Goal: Transaction & Acquisition: Purchase product/service

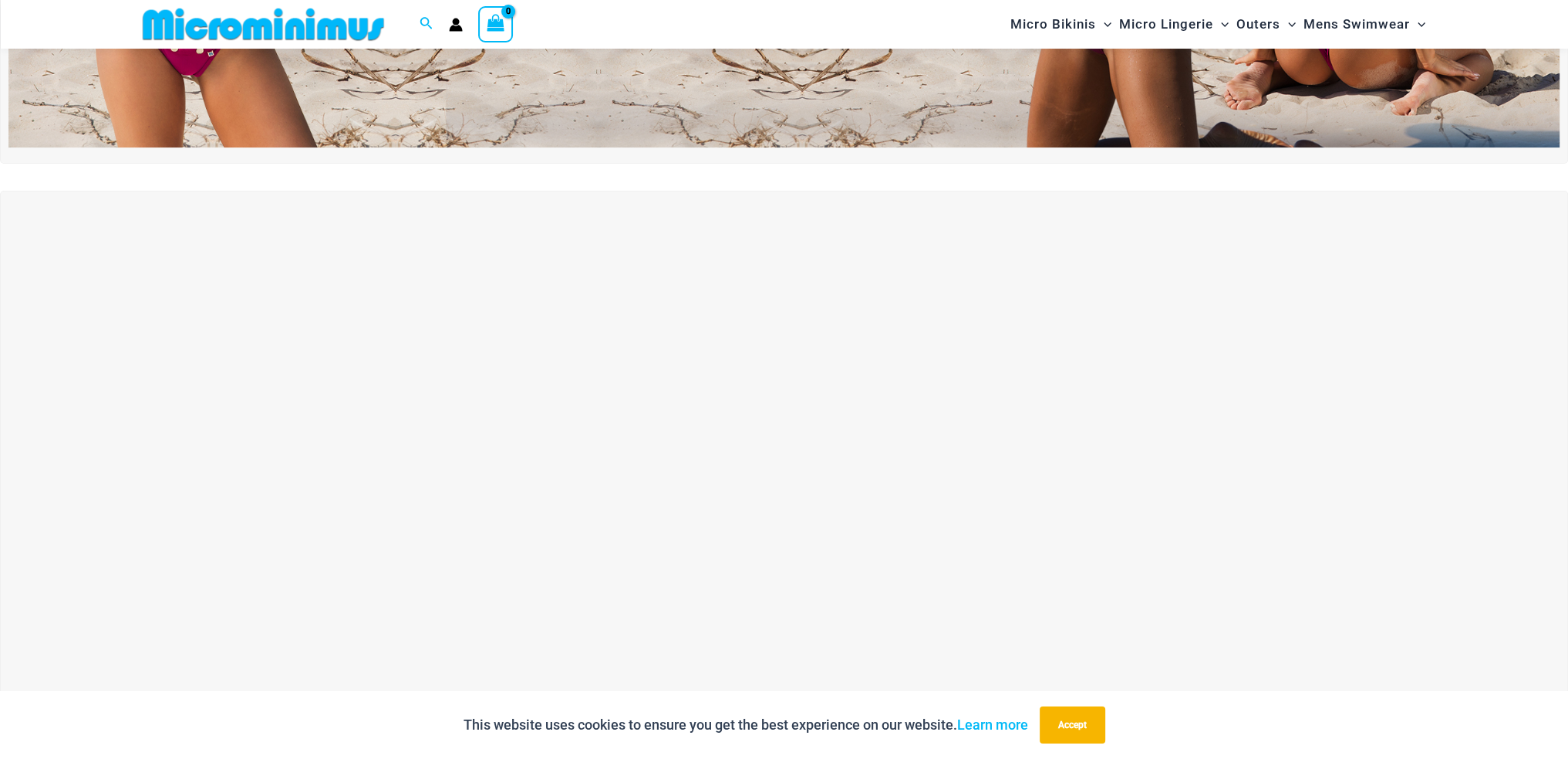
scroll to position [527, 0]
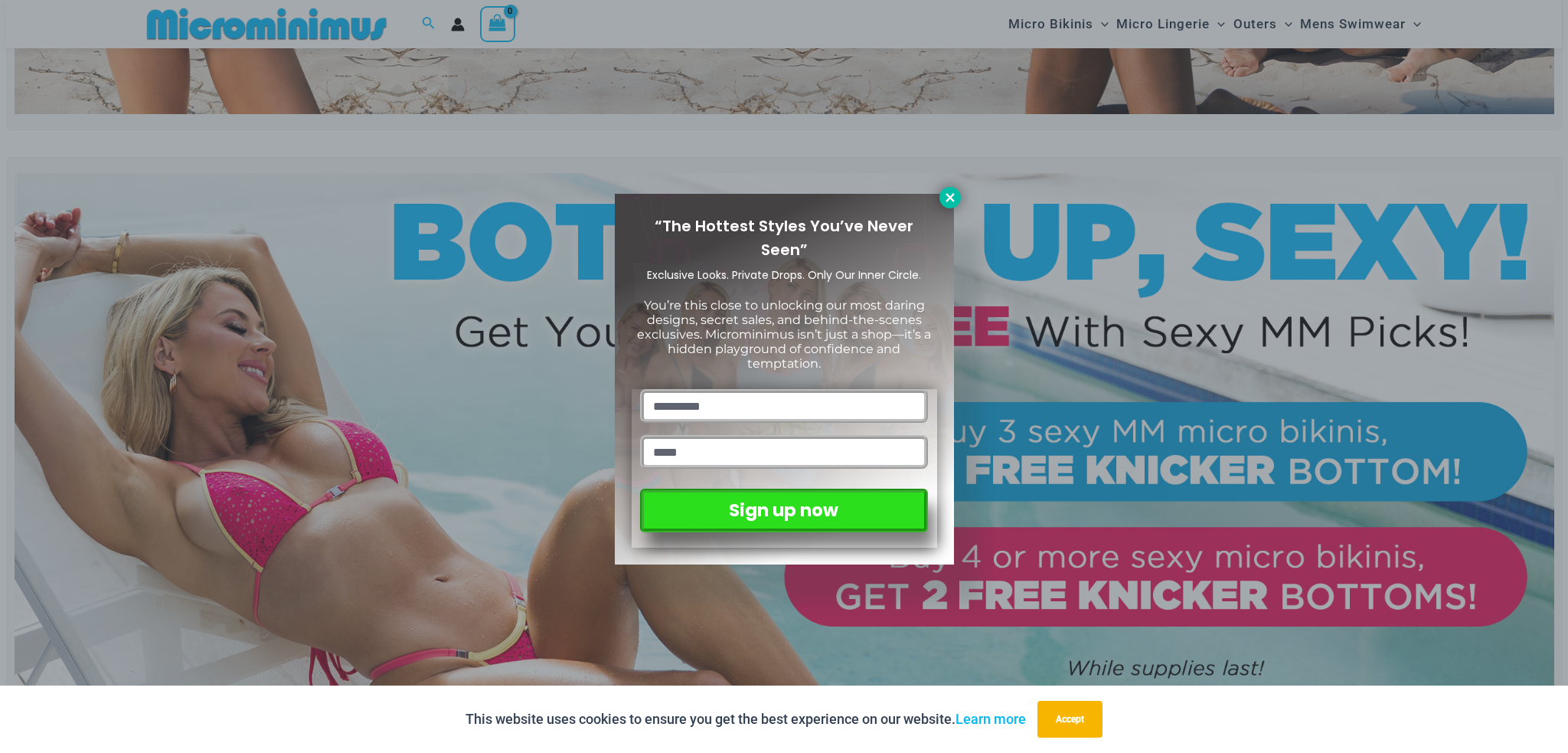
click at [945, 194] on icon at bounding box center [949, 197] width 13 height 13
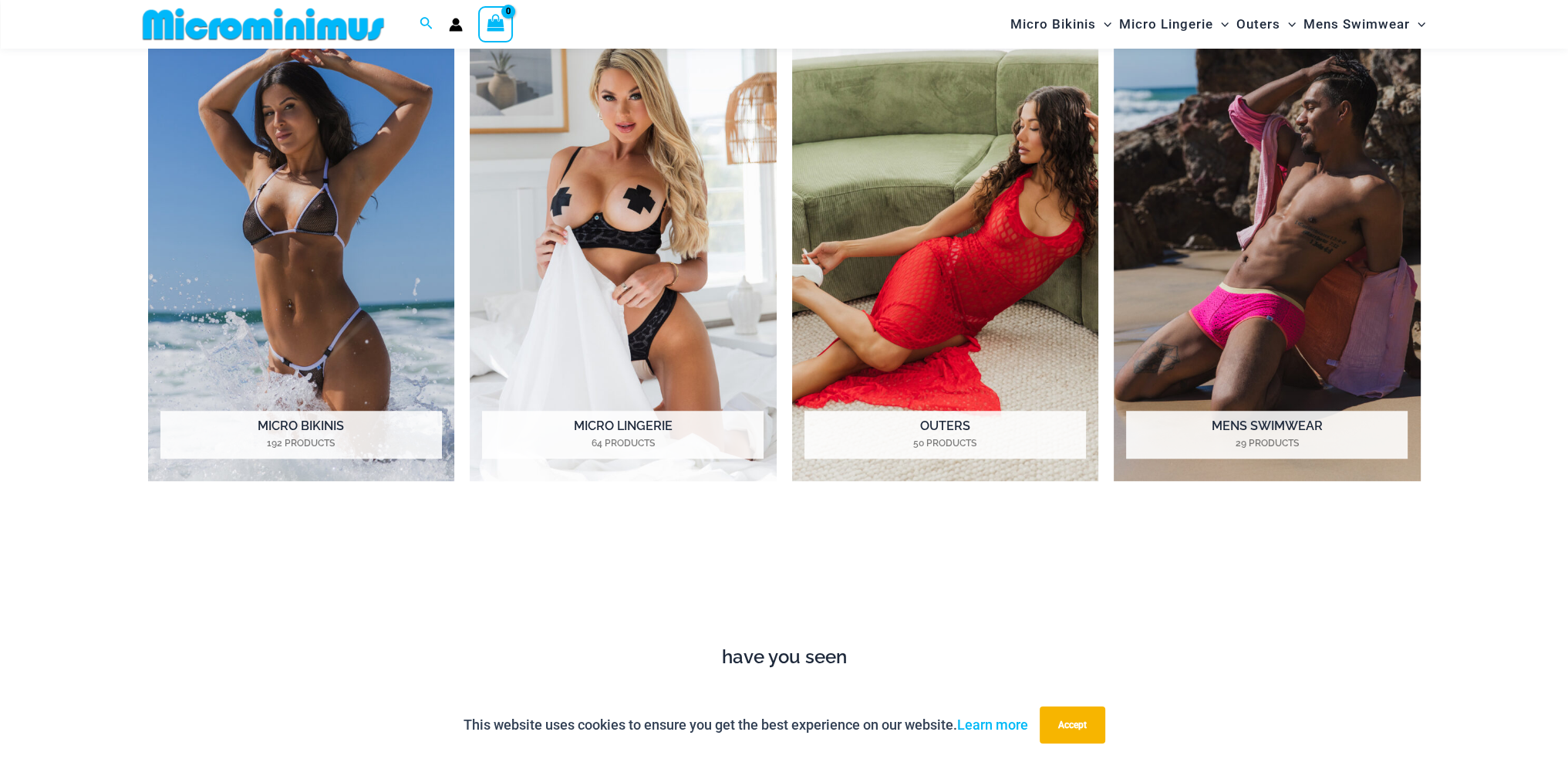
scroll to position [1531, 0]
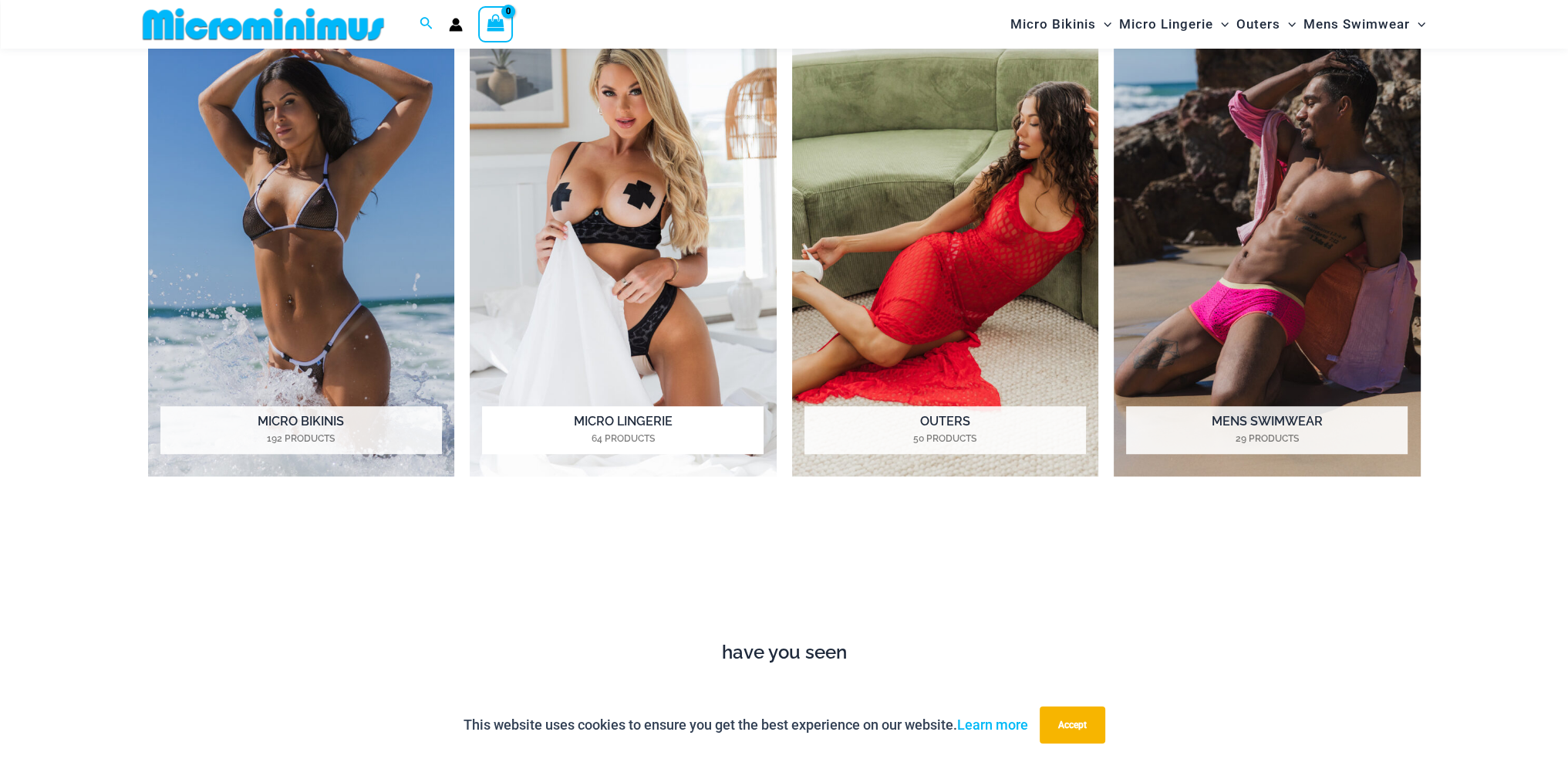
click at [633, 278] on img "Visit product category Micro Lingerie" at bounding box center [623, 241] width 307 height 472
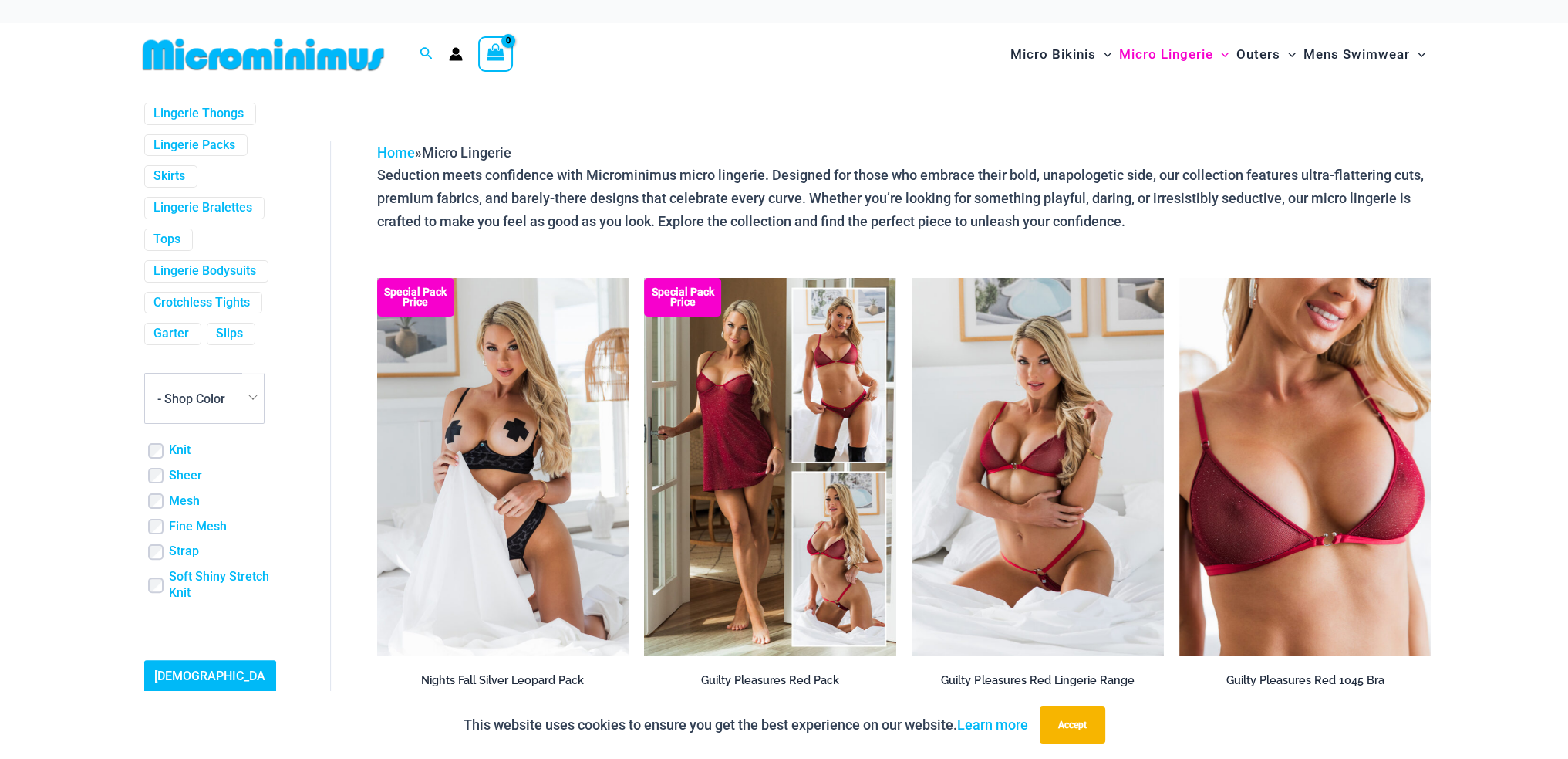
scroll to position [532, 0]
click at [182, 279] on link "Lingerie Bodysuits" at bounding box center [204, 271] width 103 height 16
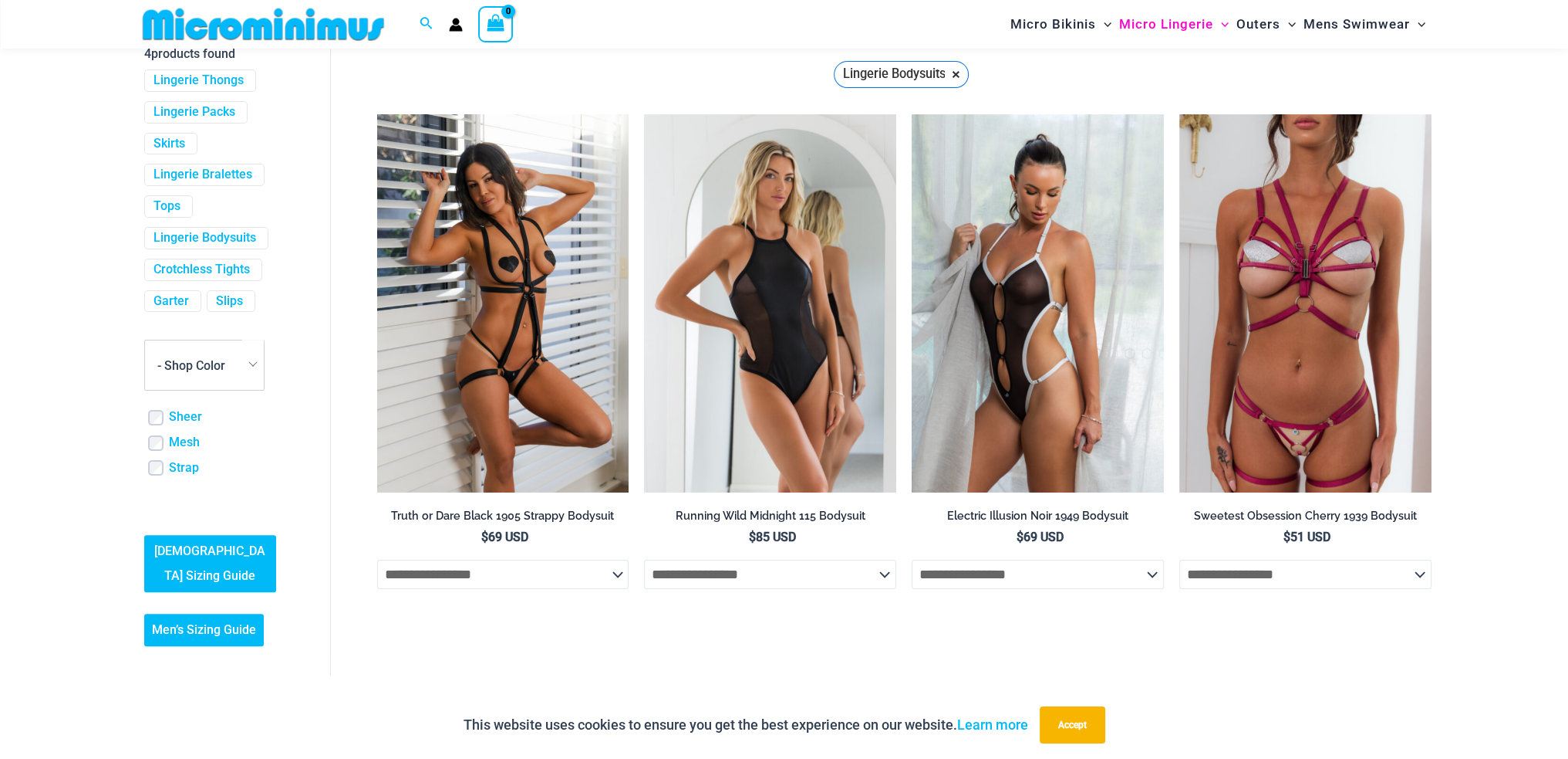
scroll to position [176, 0]
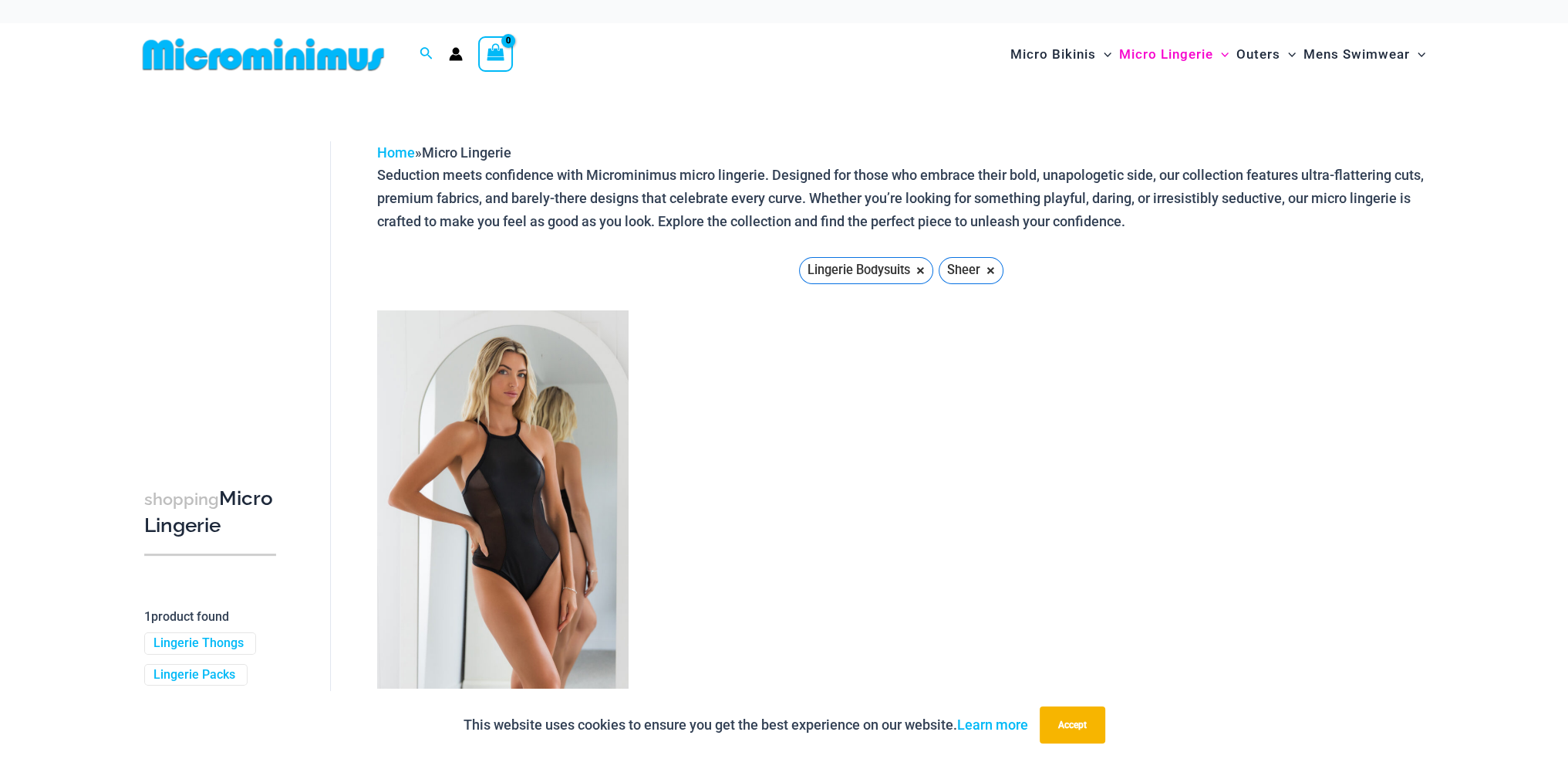
click at [253, 58] on img at bounding box center [263, 55] width 254 height 35
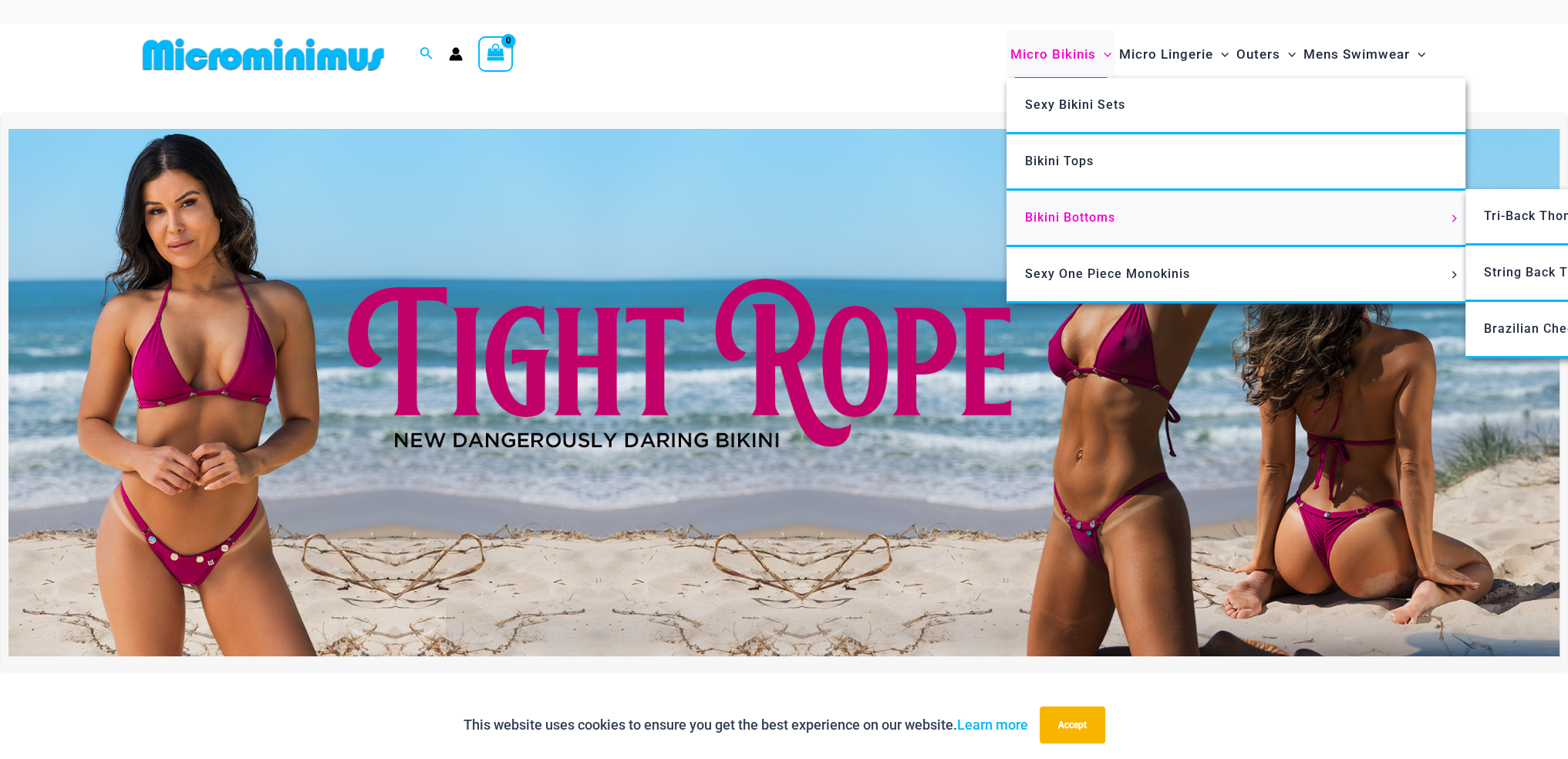
click at [1079, 213] on span "Bikini Bottoms" at bounding box center [1070, 217] width 91 height 14
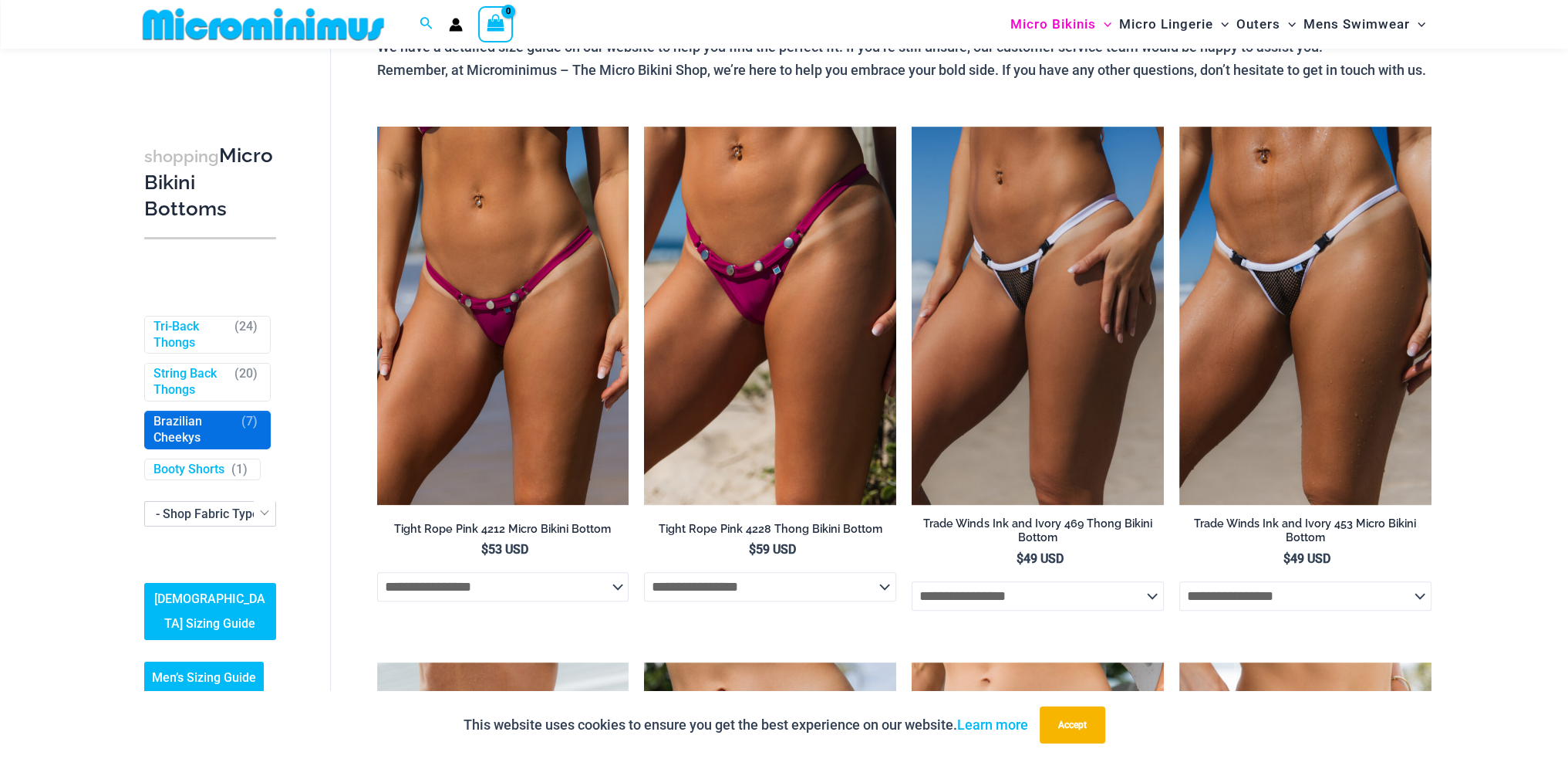
scroll to position [760, 0]
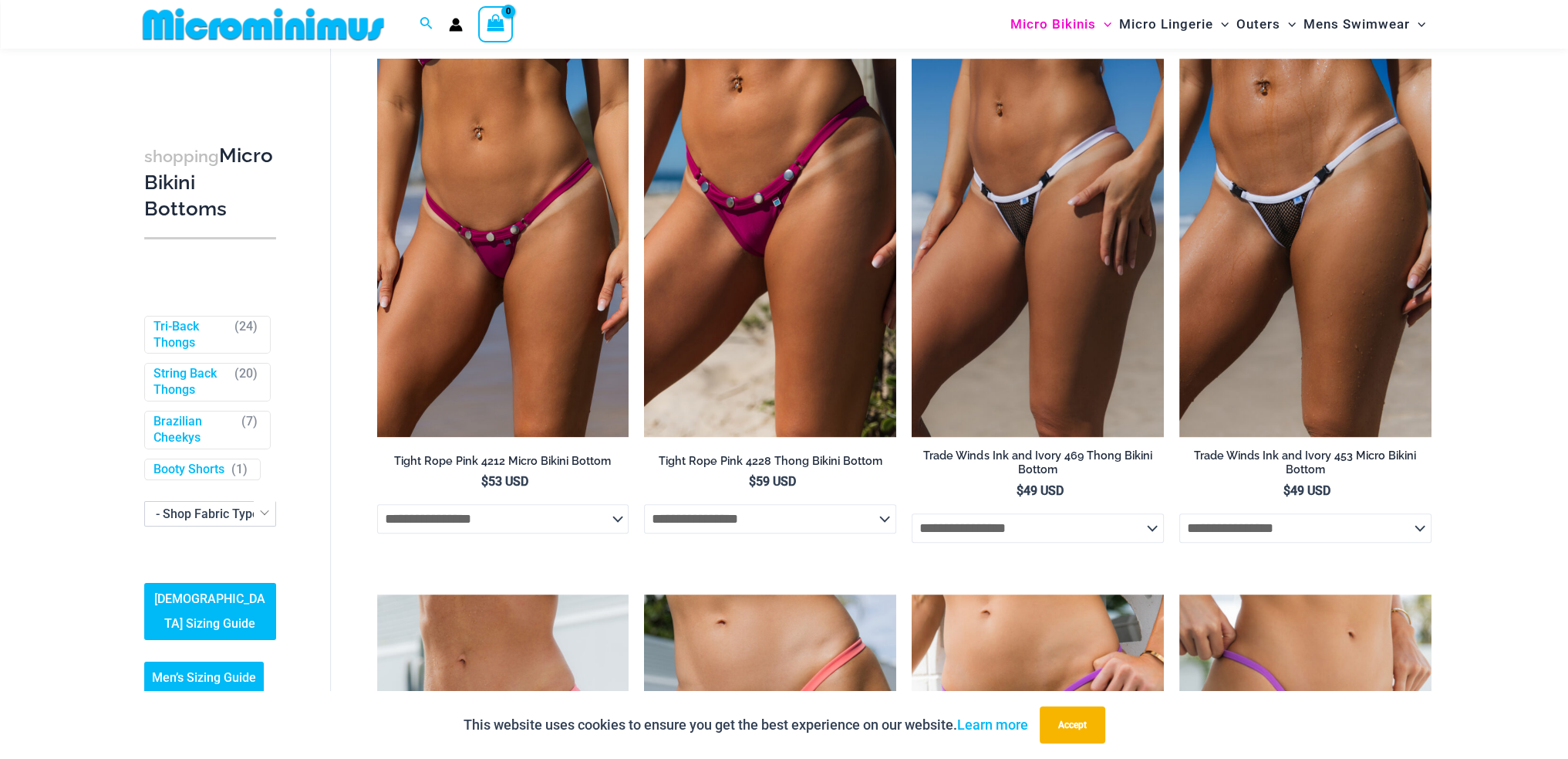
click at [239, 506] on span "- Shop Fabric Type" at bounding box center [208, 513] width 103 height 14
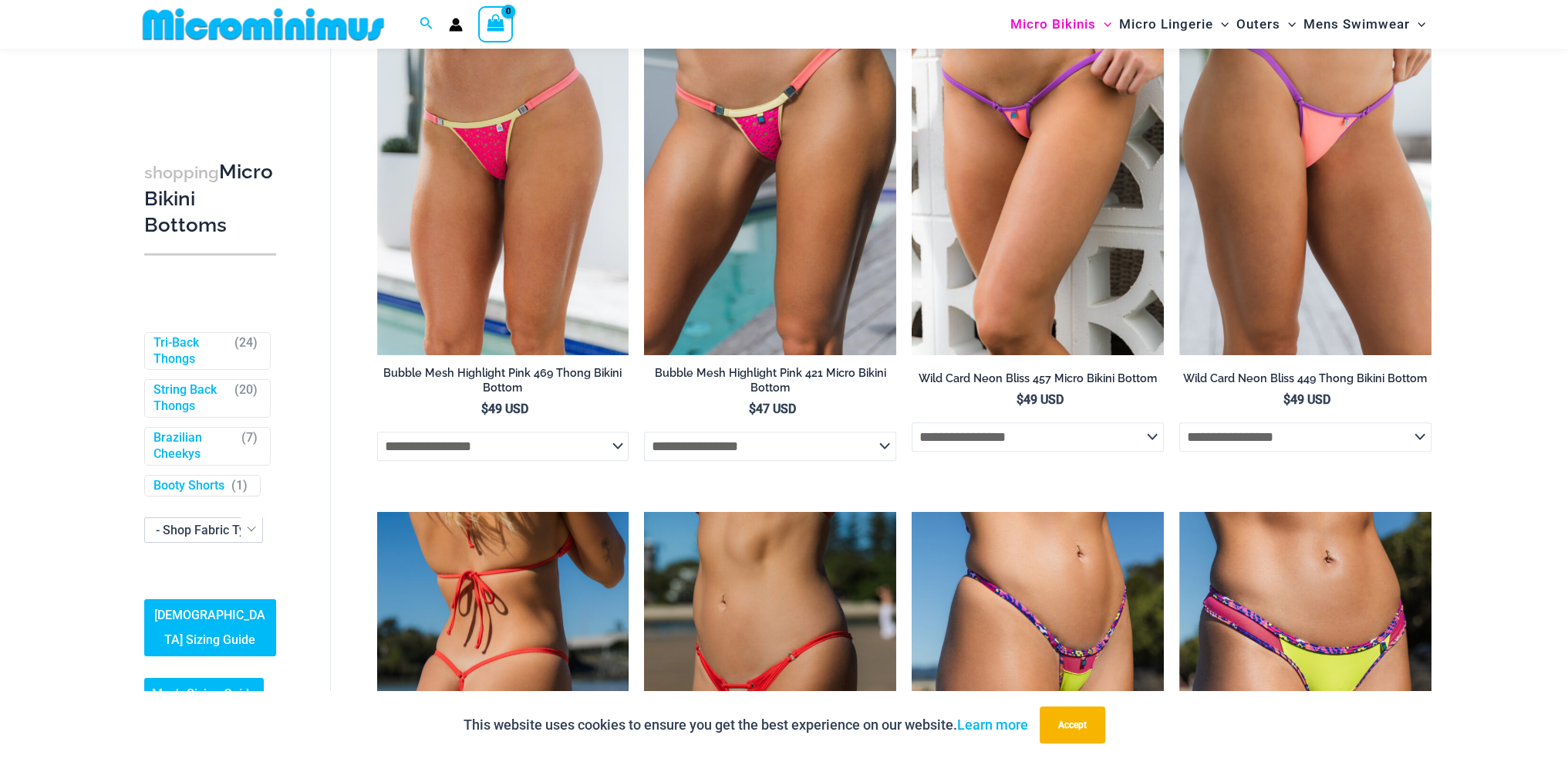
scroll to position [249, 0]
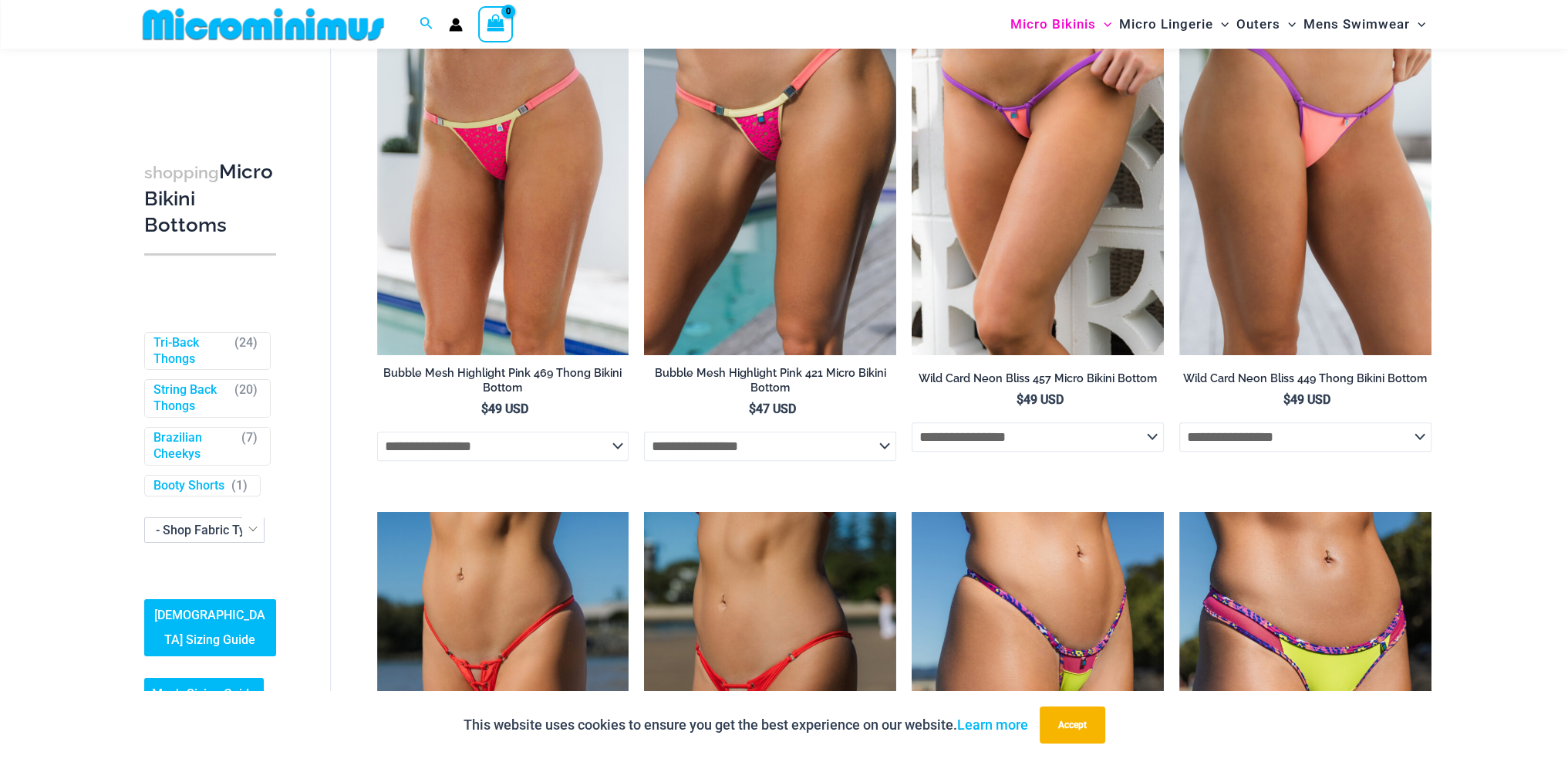
click at [246, 537] on span at bounding box center [253, 528] width 21 height 22
select select "****"
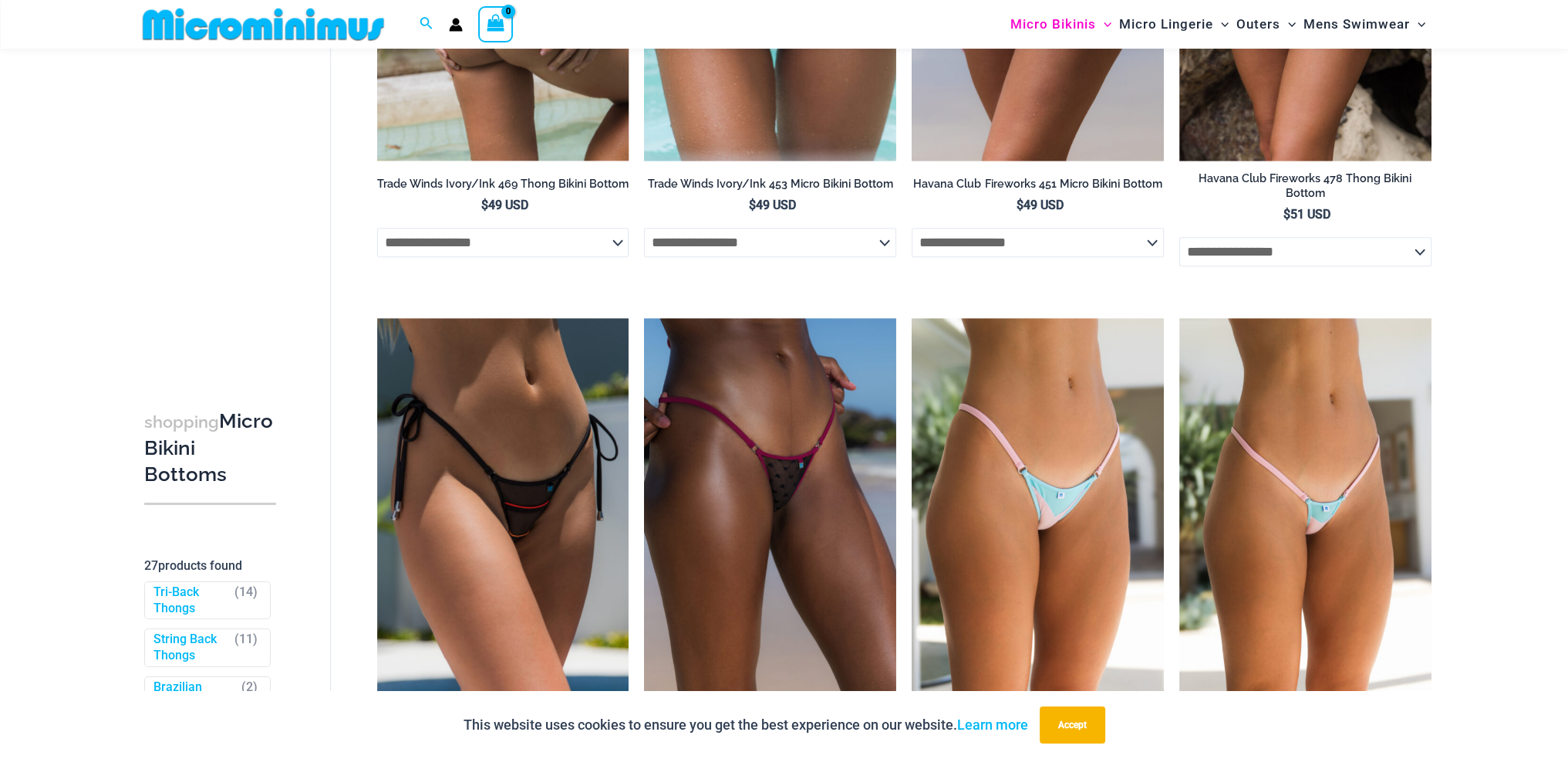
scroll to position [2160, 0]
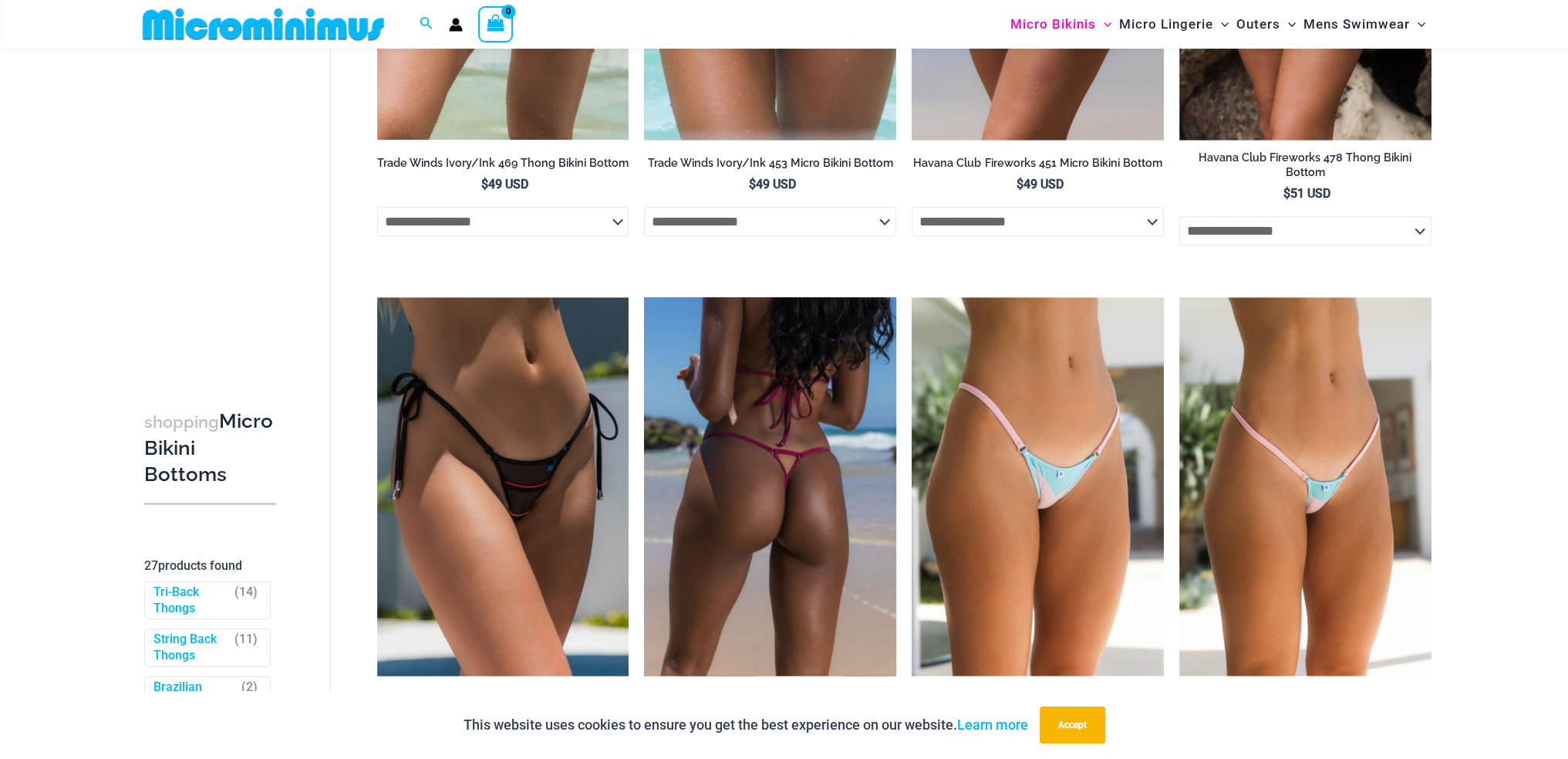
click at [741, 427] on img at bounding box center [770, 486] width 252 height 378
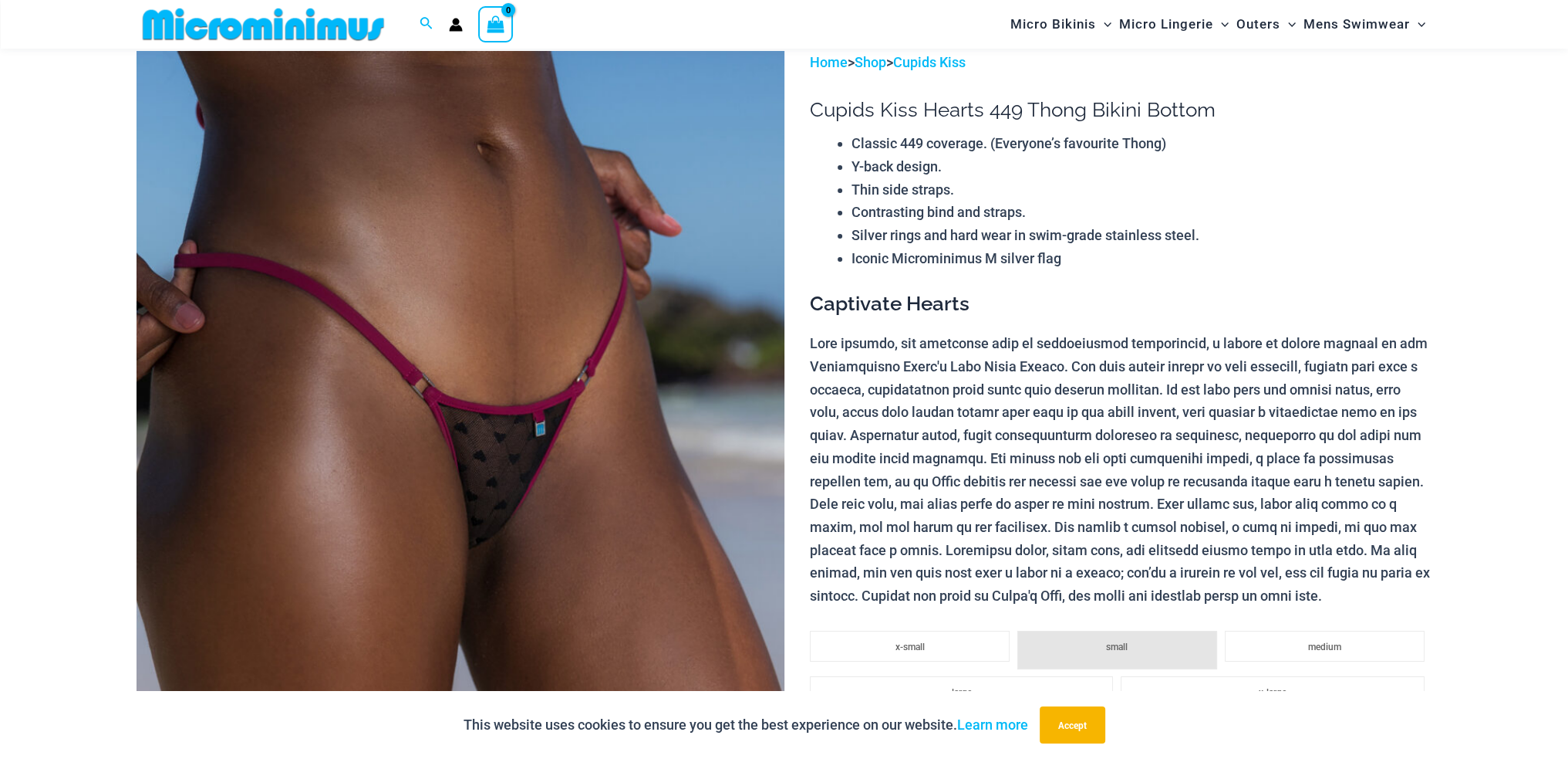
scroll to position [219, 0]
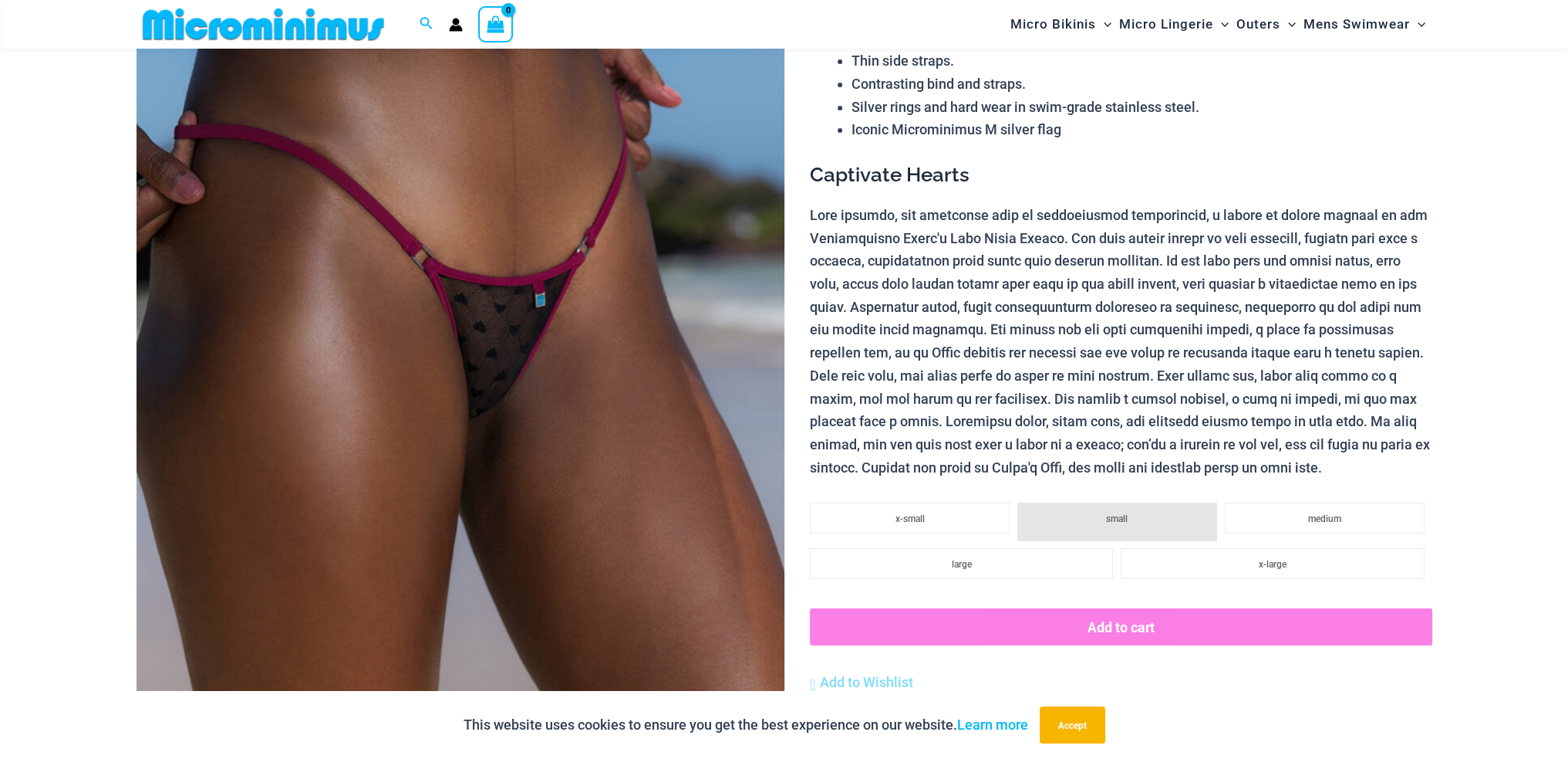
click at [497, 317] on img at bounding box center [460, 408] width 648 height 972
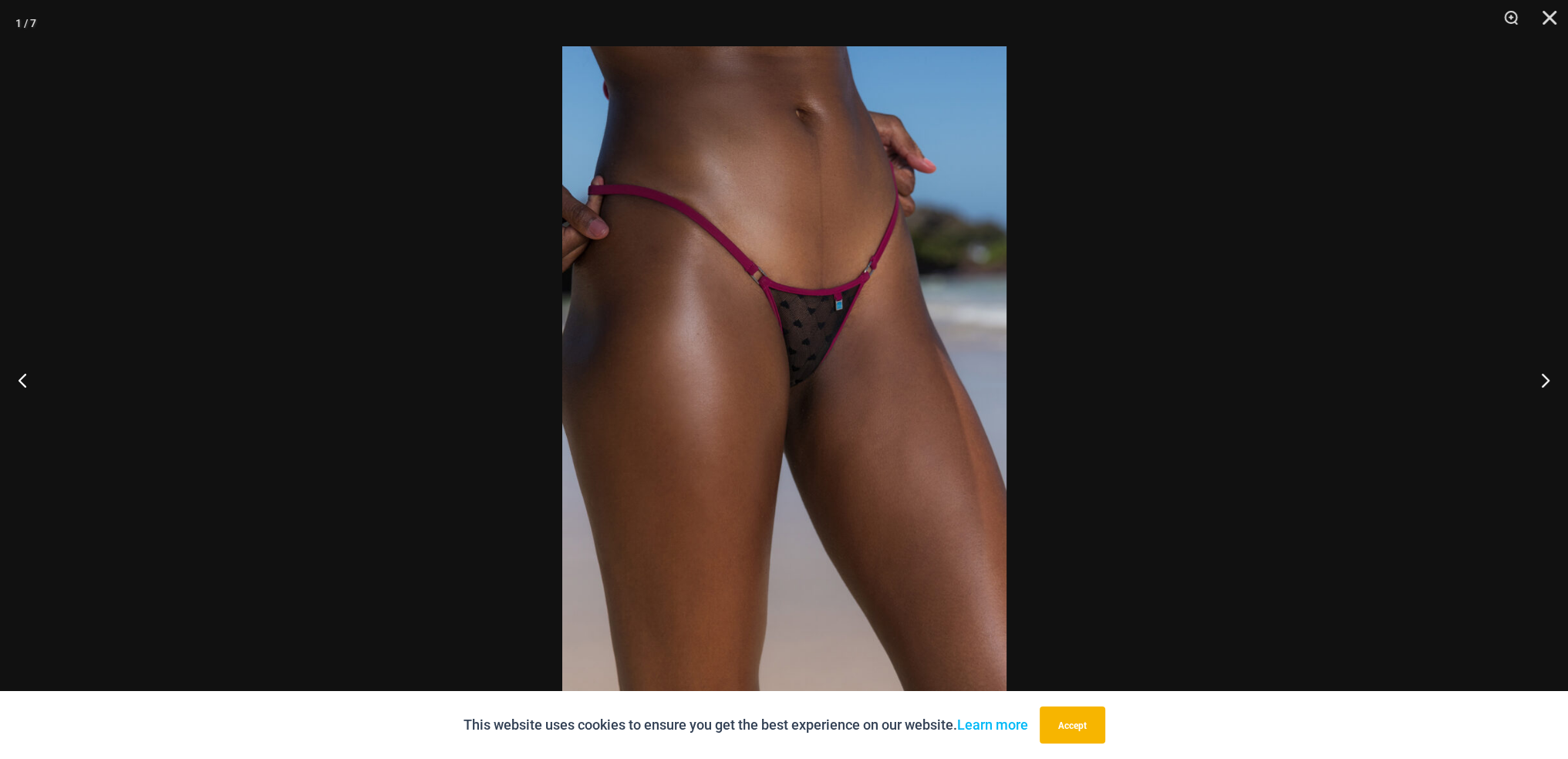
click at [790, 322] on img at bounding box center [784, 379] width 444 height 666
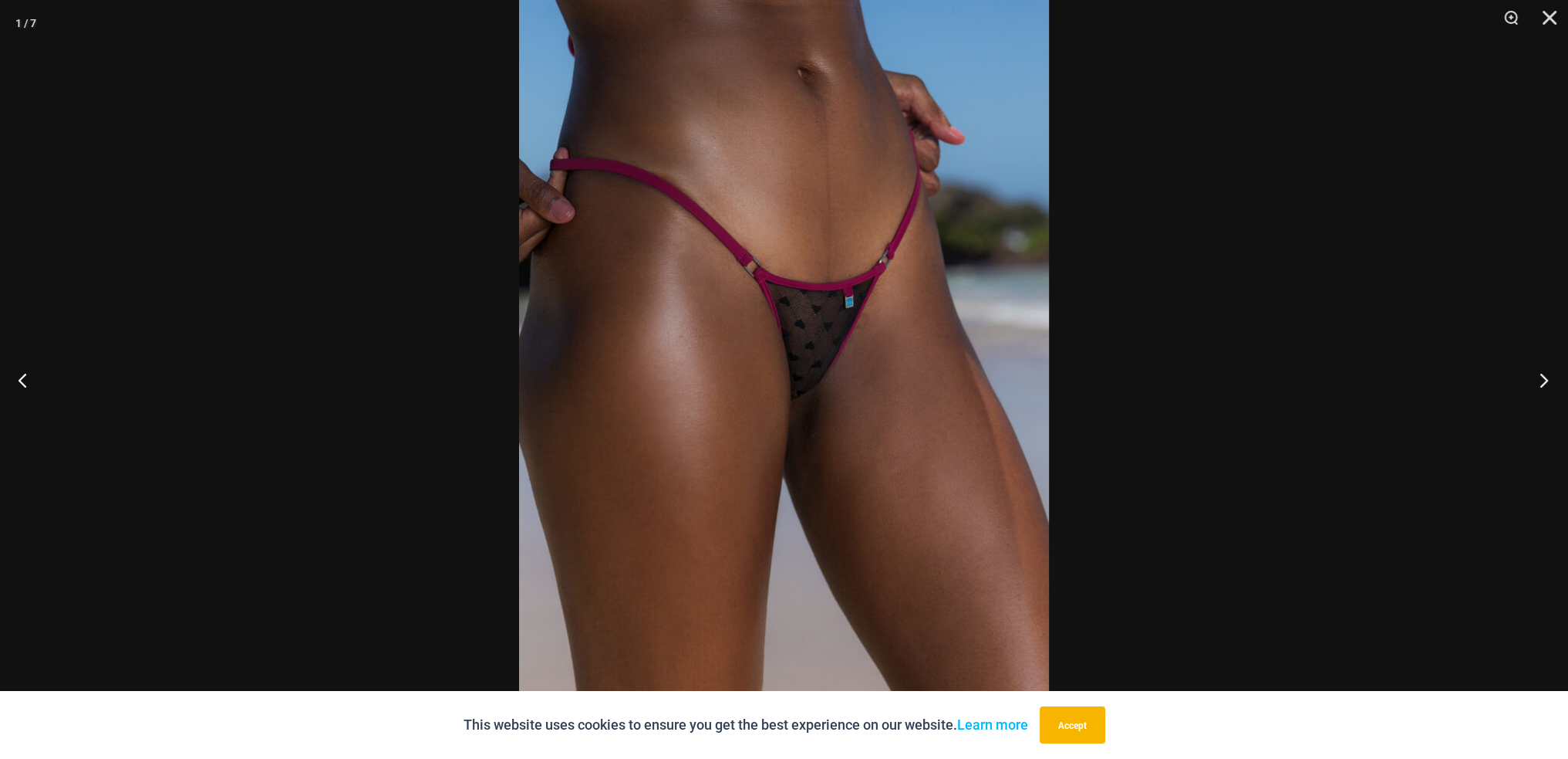
click at [1539, 380] on button "Next" at bounding box center [1539, 380] width 58 height 77
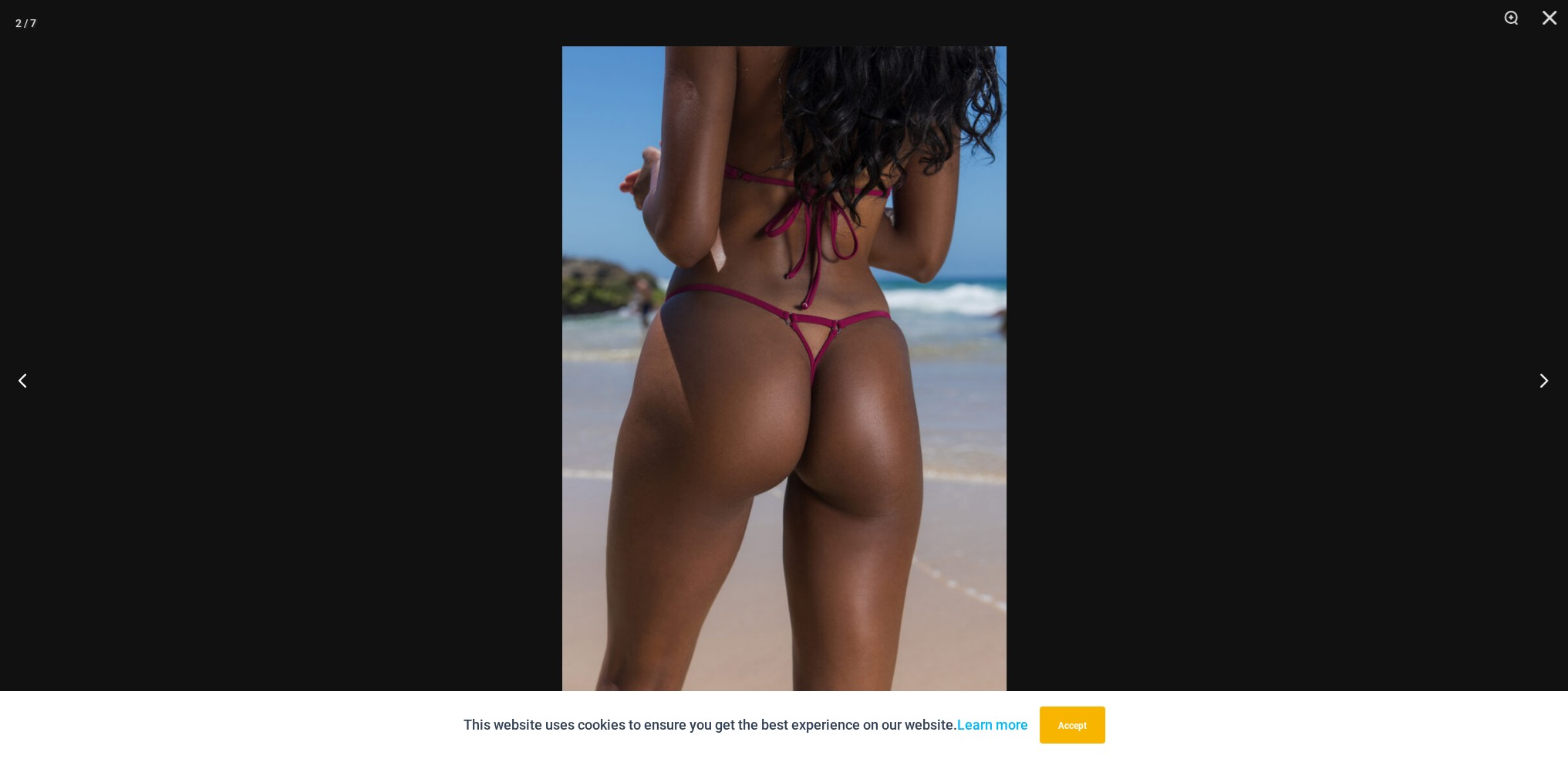
click at [1537, 380] on button "Next" at bounding box center [1539, 380] width 58 height 77
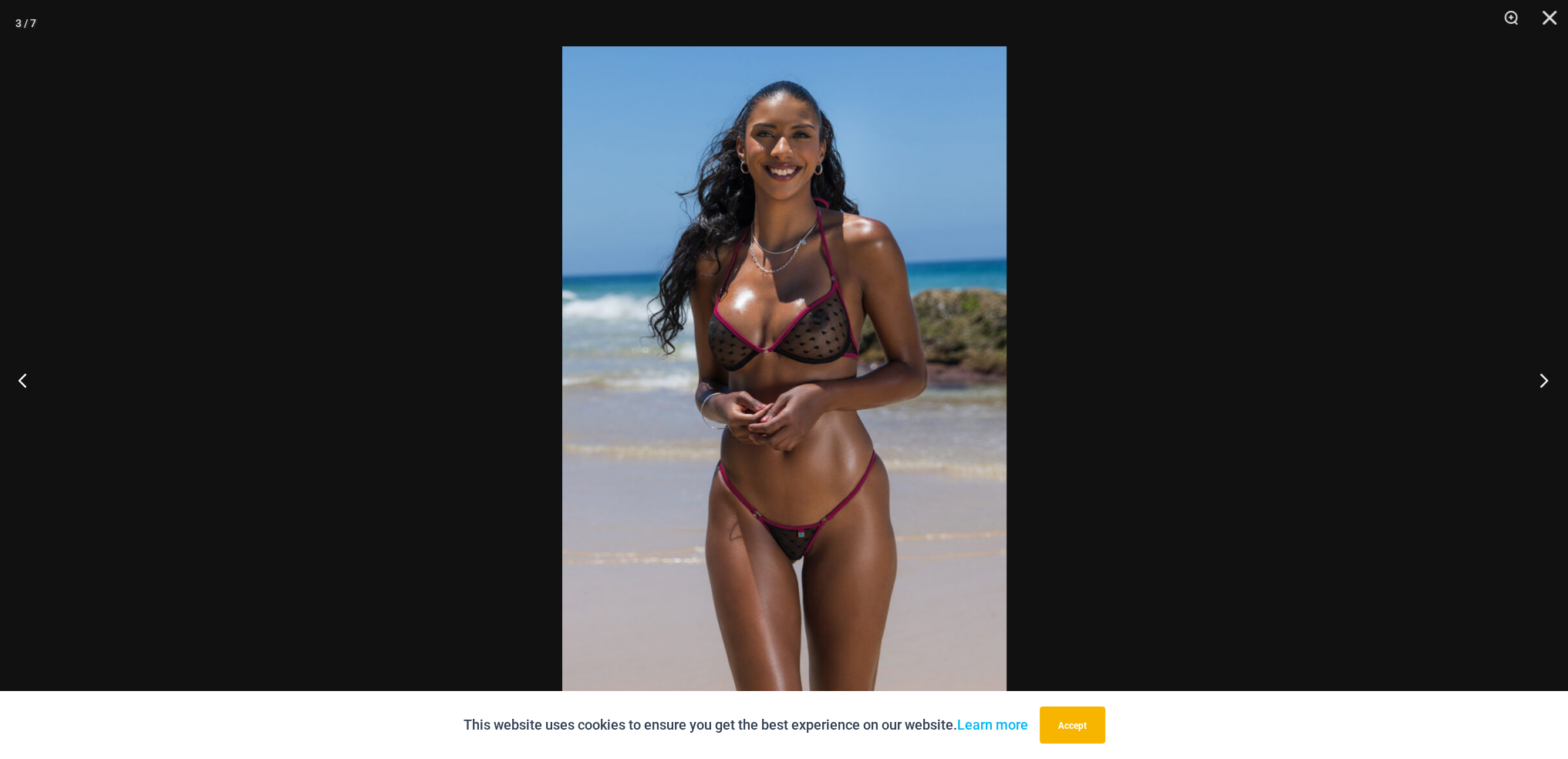
click at [1537, 380] on button "Next" at bounding box center [1539, 380] width 58 height 77
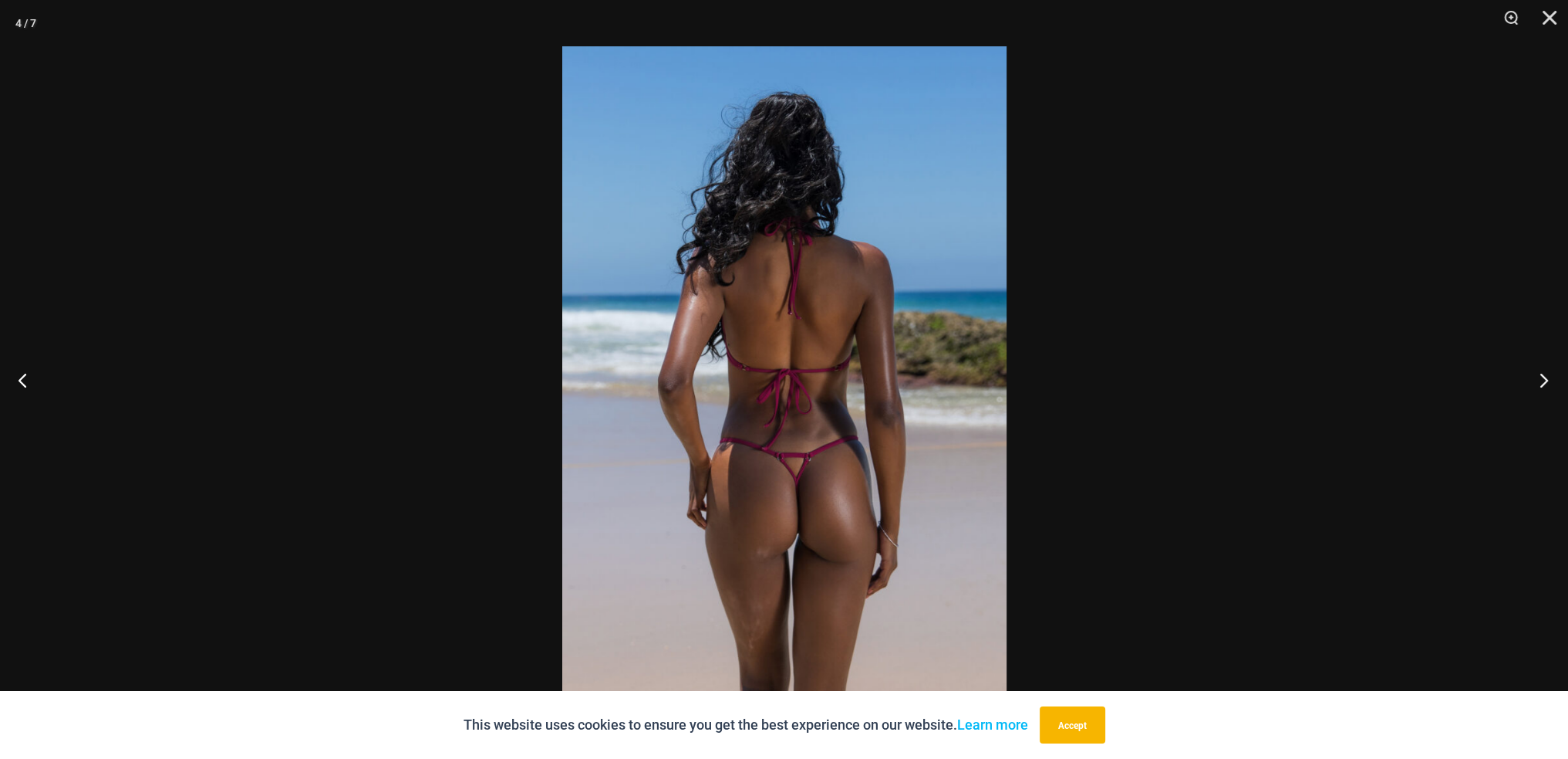
click at [1537, 380] on button "Next" at bounding box center [1539, 380] width 58 height 77
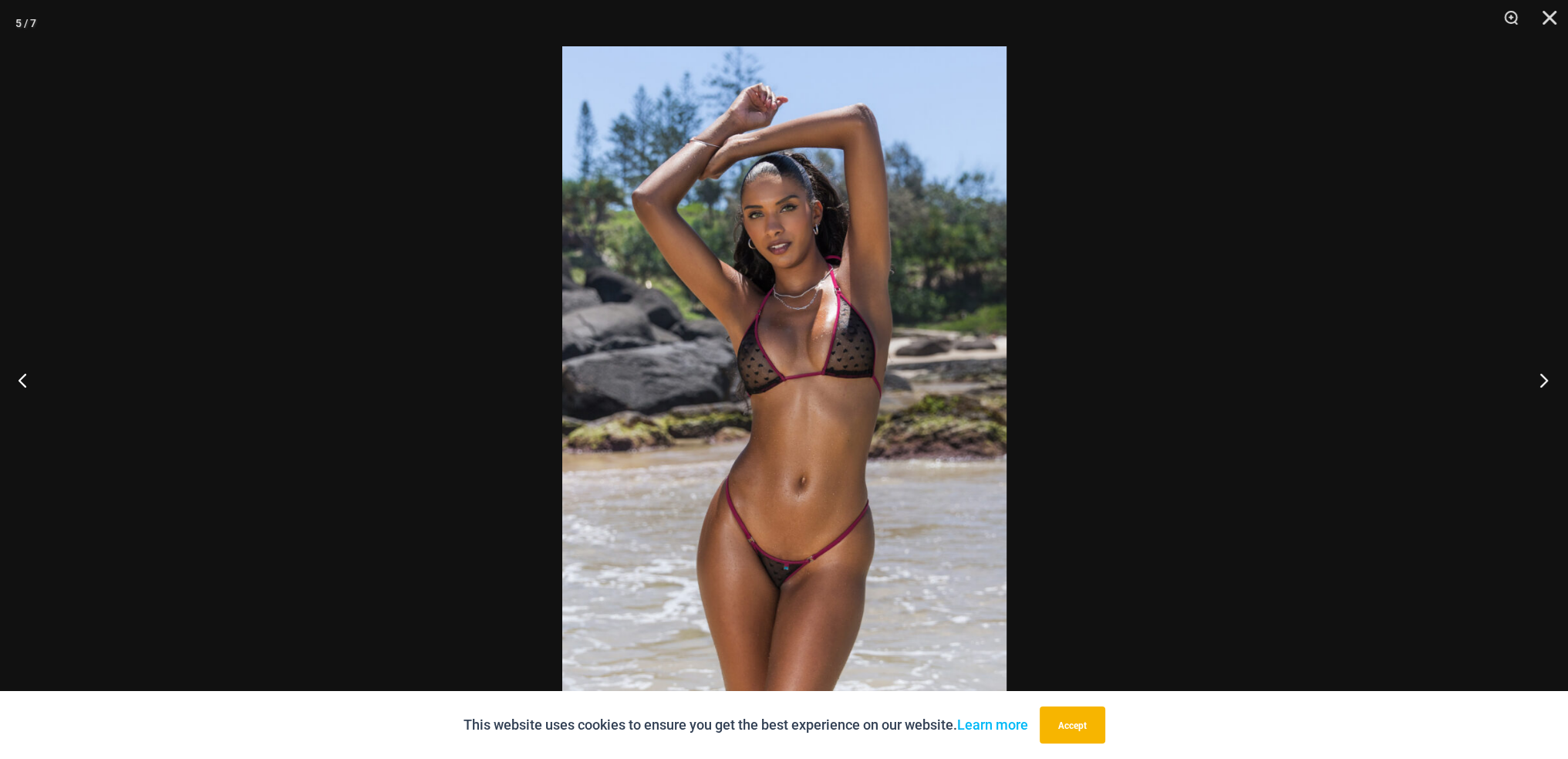
click at [1537, 380] on button "Next" at bounding box center [1539, 380] width 58 height 77
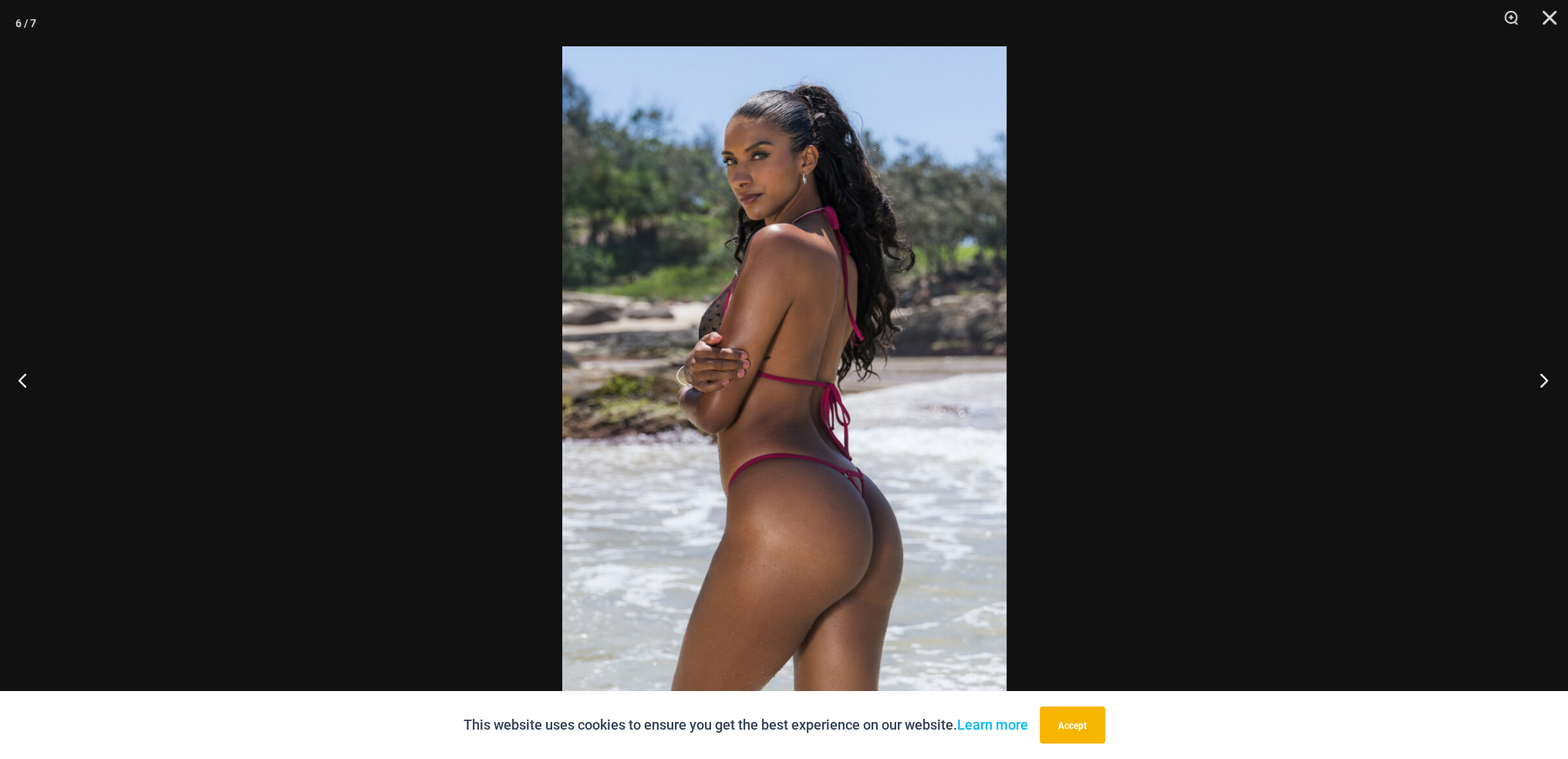
click at [1537, 380] on button "Next" at bounding box center [1539, 380] width 58 height 77
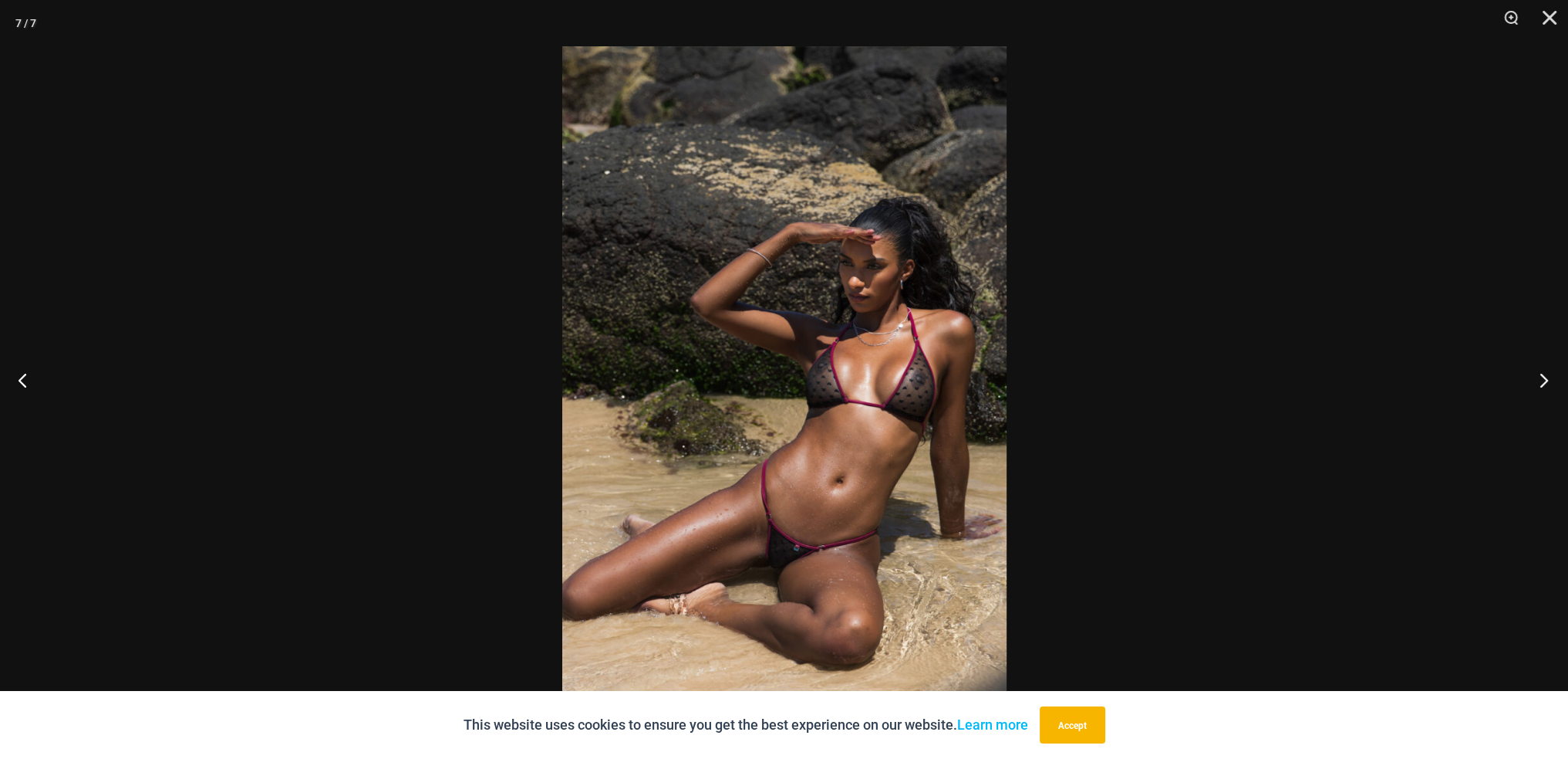
click at [1537, 380] on button "Next" at bounding box center [1539, 380] width 58 height 77
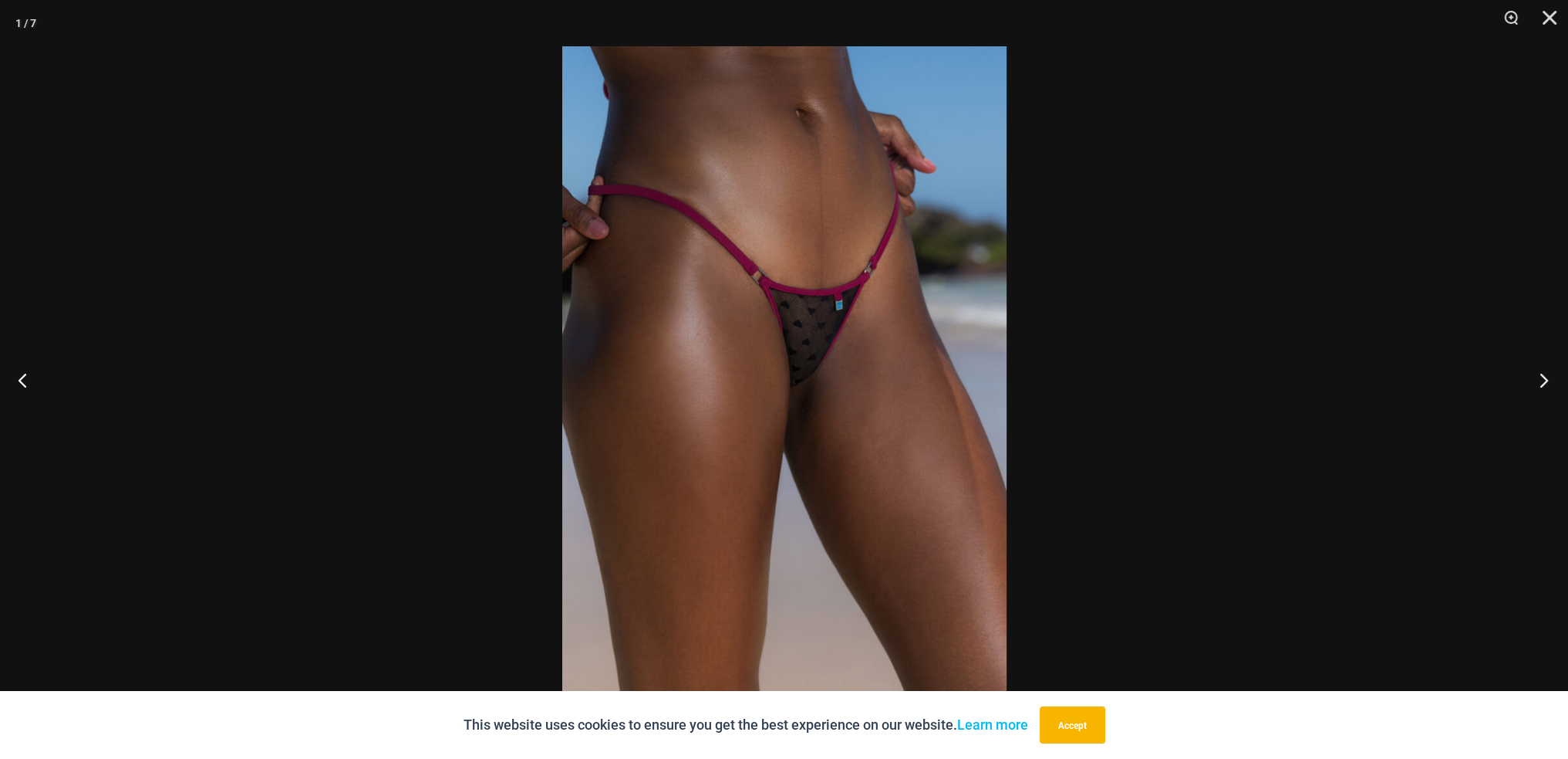
click at [1537, 380] on button "Next" at bounding box center [1539, 380] width 58 height 77
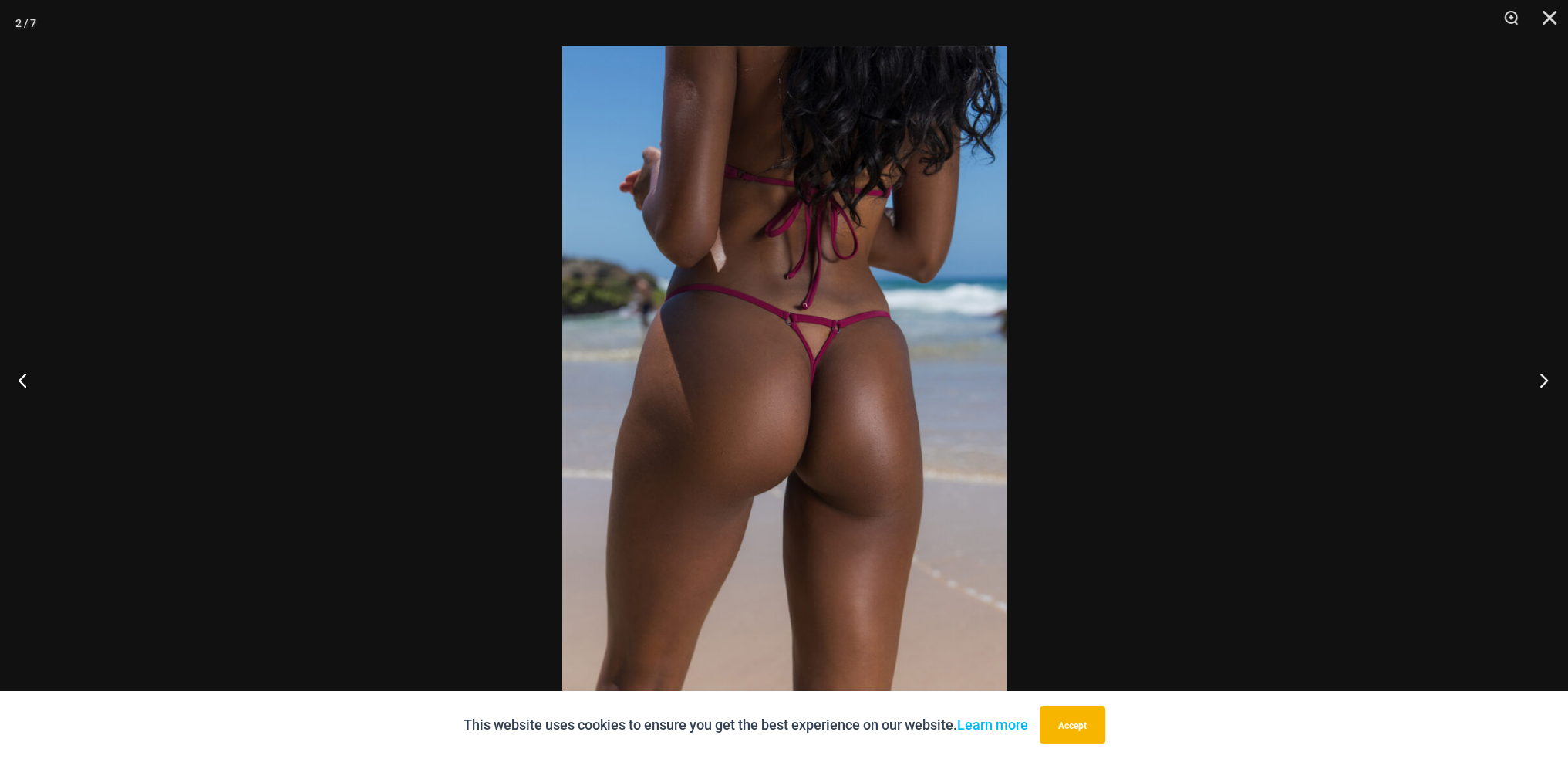
click at [1537, 380] on button "Next" at bounding box center [1539, 380] width 58 height 77
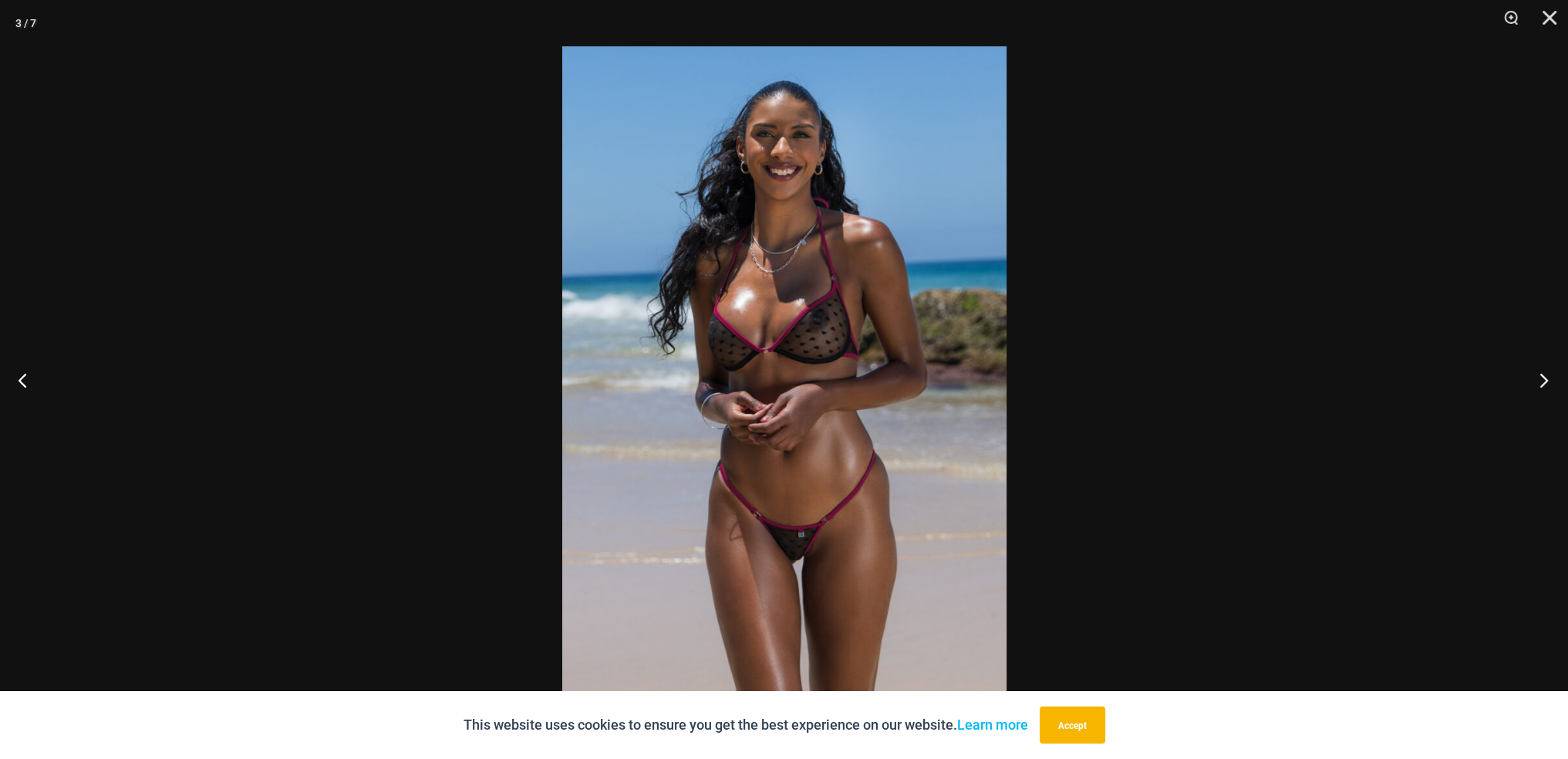
click at [1537, 380] on button "Next" at bounding box center [1539, 380] width 58 height 77
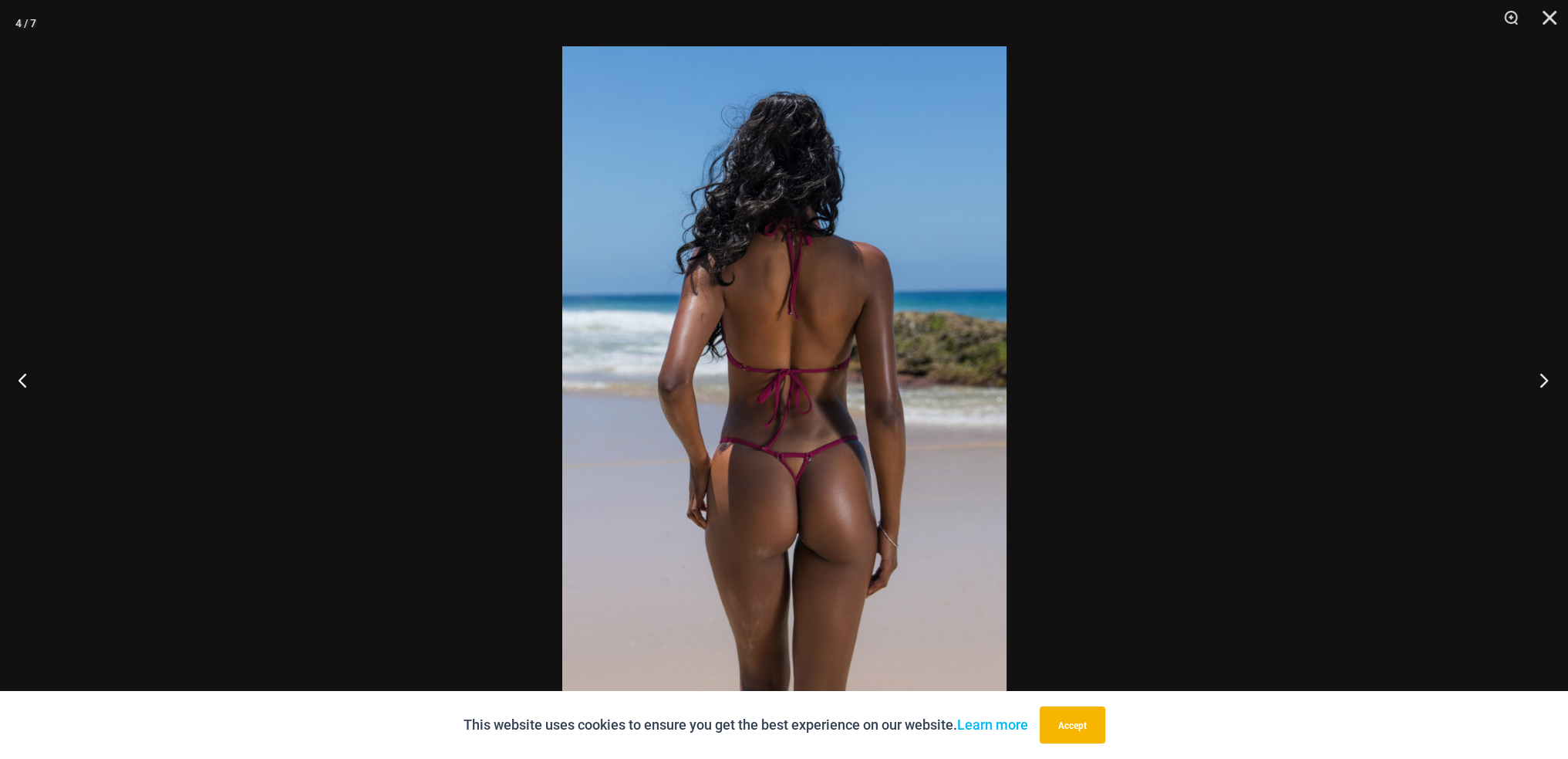
click at [1537, 380] on button "Next" at bounding box center [1539, 380] width 58 height 77
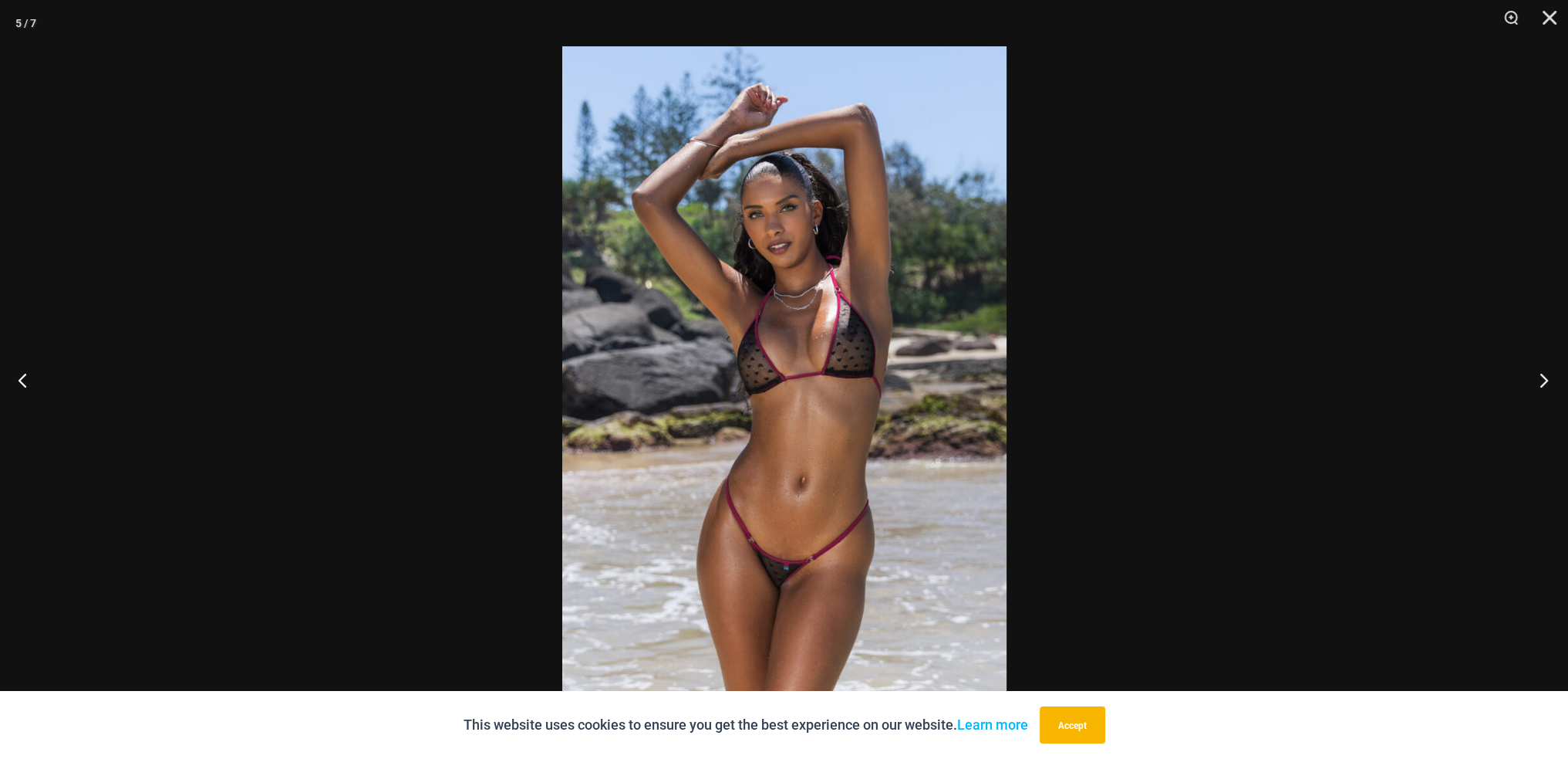
click at [1537, 380] on button "Next" at bounding box center [1539, 380] width 58 height 77
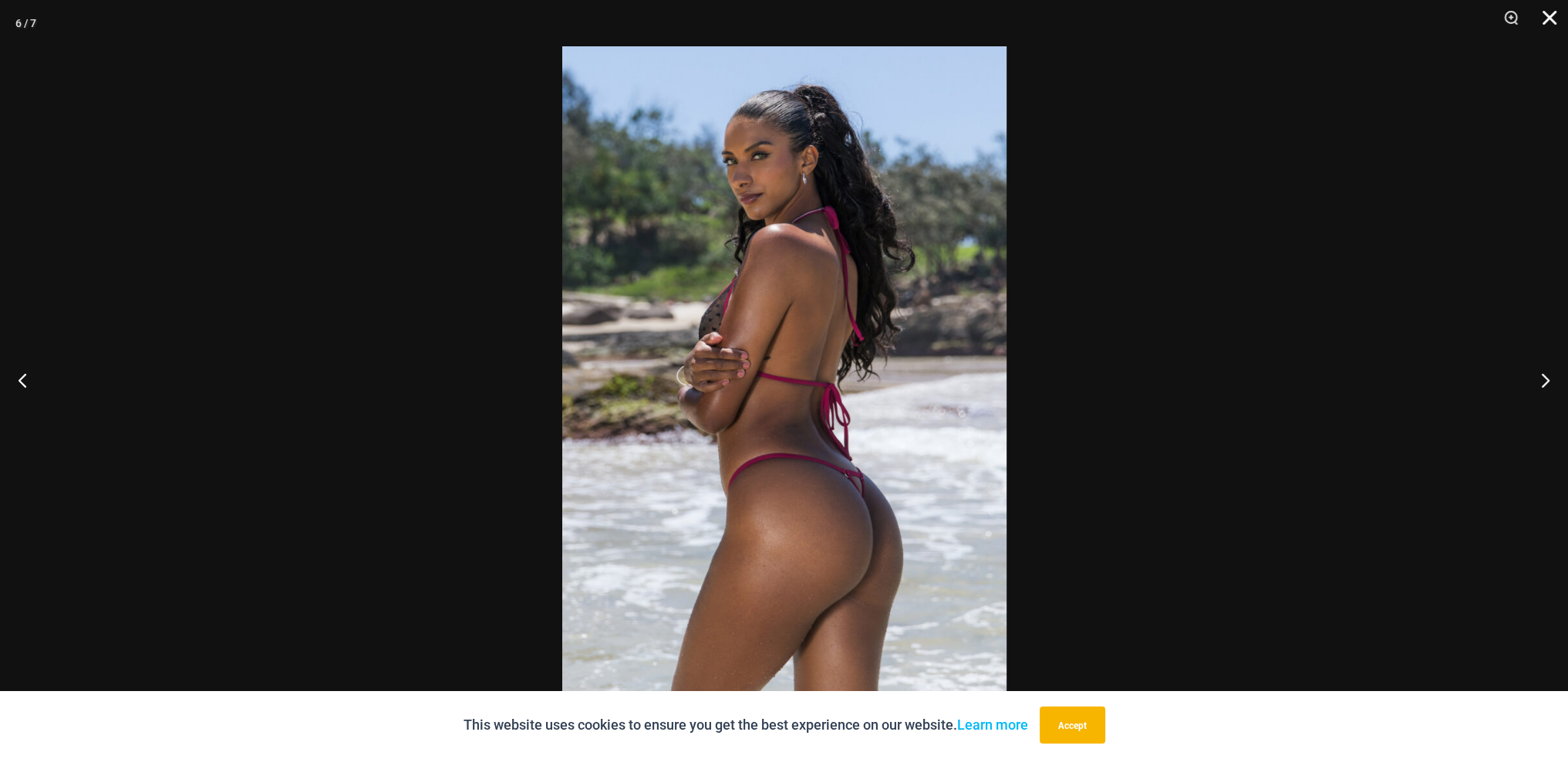
click at [1547, 17] on button "Close" at bounding box center [1544, 23] width 39 height 46
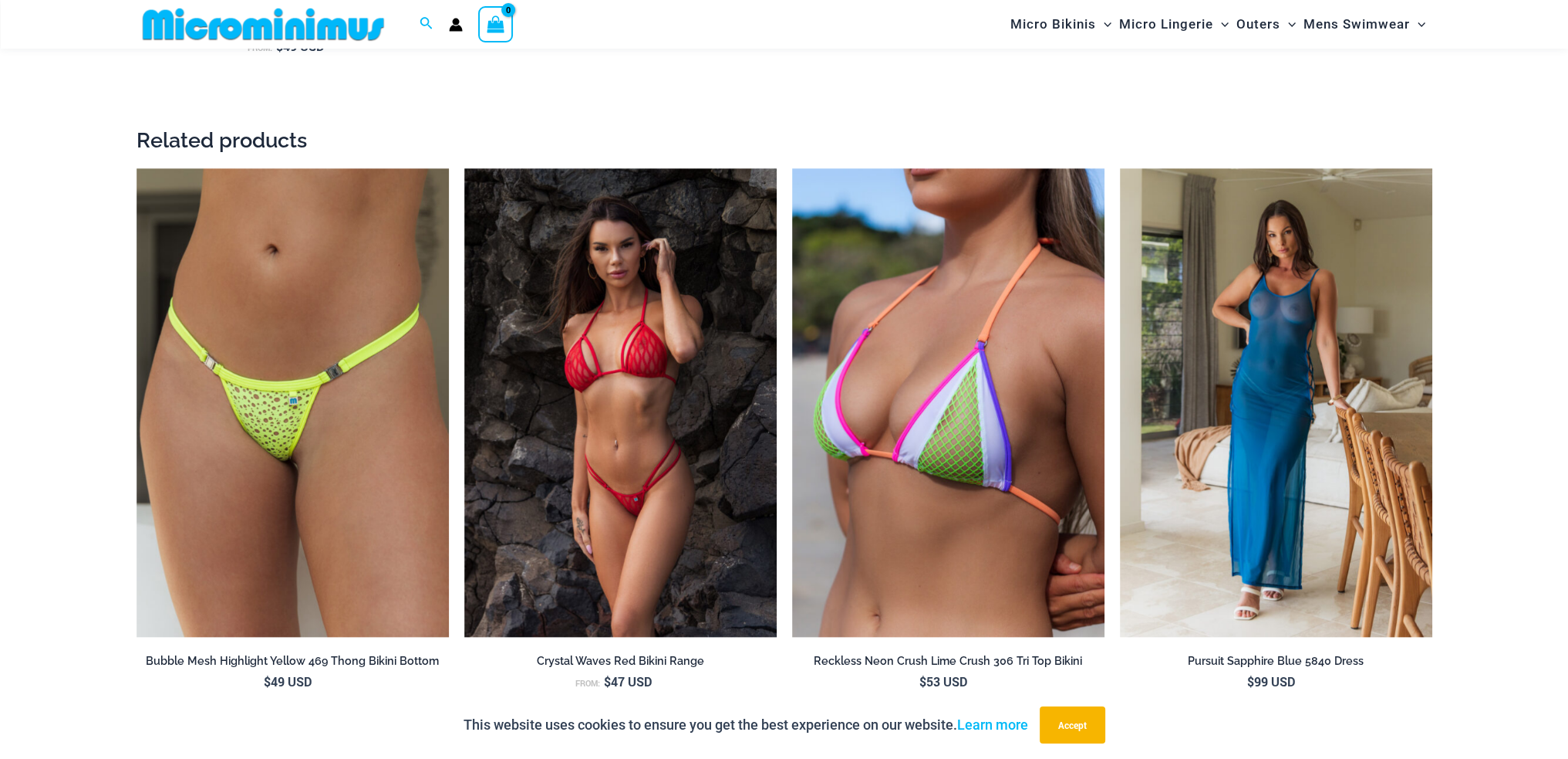
scroll to position [2302, 0]
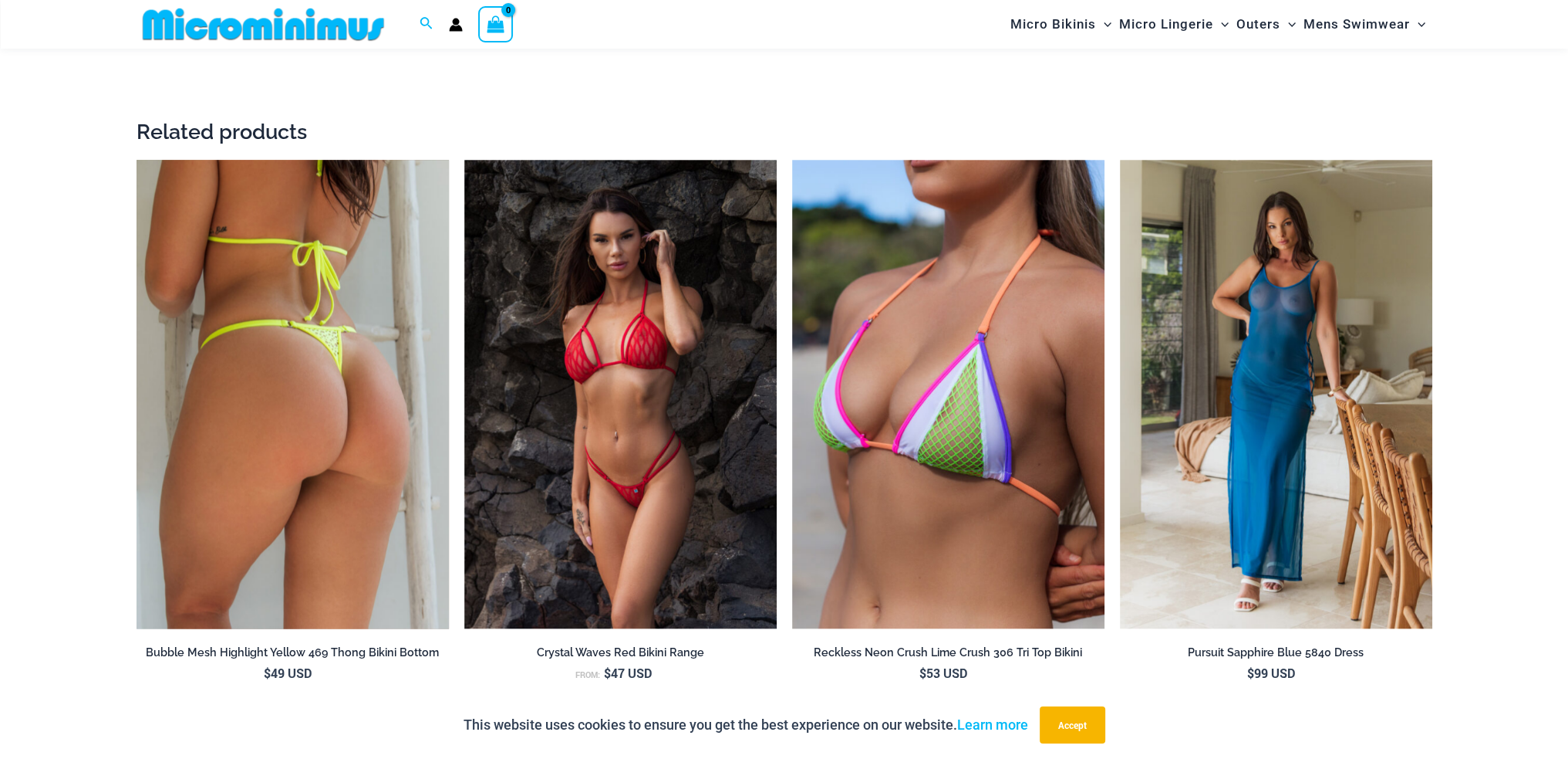
click at [354, 329] on img at bounding box center [293, 395] width 312 height 469
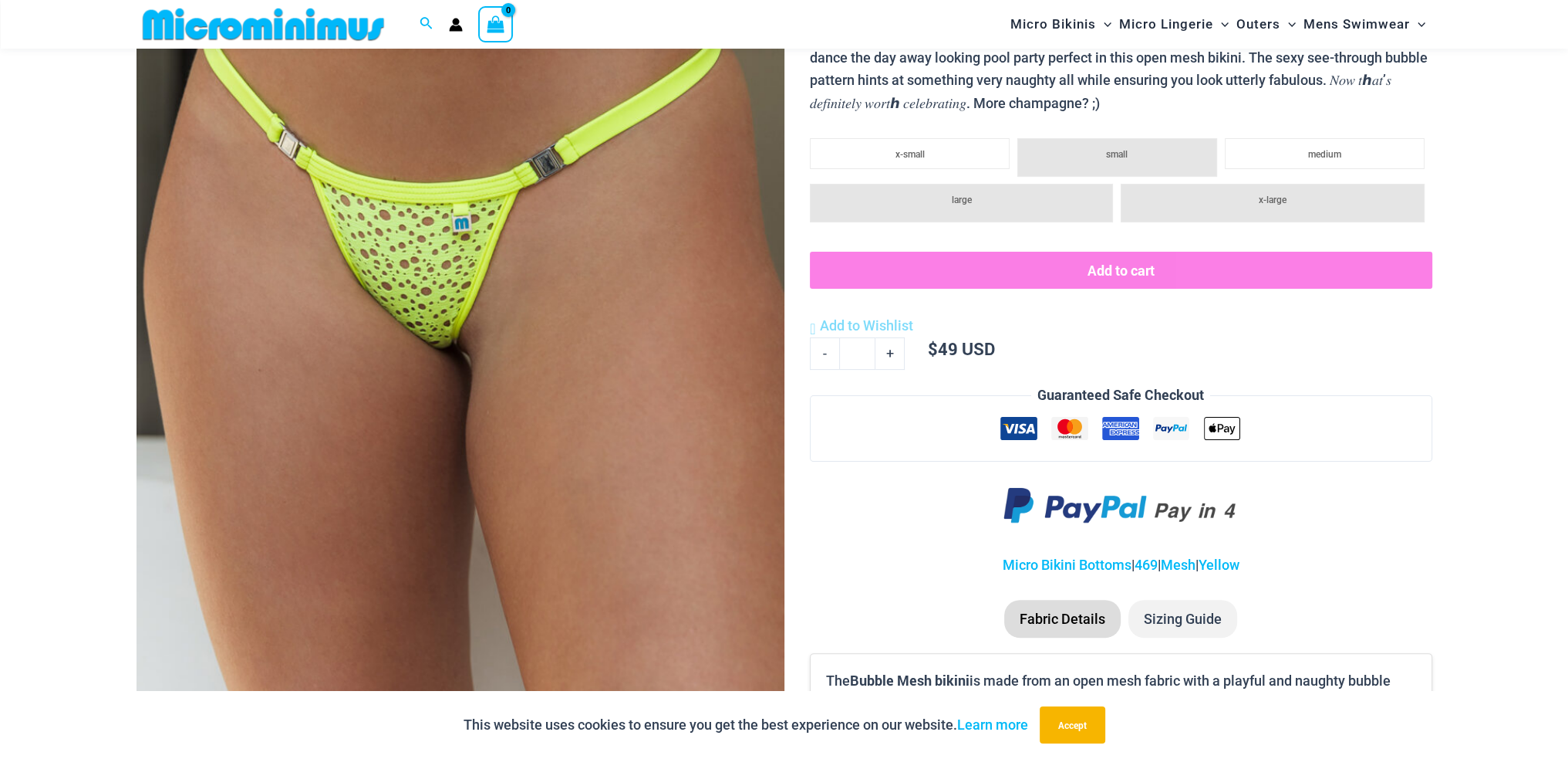
scroll to position [450, 0]
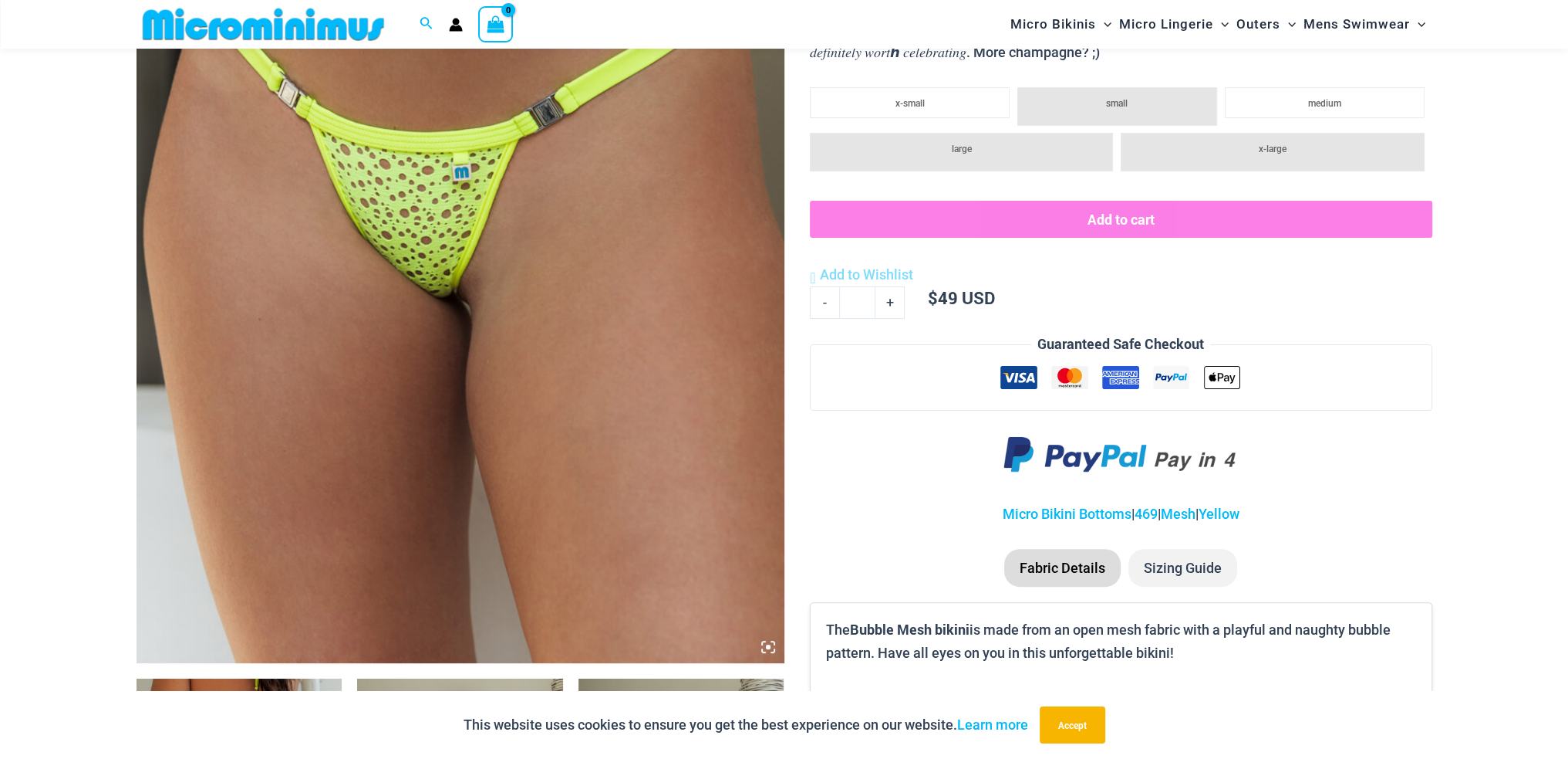
click at [484, 279] on img at bounding box center [460, 177] width 648 height 972
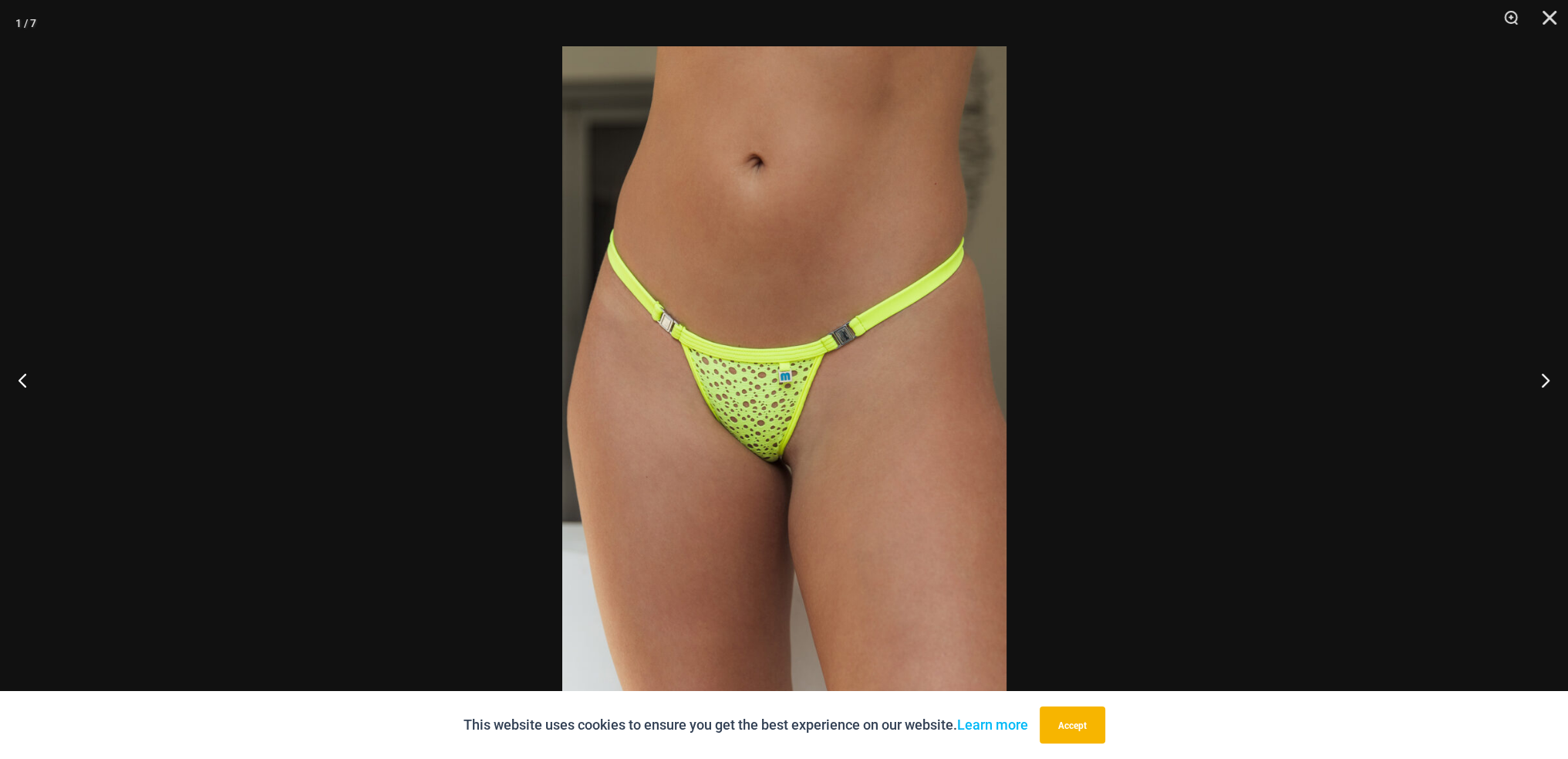
click at [732, 370] on img at bounding box center [784, 379] width 444 height 666
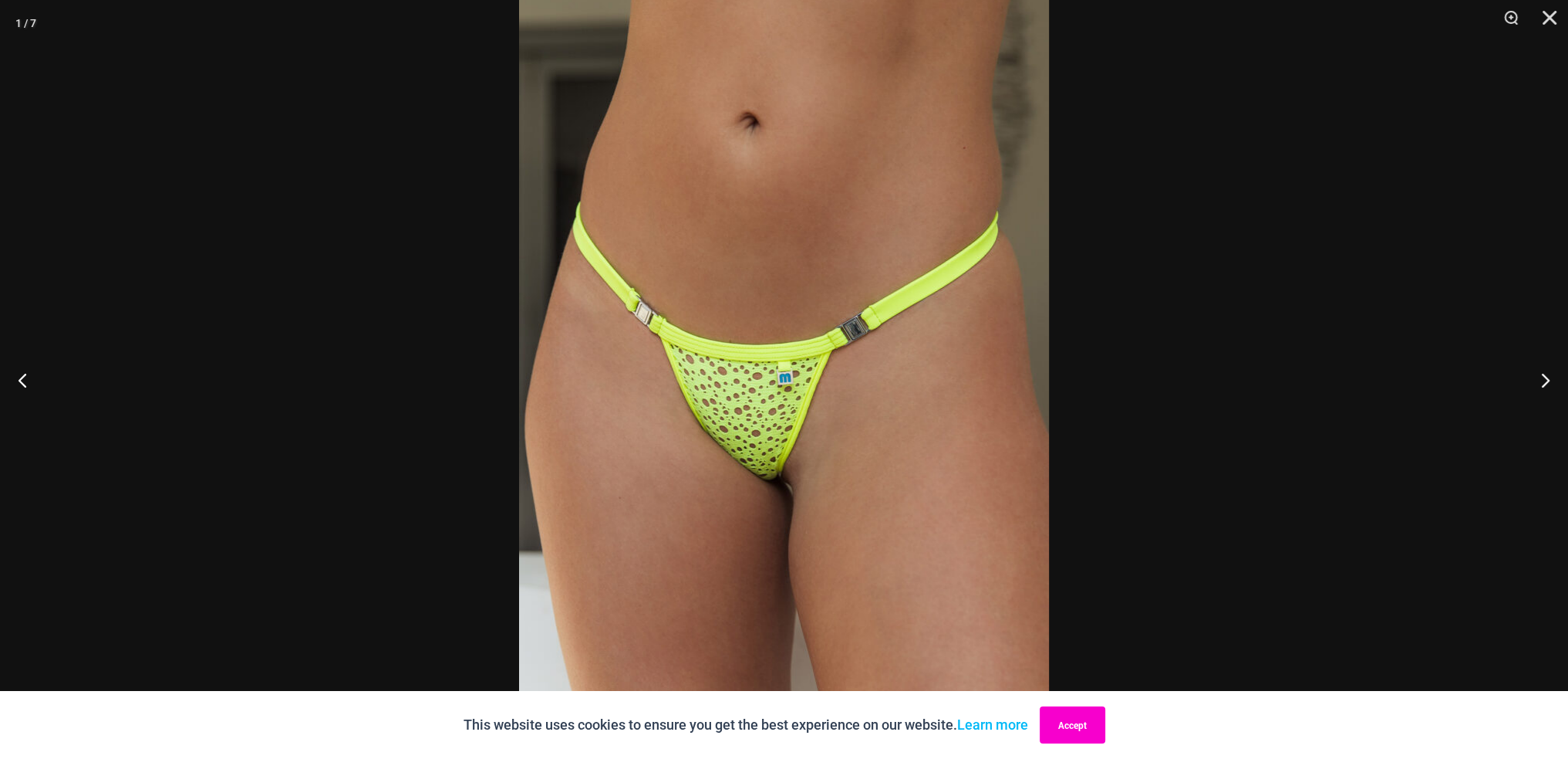
click at [1077, 725] on button "Accept" at bounding box center [1073, 725] width 65 height 37
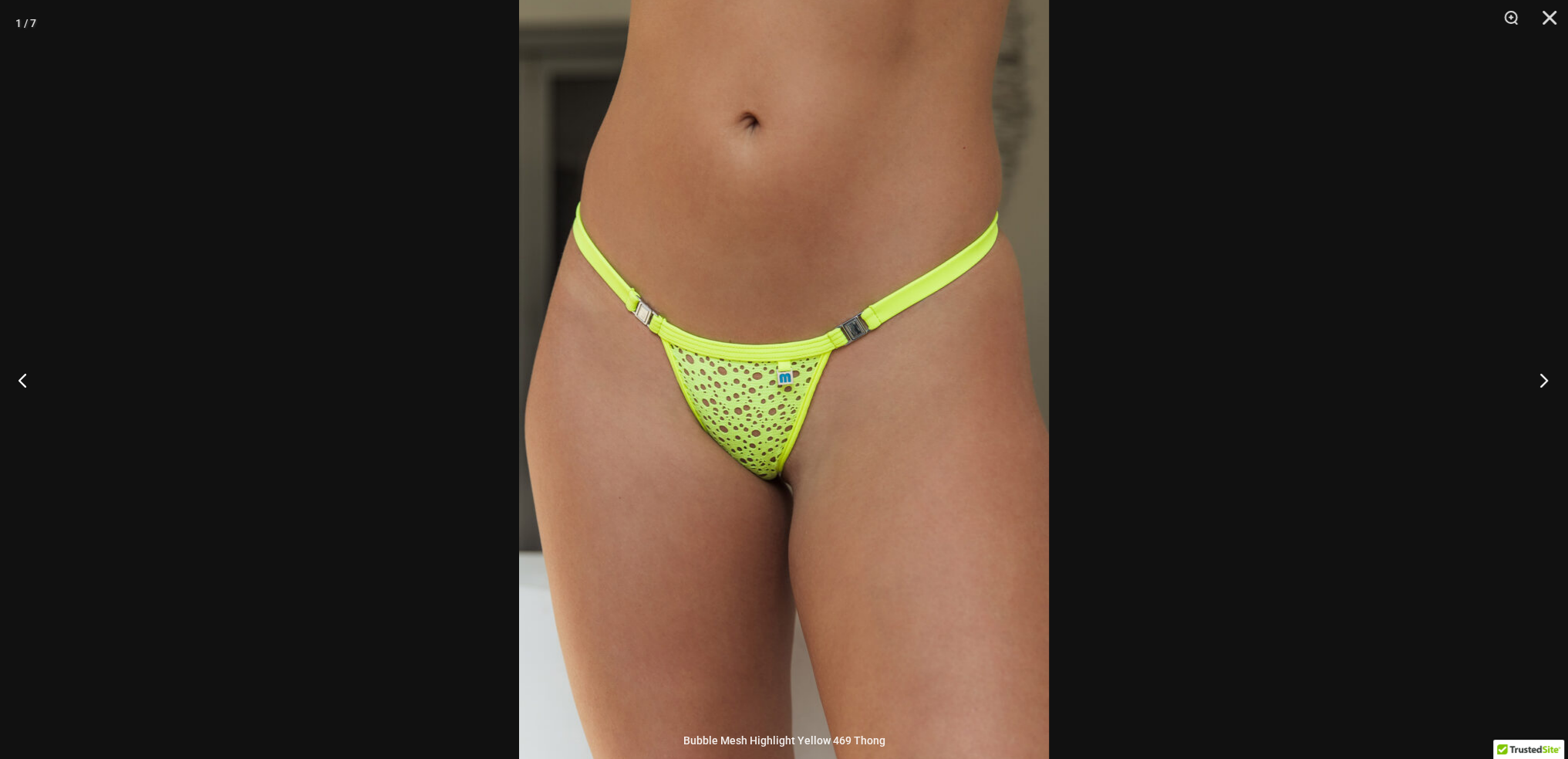
click at [1545, 376] on button "Next" at bounding box center [1539, 380] width 58 height 77
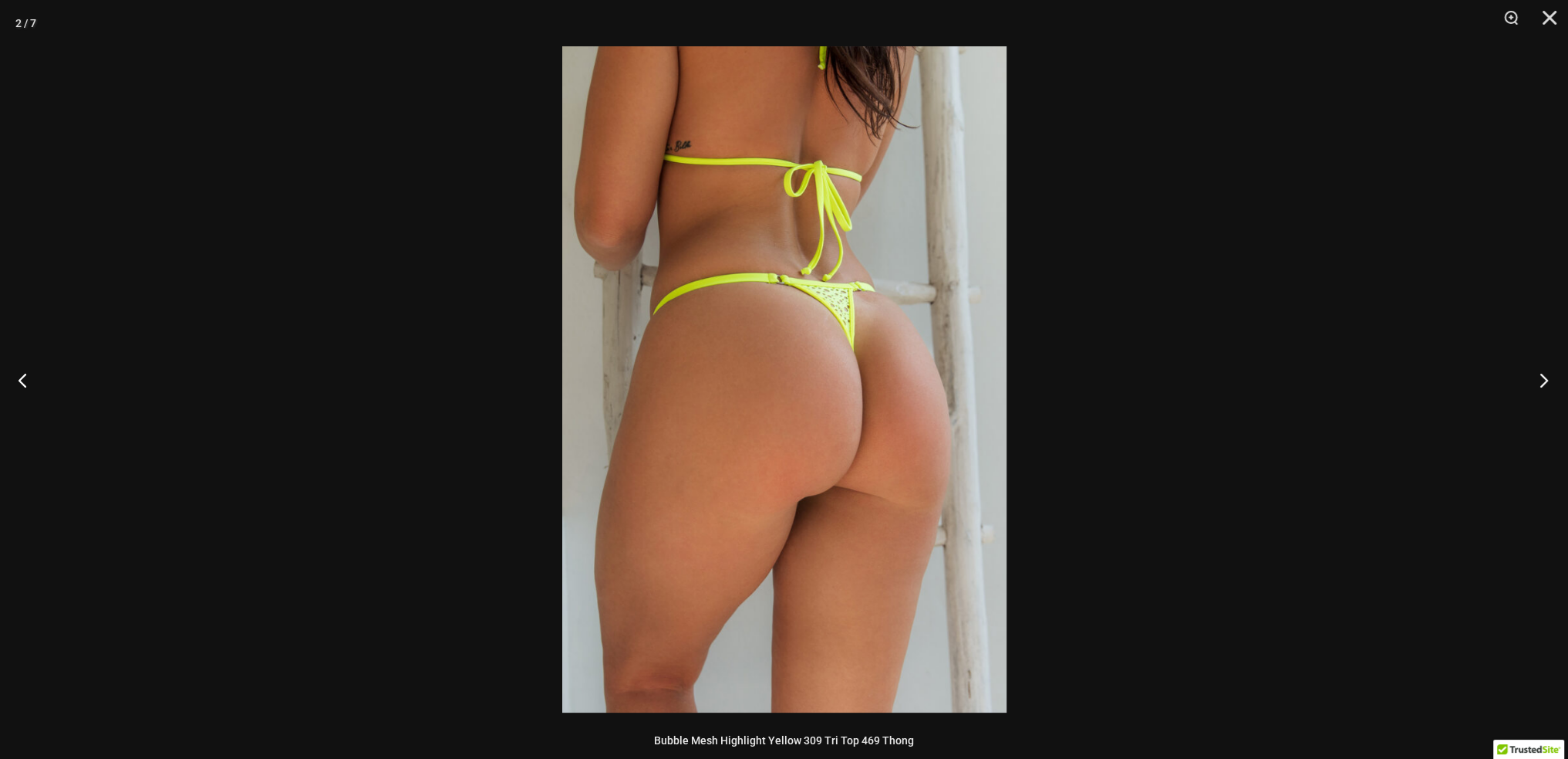
click at [1544, 376] on button "Next" at bounding box center [1539, 380] width 58 height 77
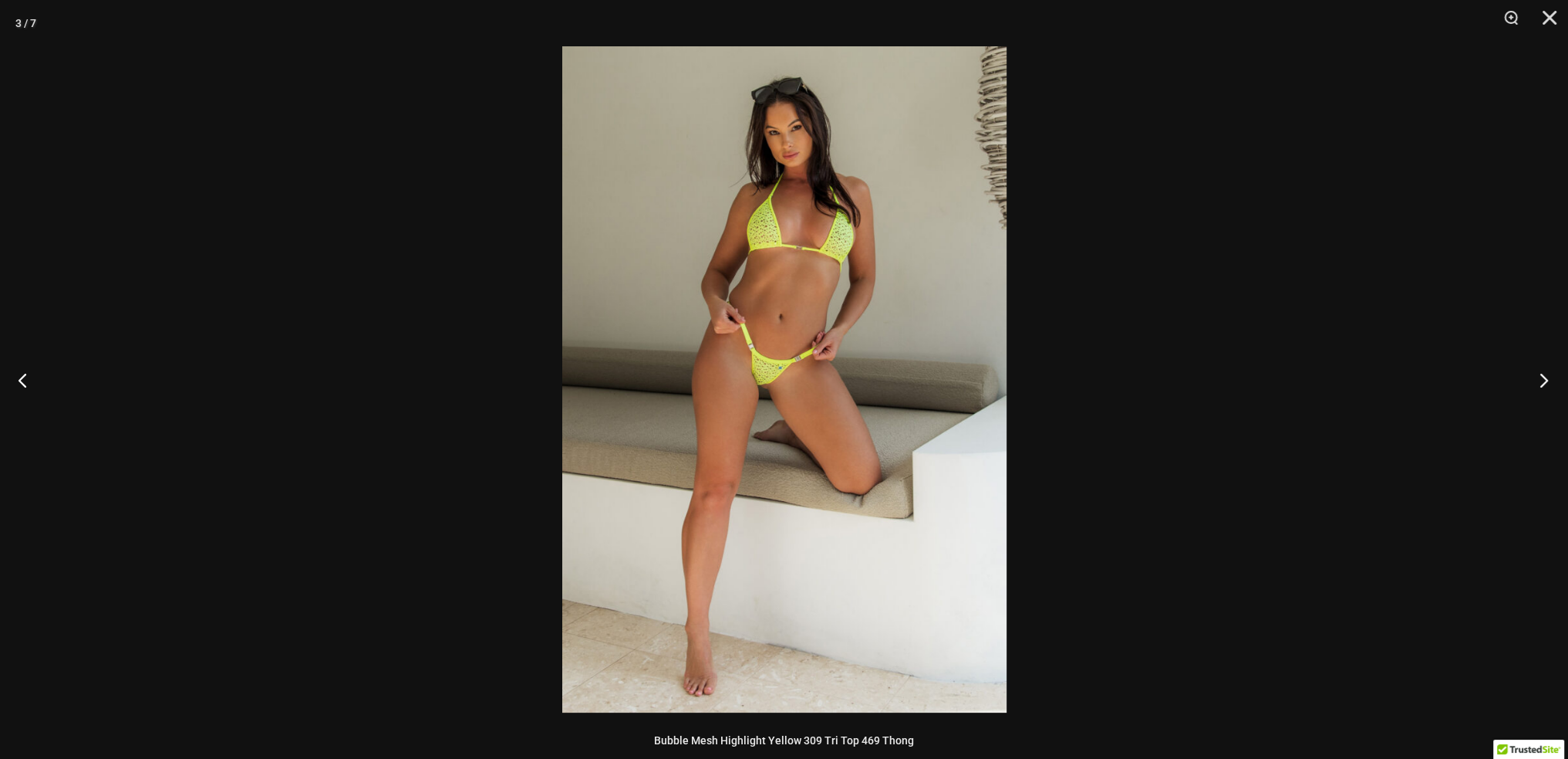
click at [1544, 376] on button "Next" at bounding box center [1539, 380] width 58 height 77
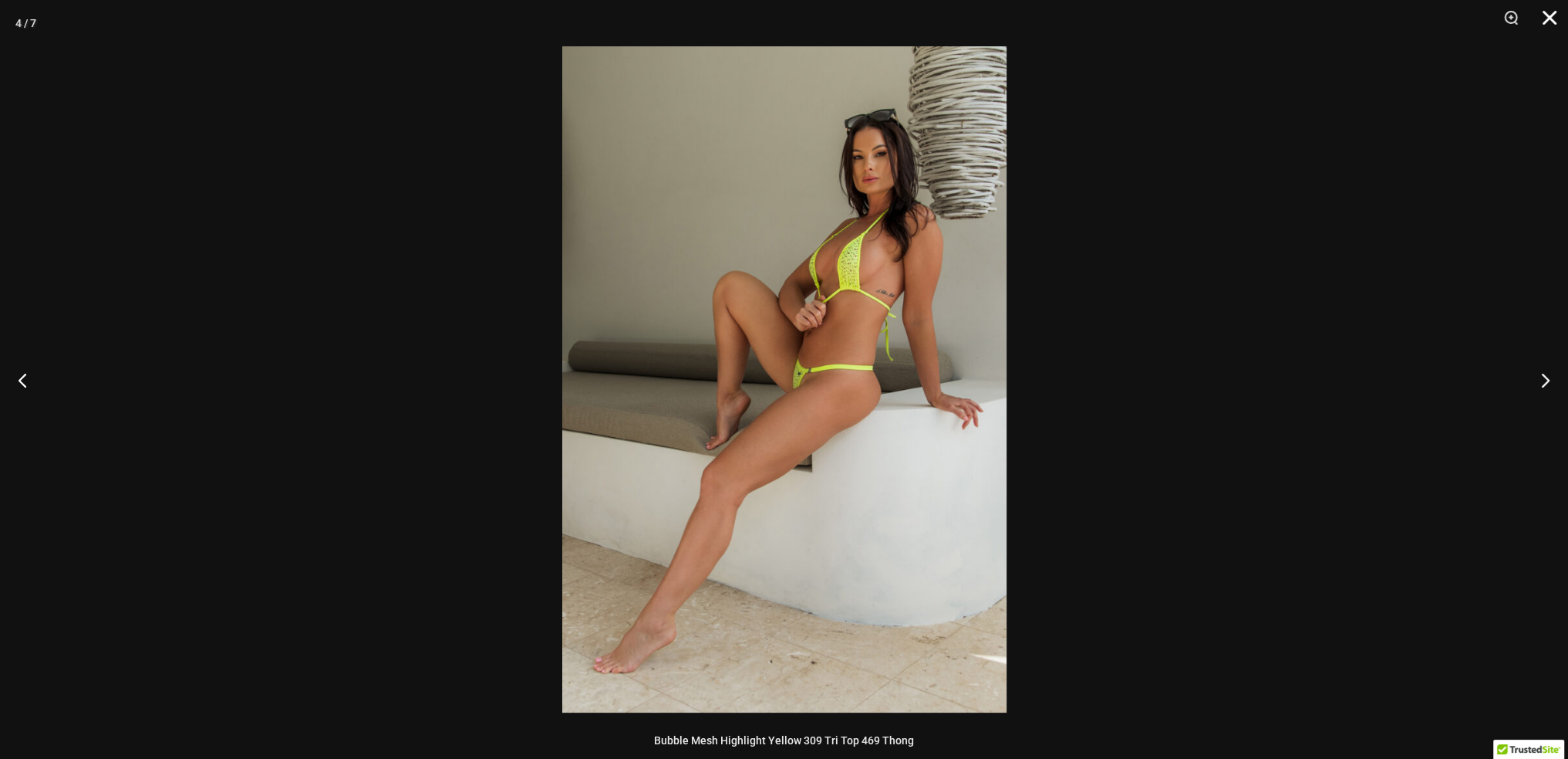
click at [1547, 13] on button "Close" at bounding box center [1544, 23] width 39 height 46
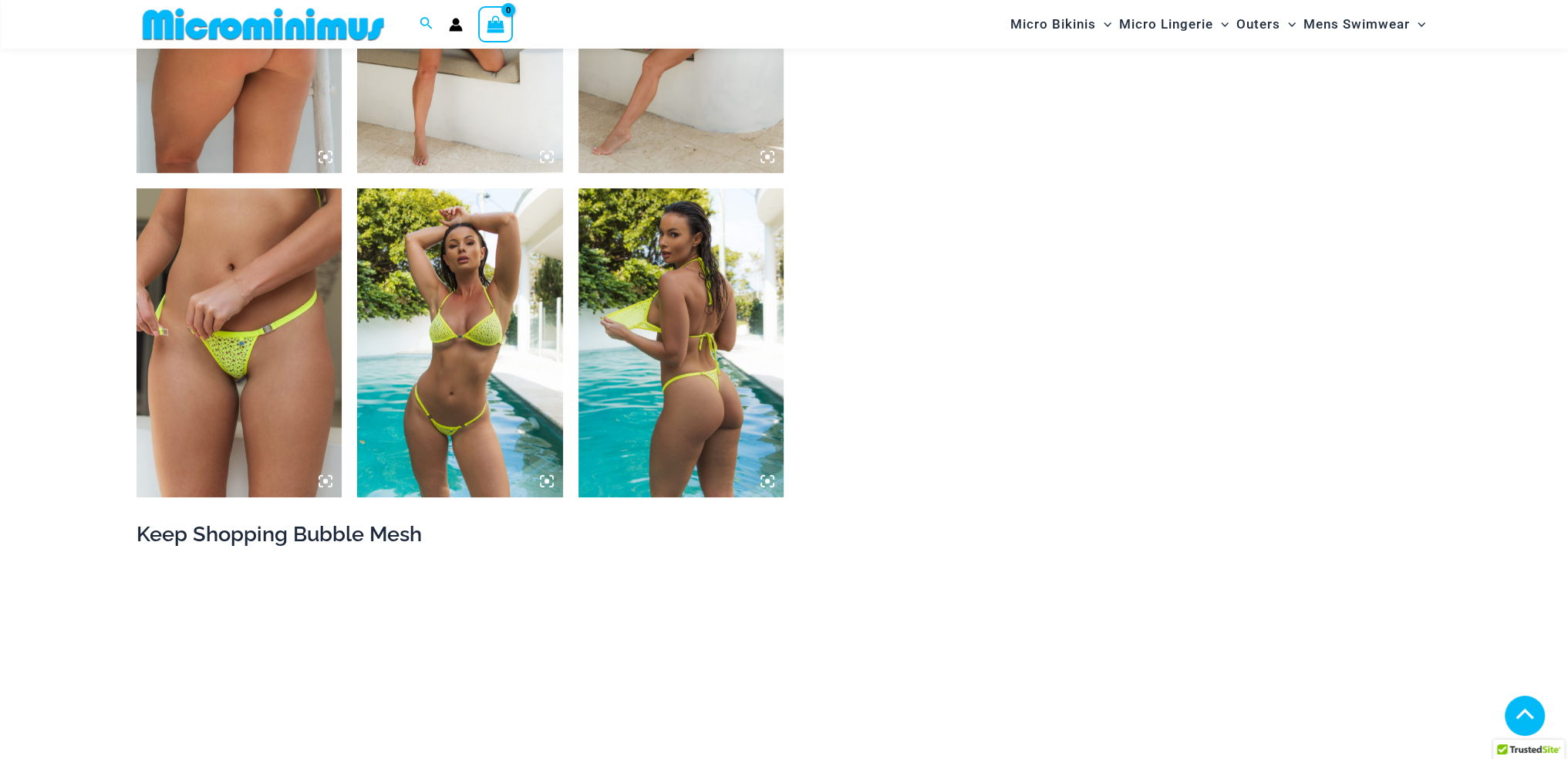
scroll to position [1299, 0]
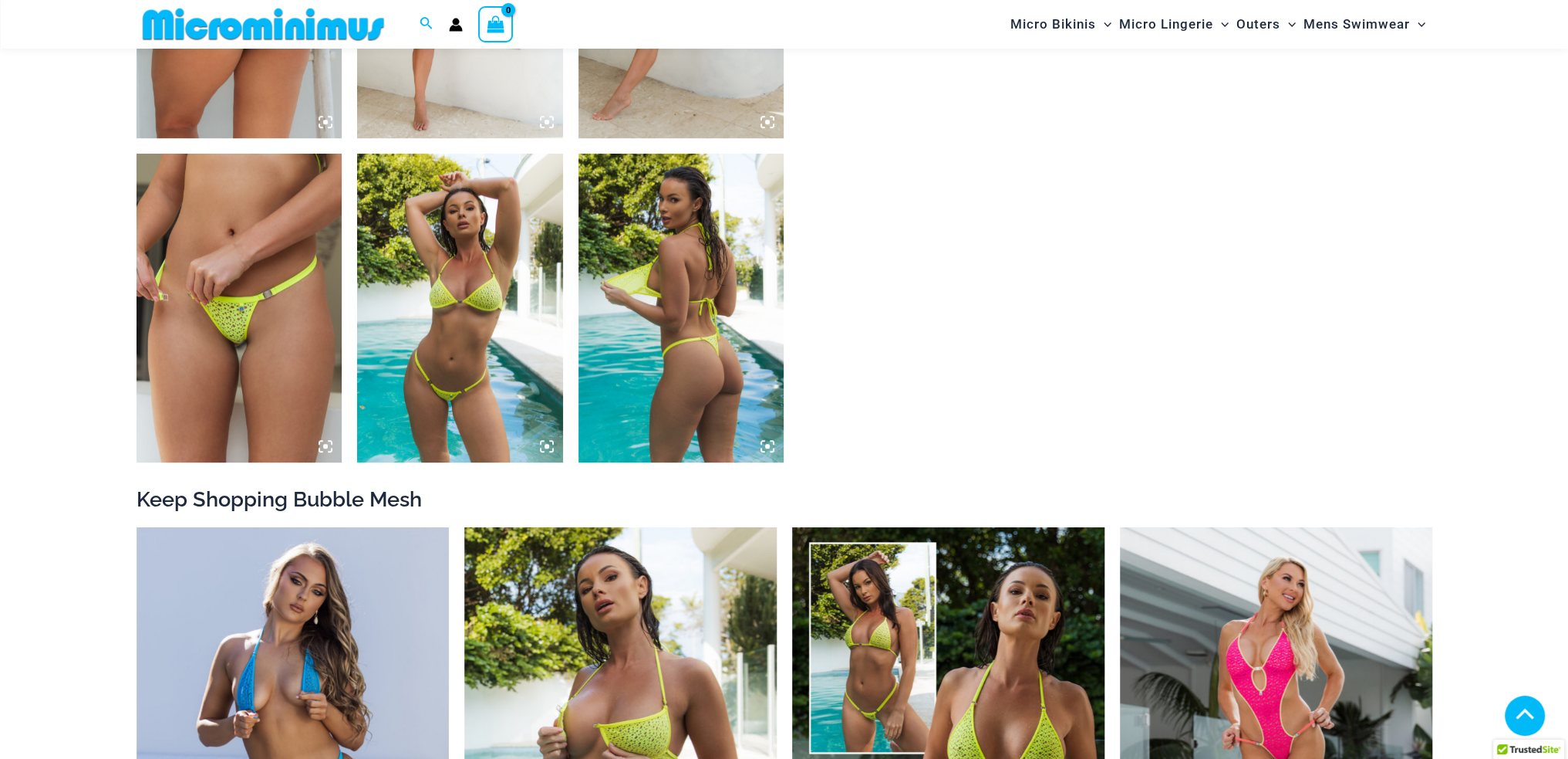
click at [246, 357] on img at bounding box center [239, 308] width 206 height 309
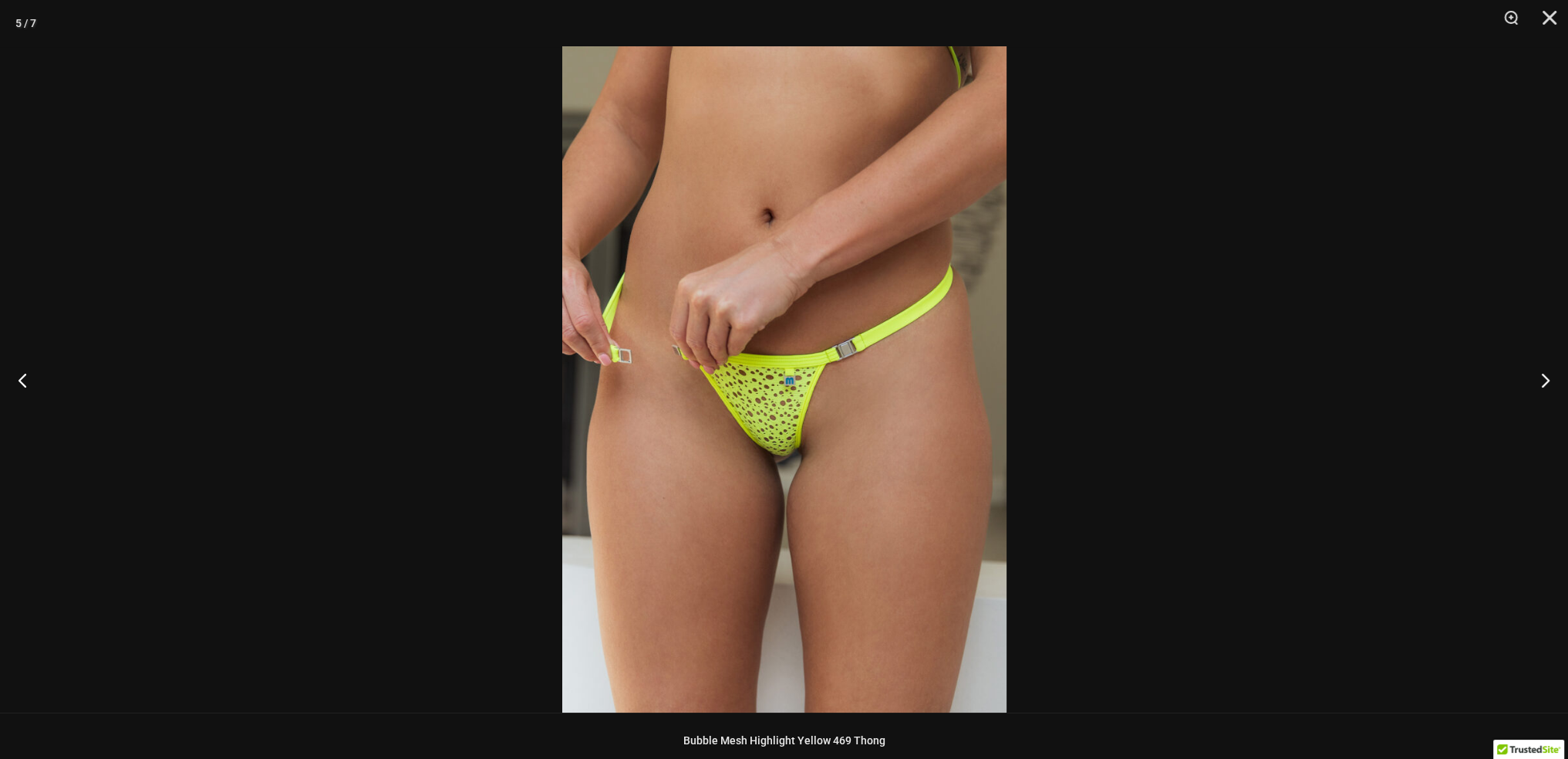
click at [773, 401] on img at bounding box center [784, 379] width 444 height 666
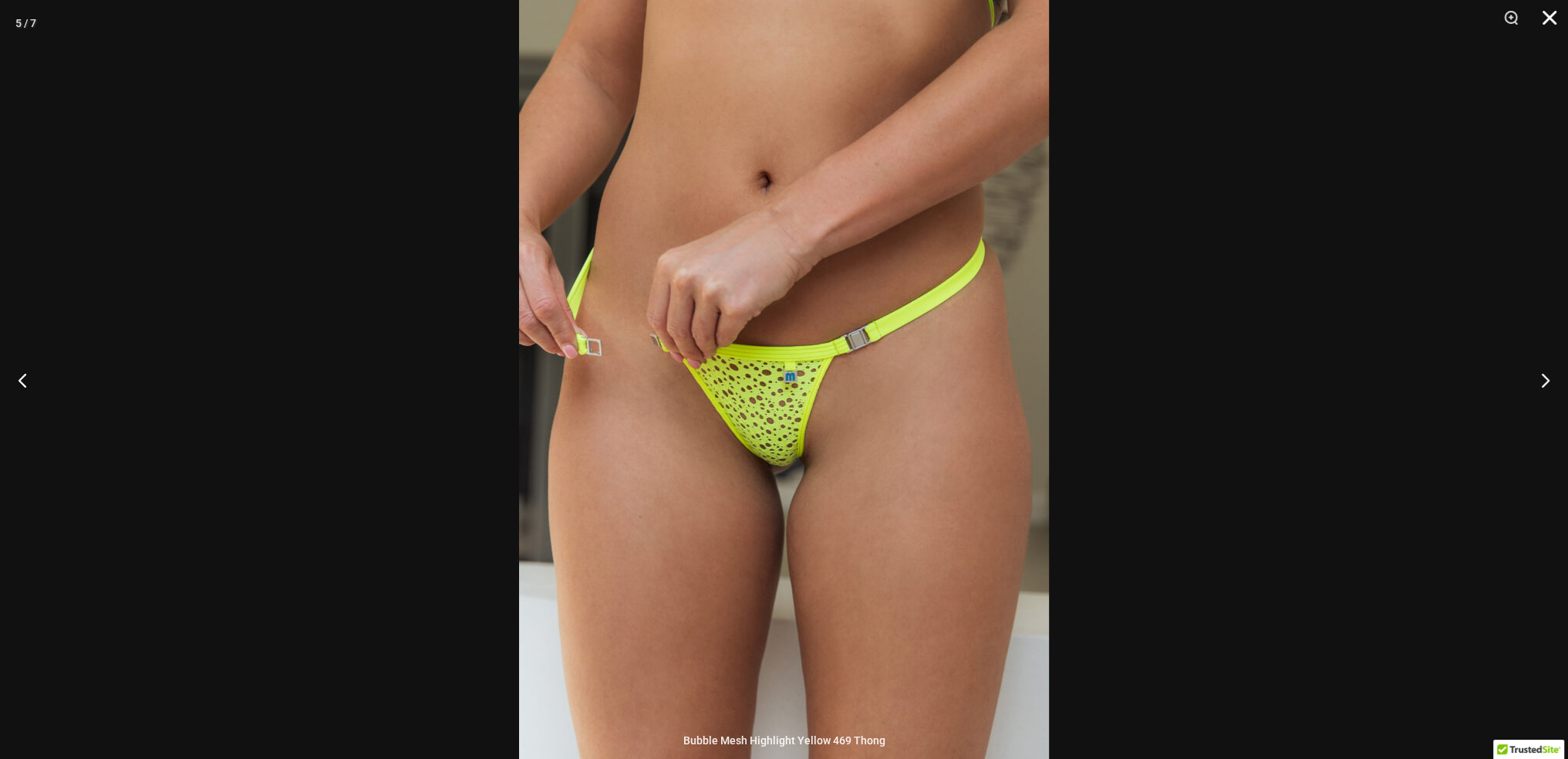
click at [1551, 14] on button "Close" at bounding box center [1544, 23] width 39 height 46
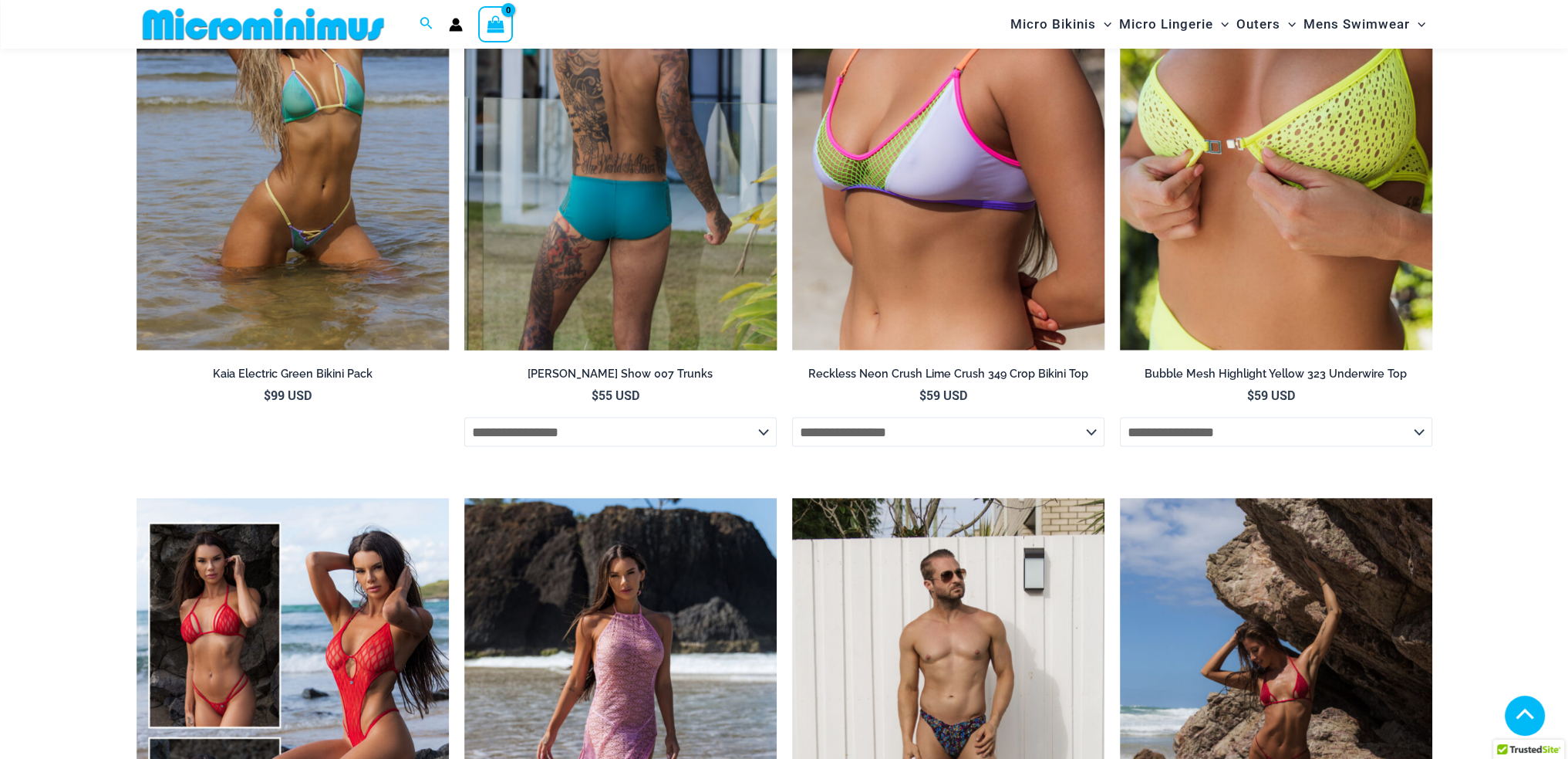
scroll to position [3692, 0]
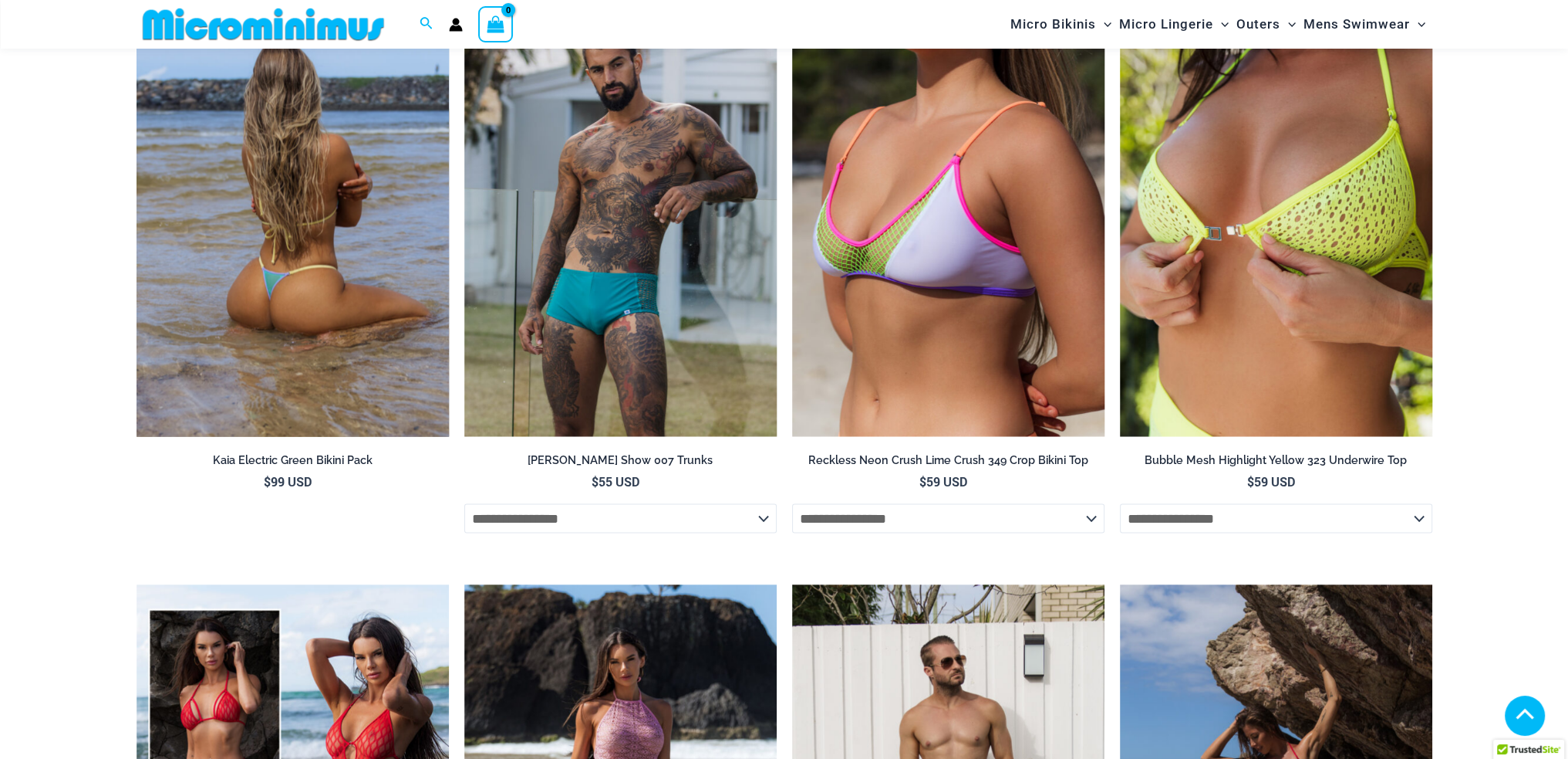
click at [326, 242] on img at bounding box center [293, 201] width 312 height 469
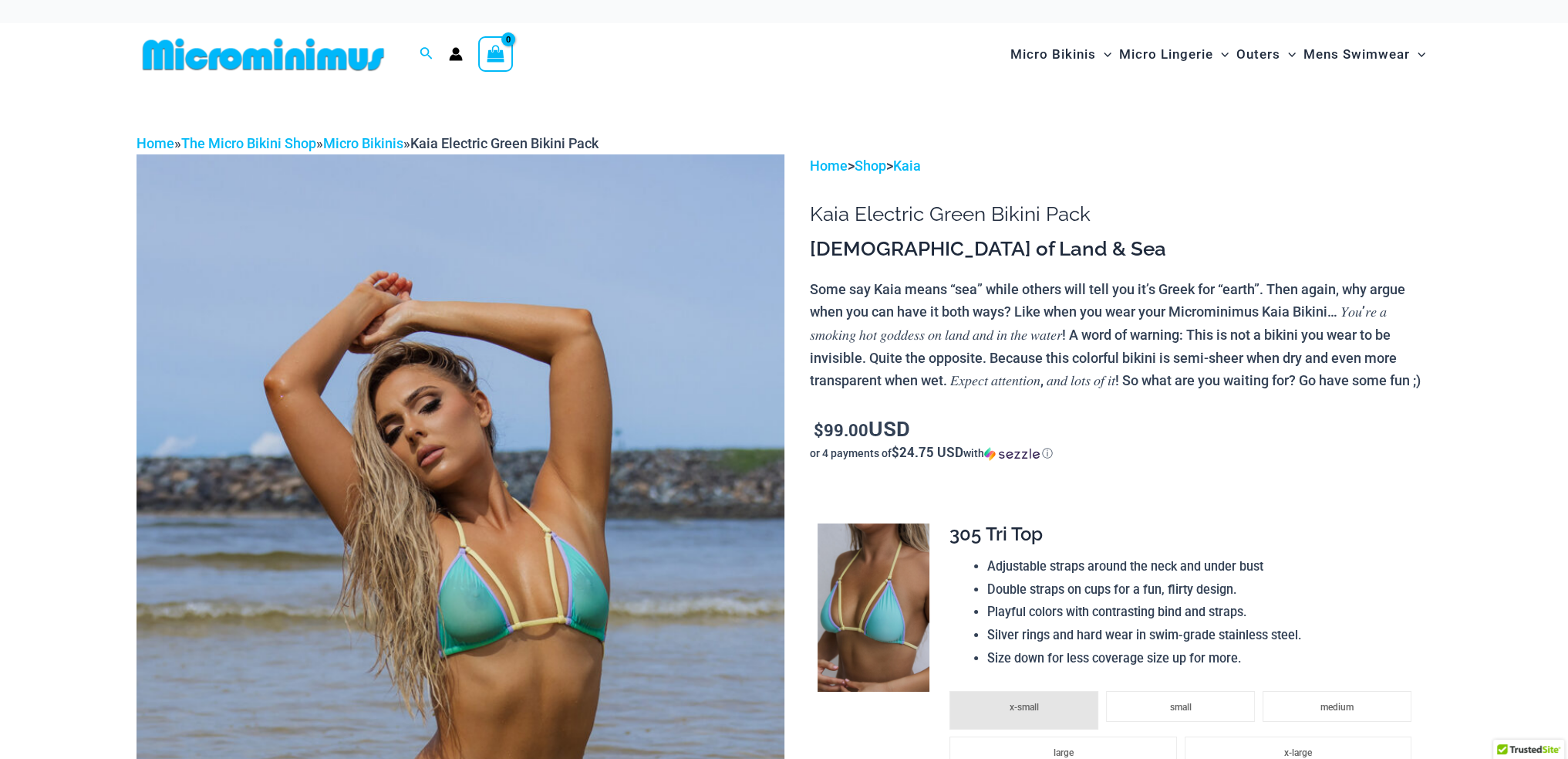
click at [505, 478] on img at bounding box center [460, 640] width 648 height 972
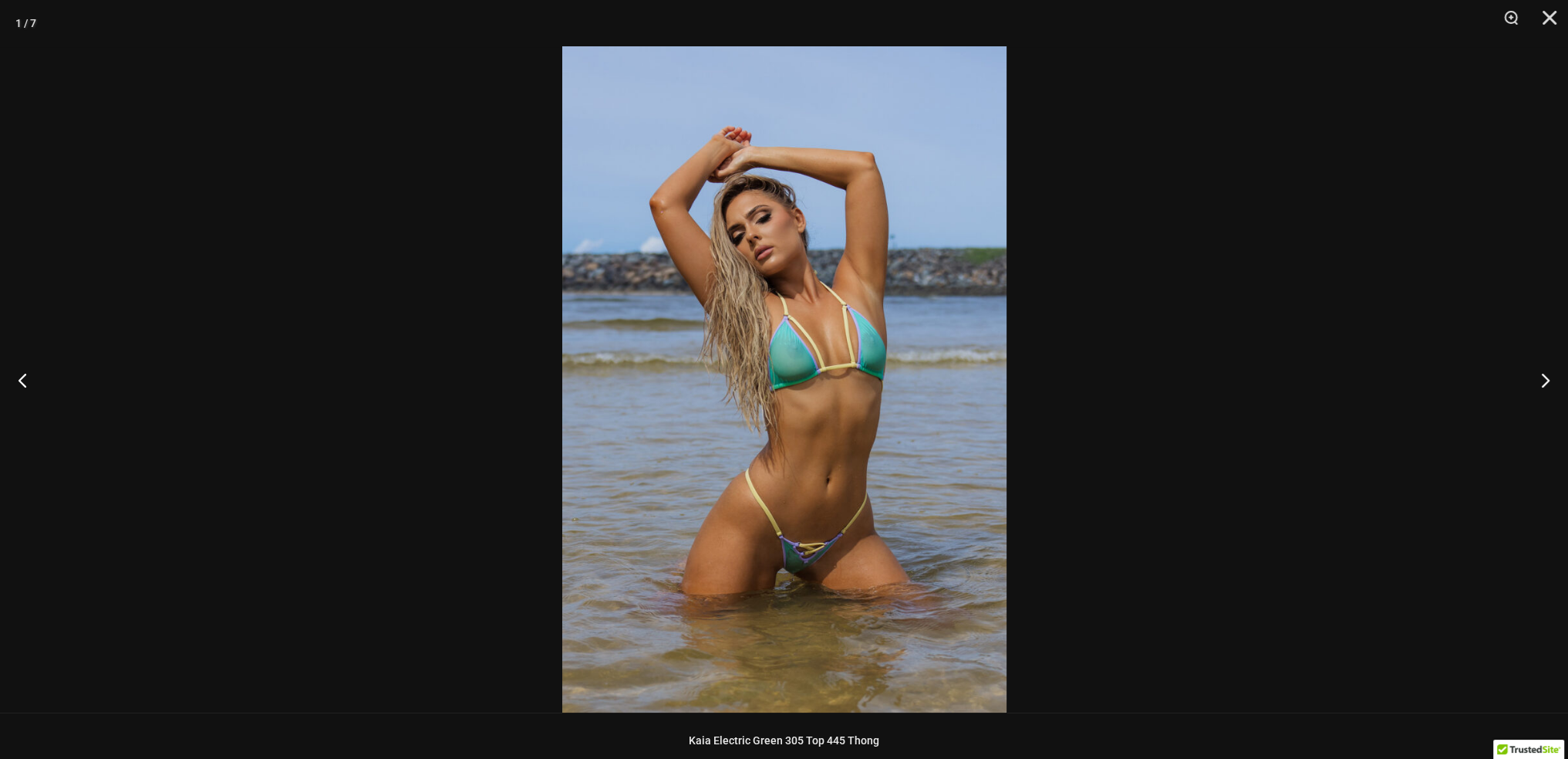
click at [871, 343] on img at bounding box center [784, 379] width 444 height 666
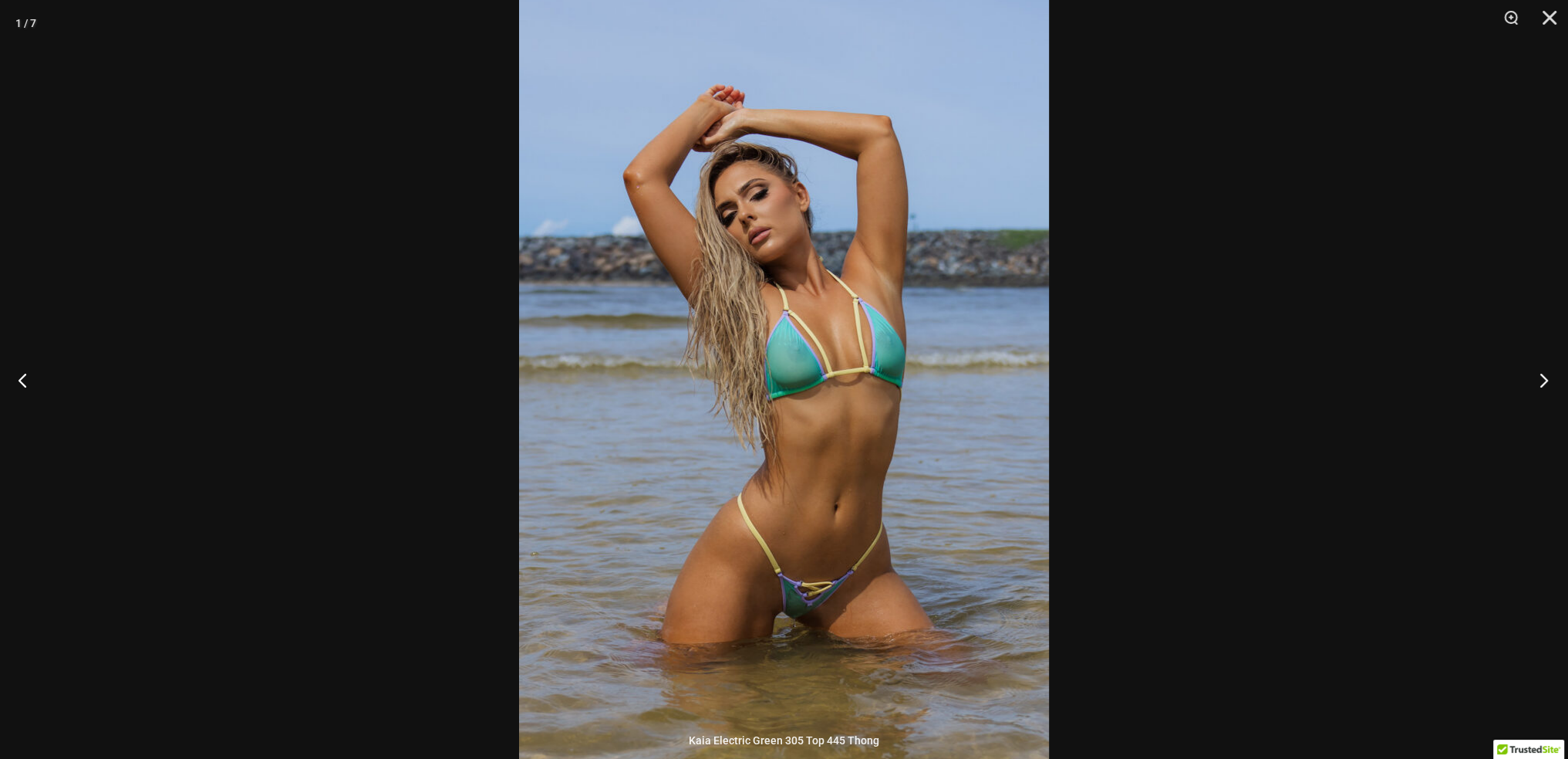
click at [1545, 373] on button "Next" at bounding box center [1539, 380] width 58 height 77
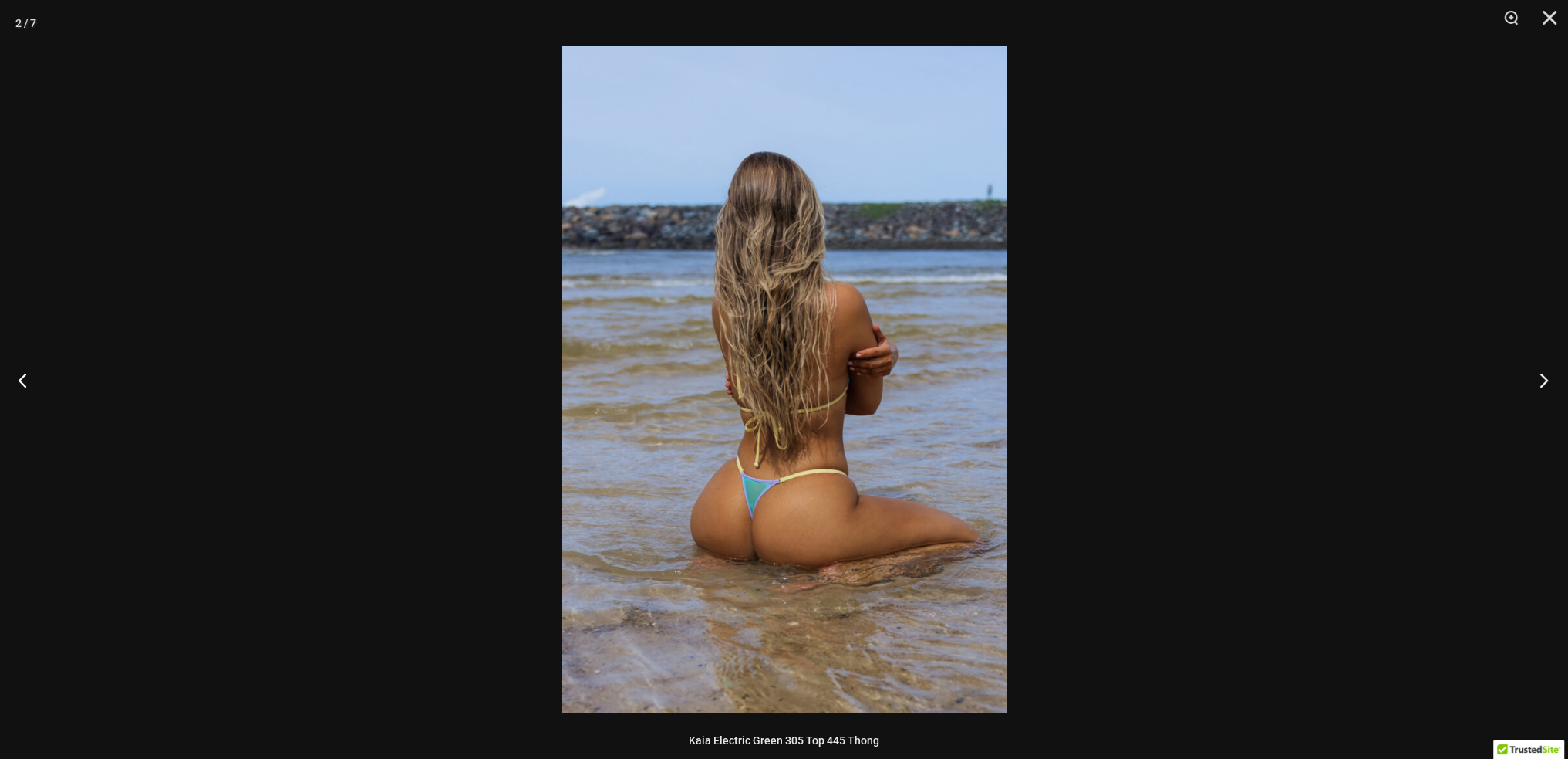
click at [1545, 373] on button "Next" at bounding box center [1539, 380] width 58 height 77
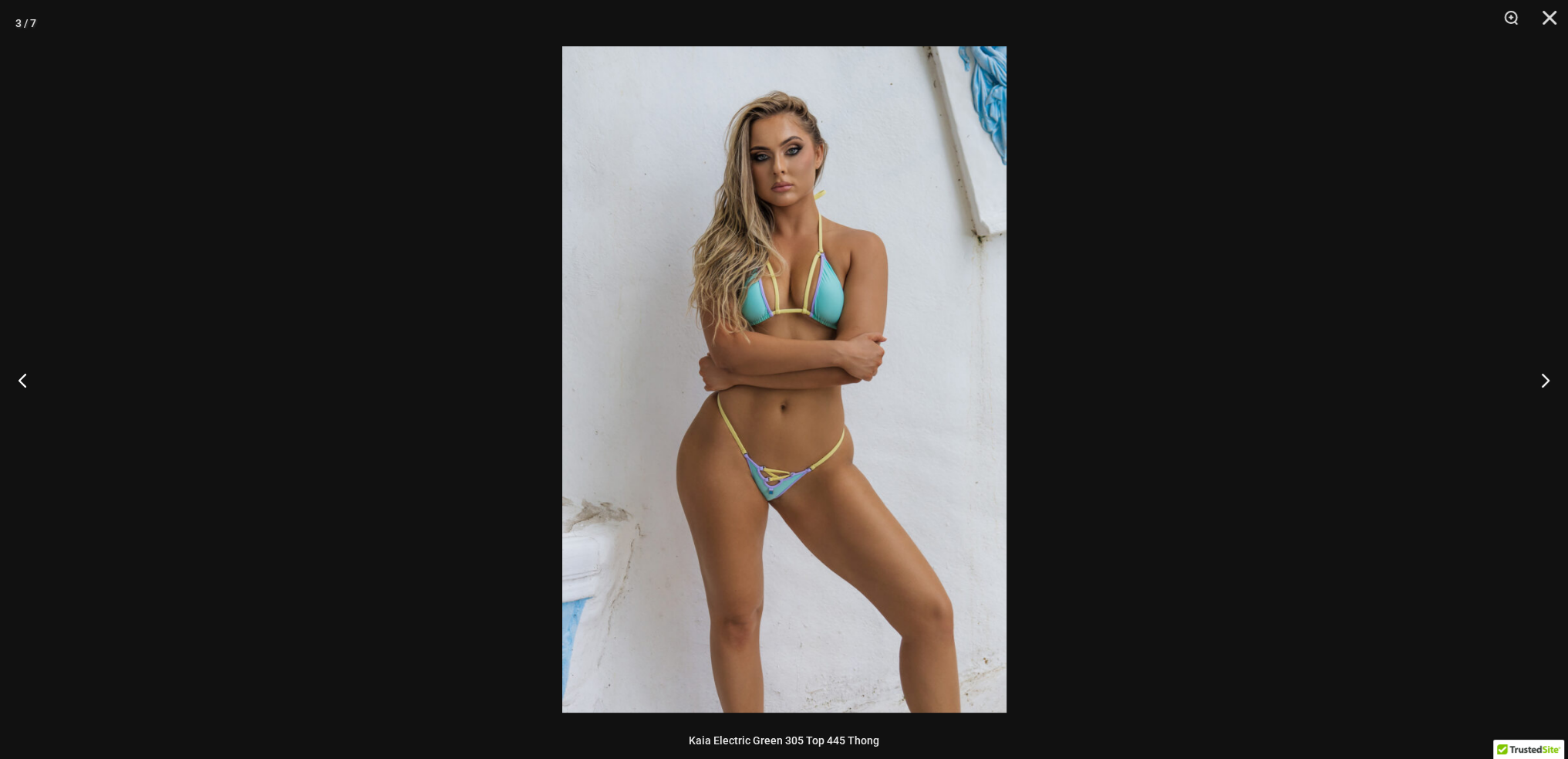
click at [735, 477] on img at bounding box center [784, 379] width 444 height 666
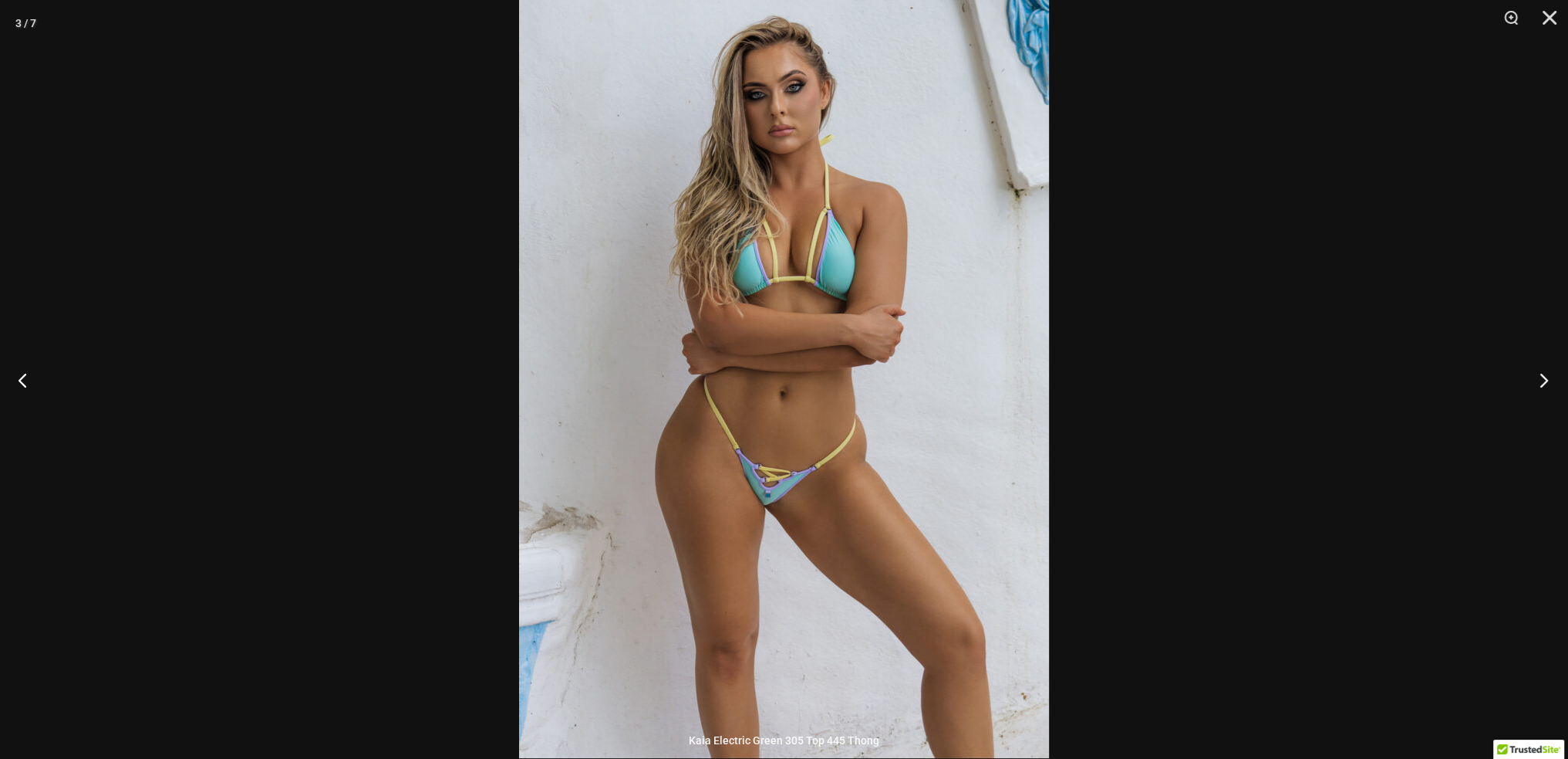
click at [1540, 373] on button "Next" at bounding box center [1539, 380] width 58 height 77
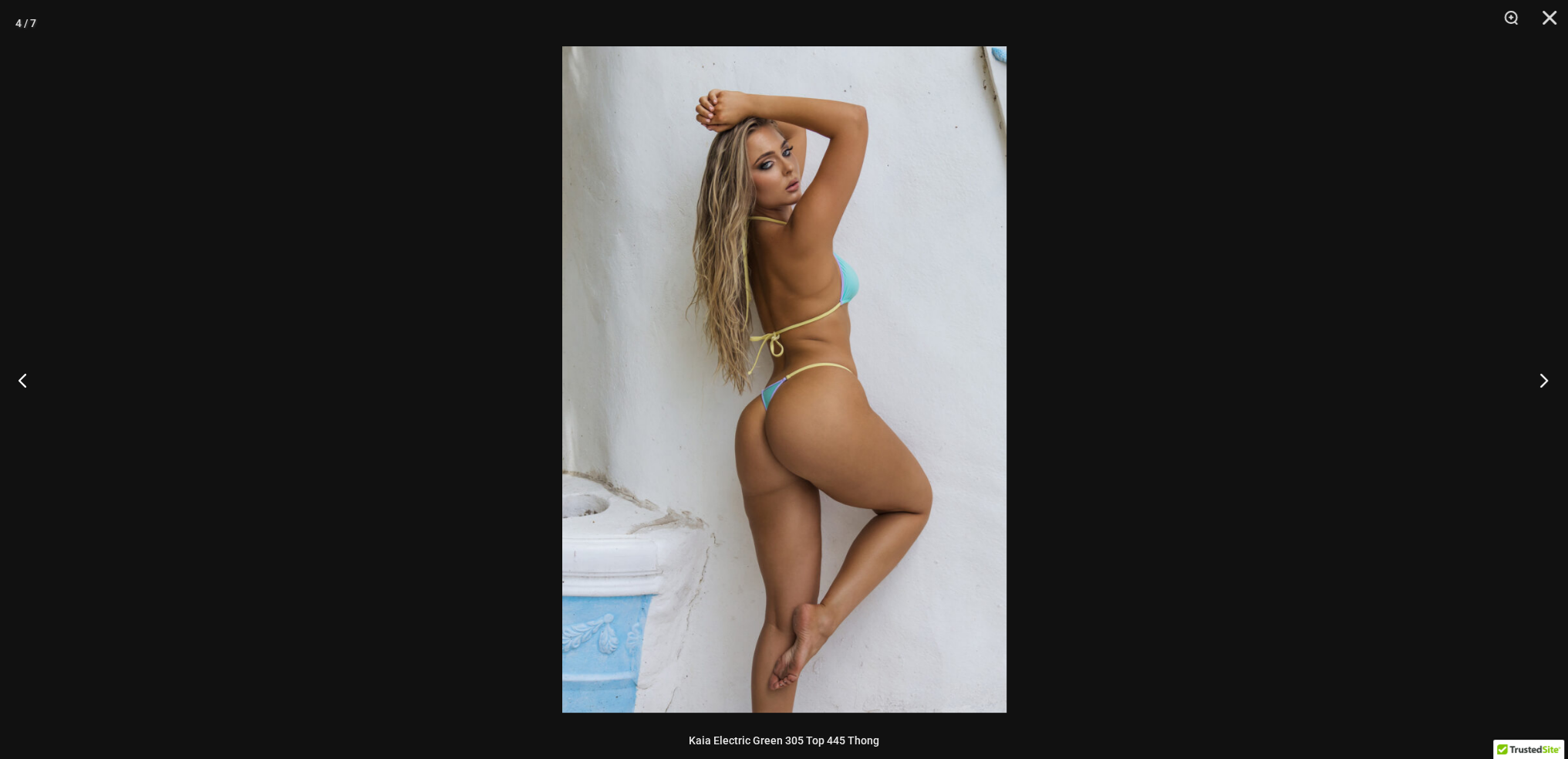
click at [1540, 373] on button "Next" at bounding box center [1539, 380] width 58 height 77
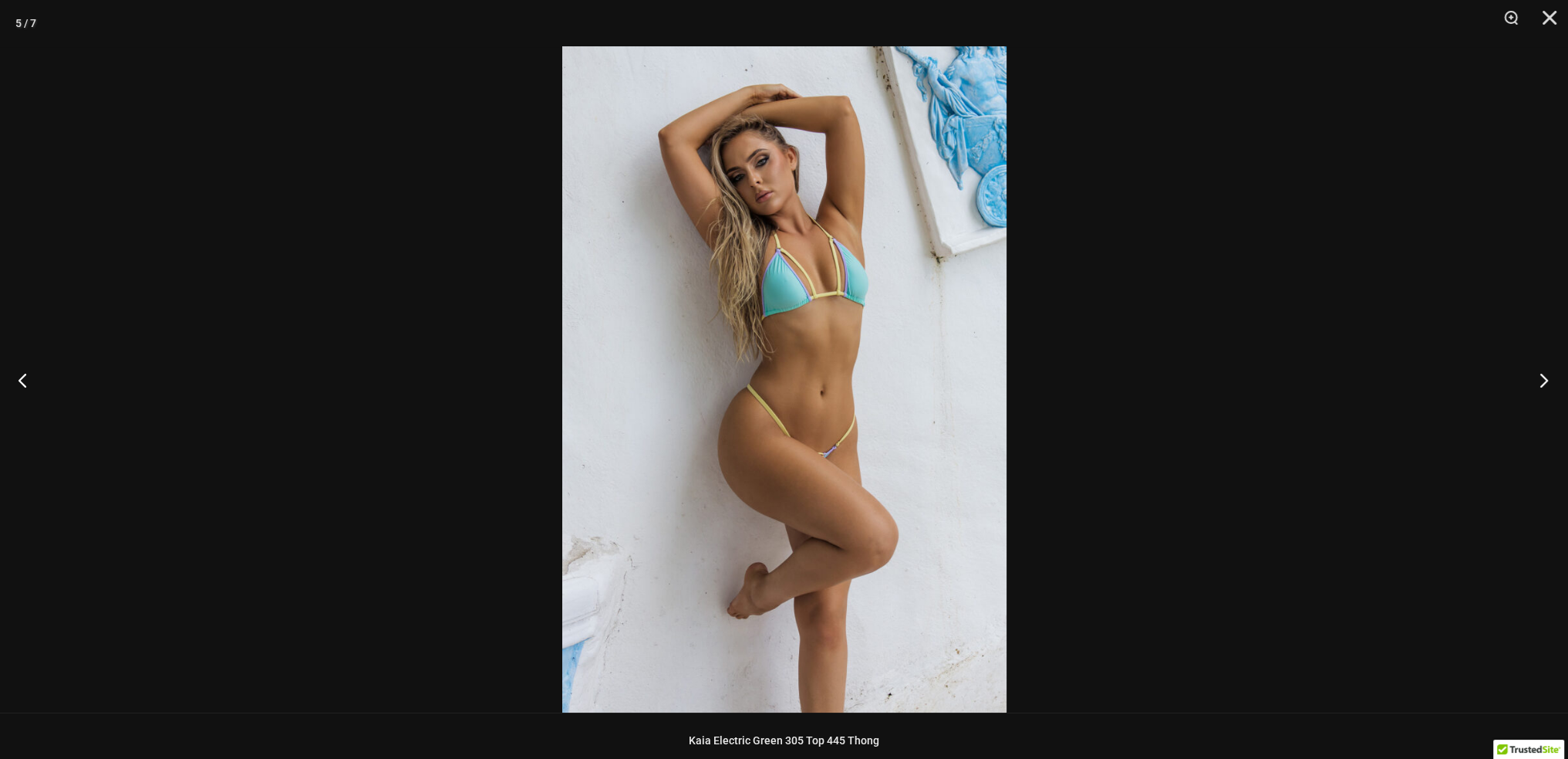
click at [1540, 373] on button "Next" at bounding box center [1539, 380] width 58 height 77
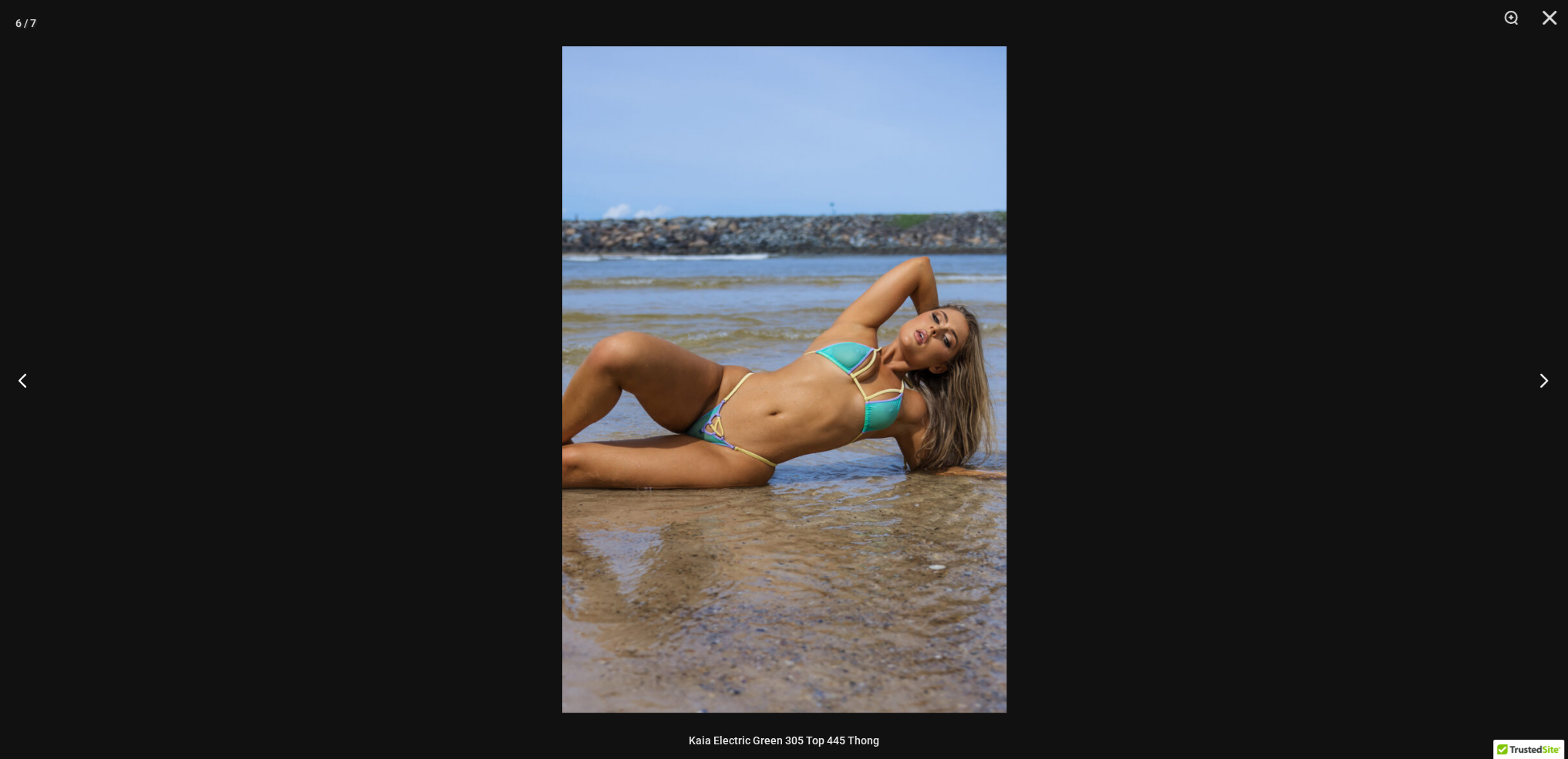
click at [1540, 373] on button "Next" at bounding box center [1539, 380] width 58 height 77
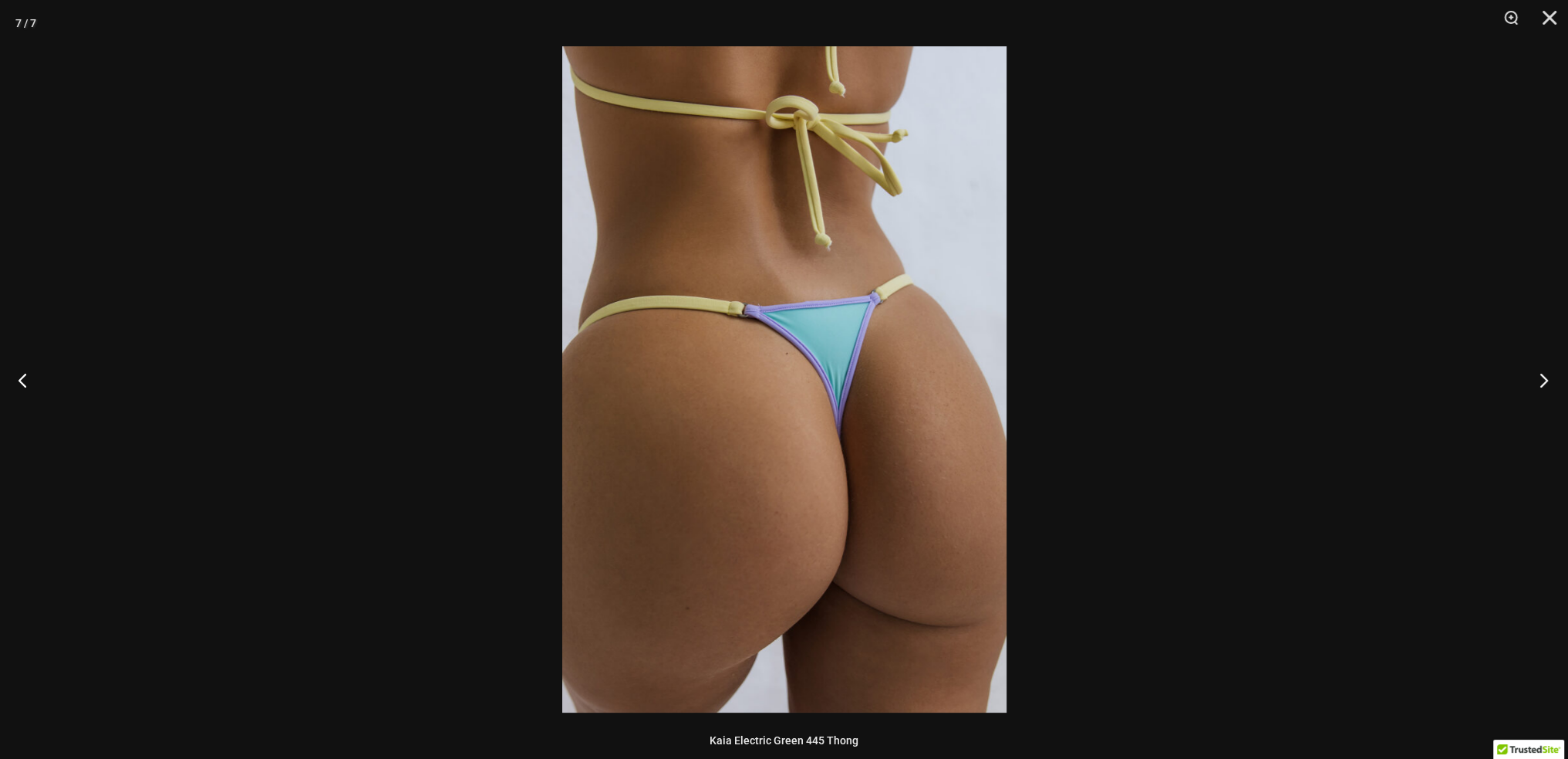
click at [1540, 373] on button "Next" at bounding box center [1539, 380] width 58 height 77
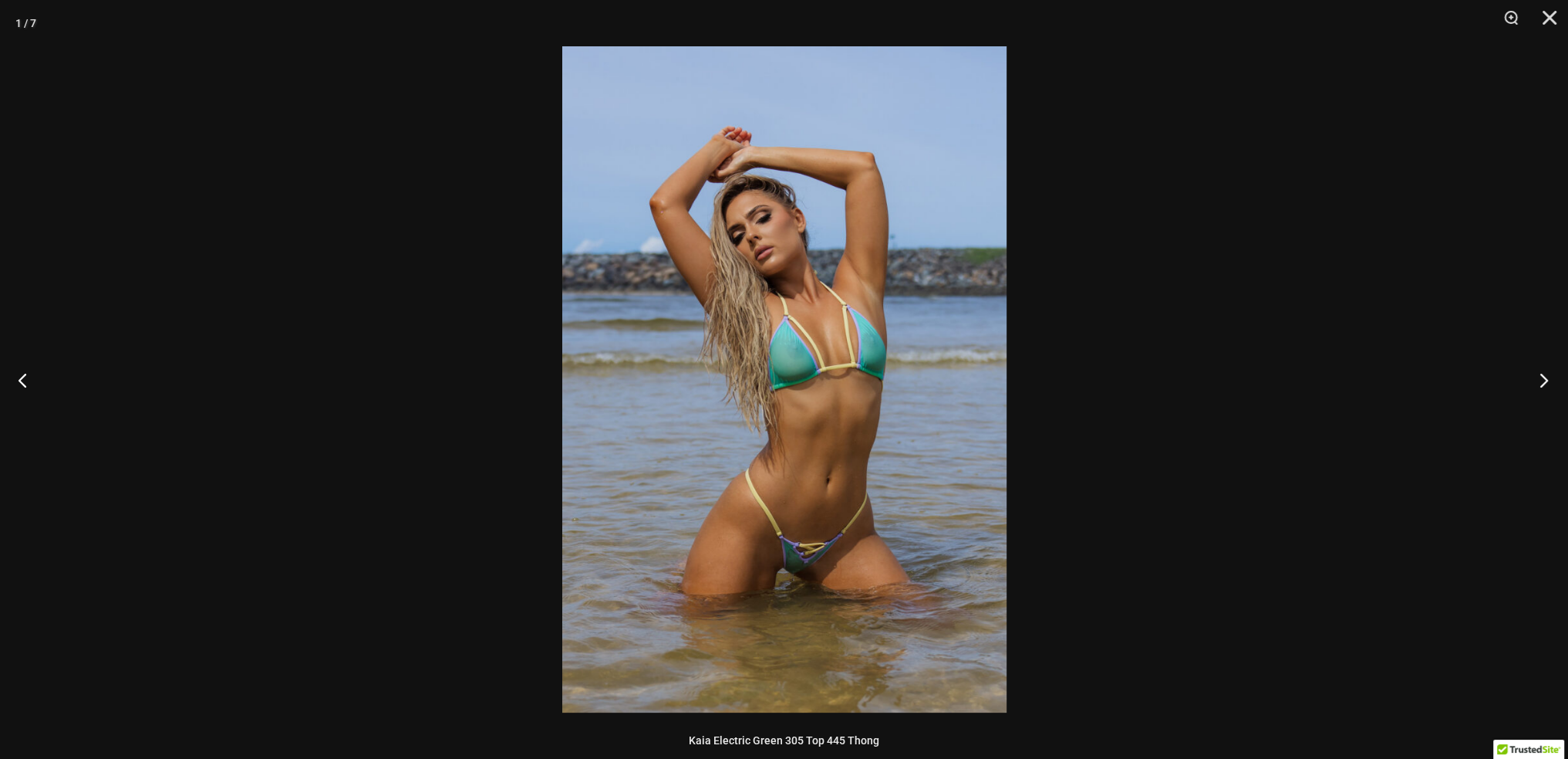
click at [1540, 373] on button "Next" at bounding box center [1539, 380] width 58 height 77
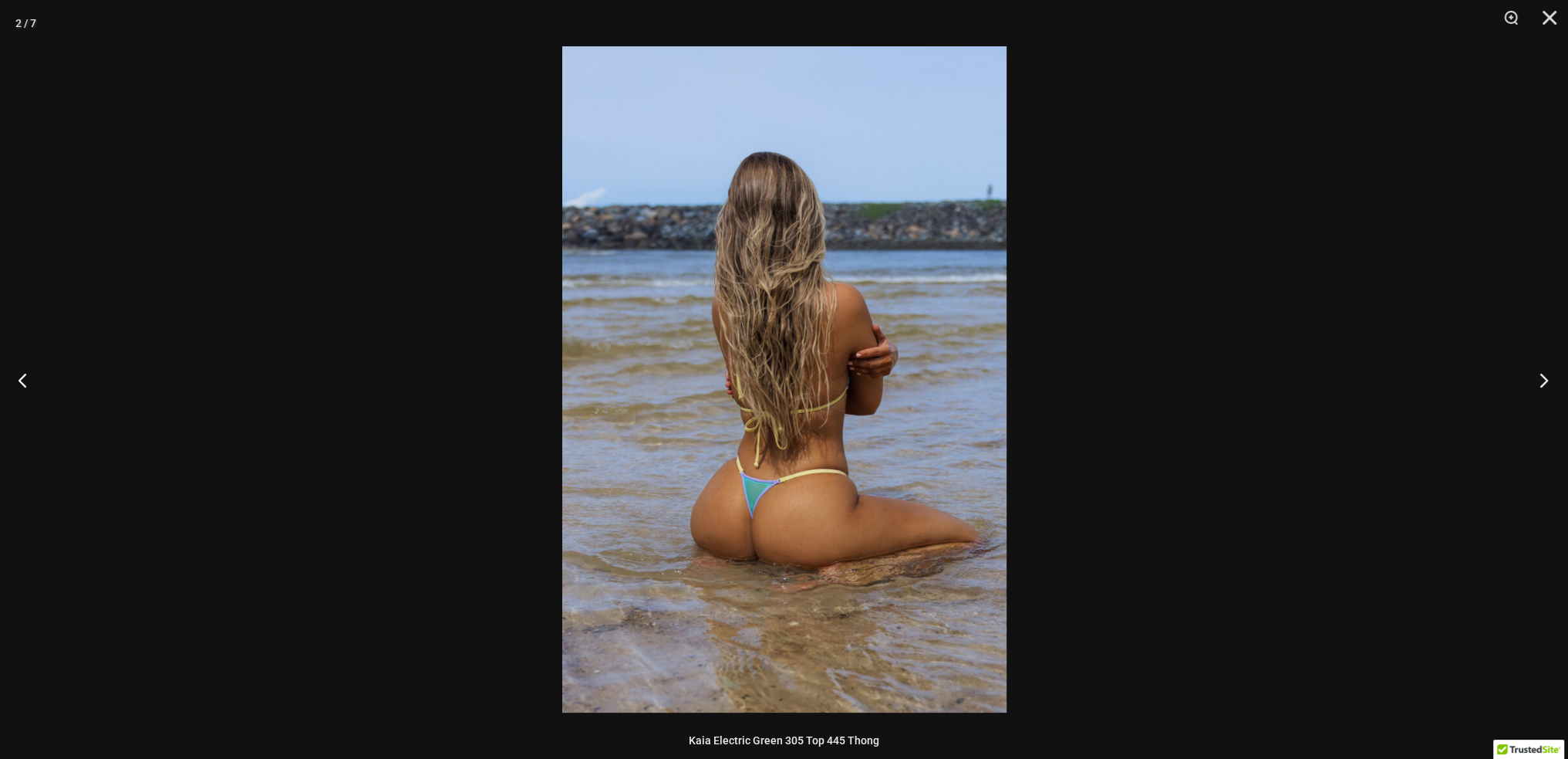
click at [1540, 373] on button "Next" at bounding box center [1539, 380] width 58 height 77
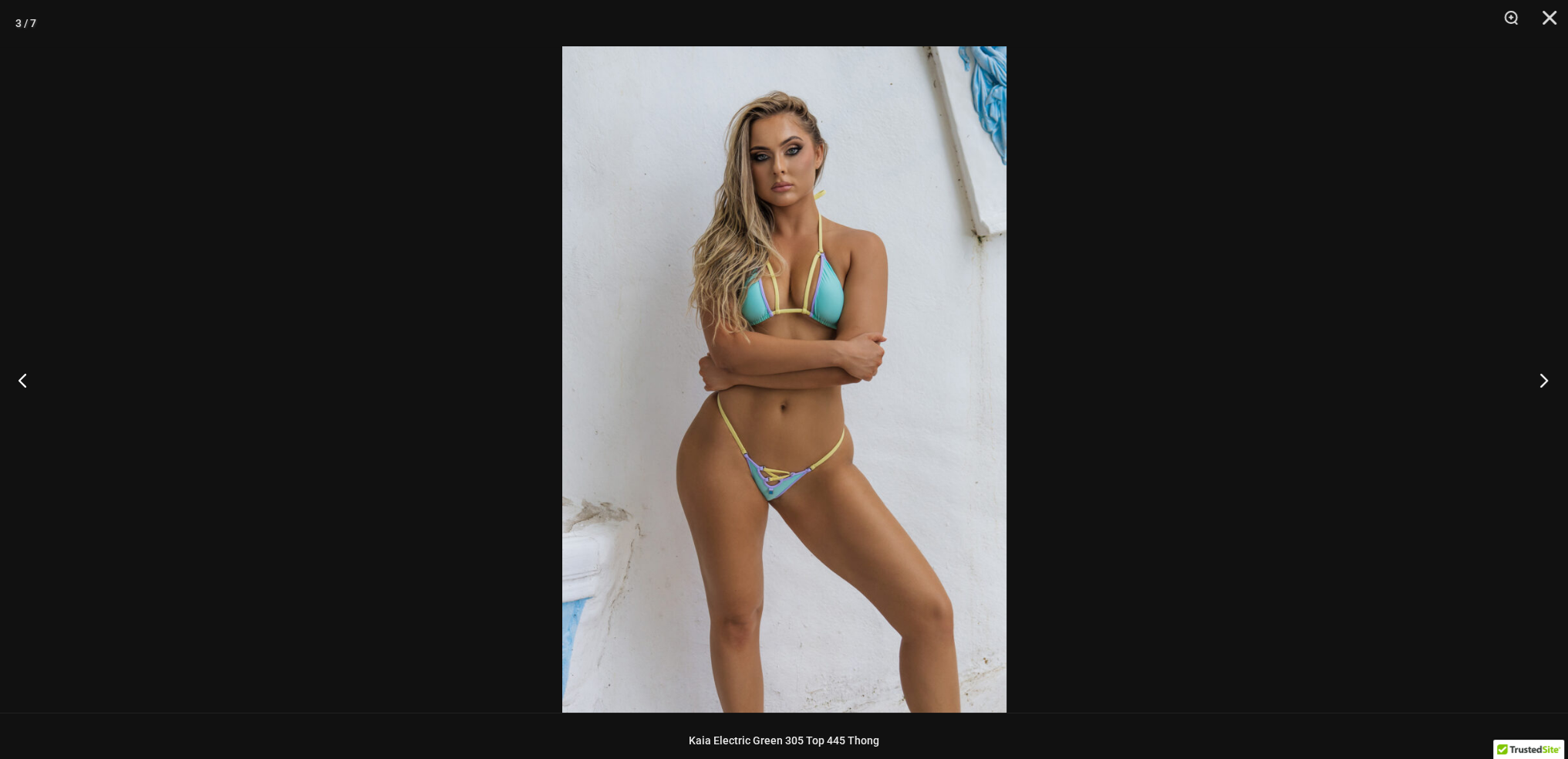
click at [1540, 373] on button "Next" at bounding box center [1539, 380] width 58 height 77
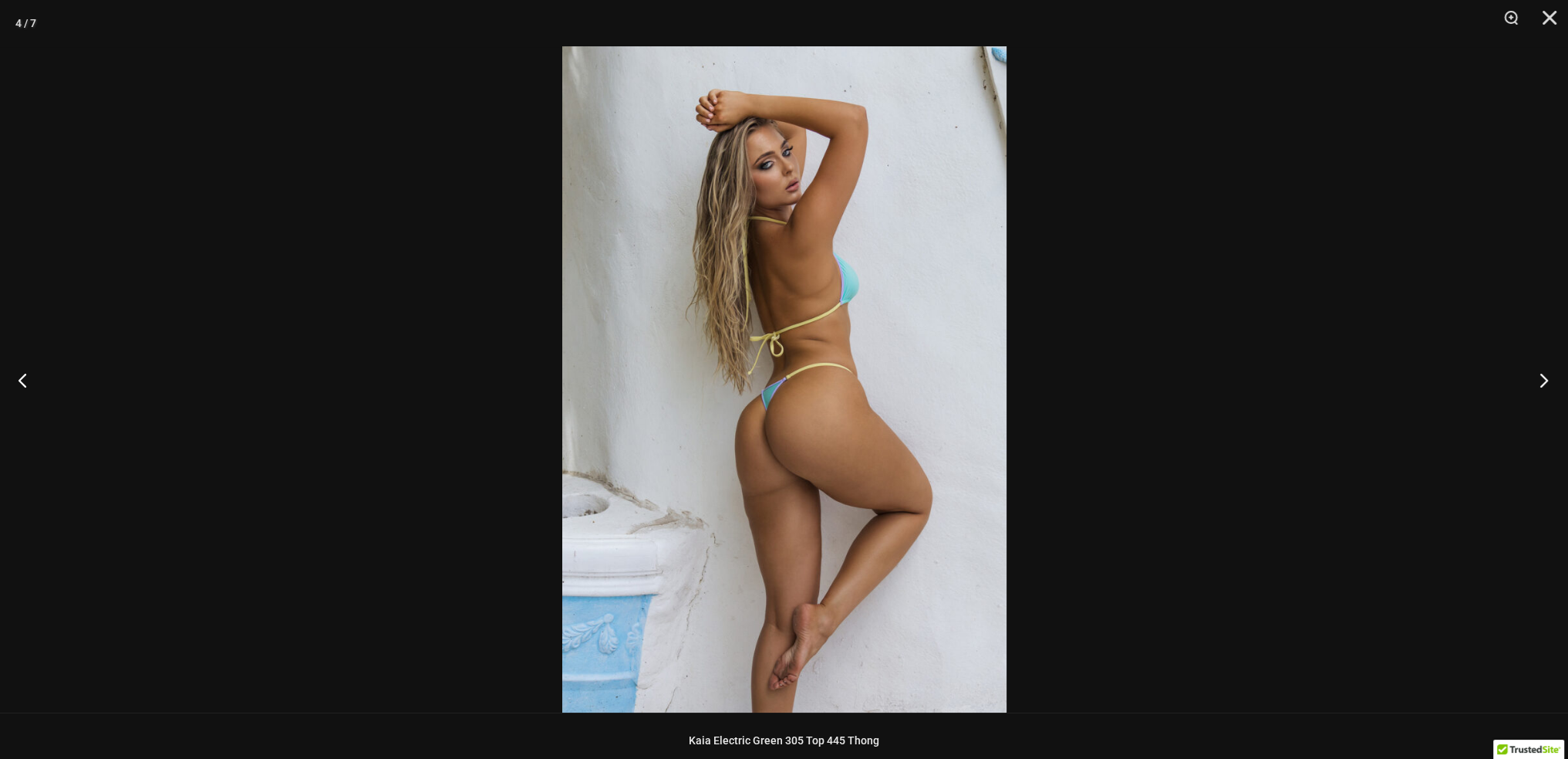
click at [1540, 373] on button "Next" at bounding box center [1539, 380] width 58 height 77
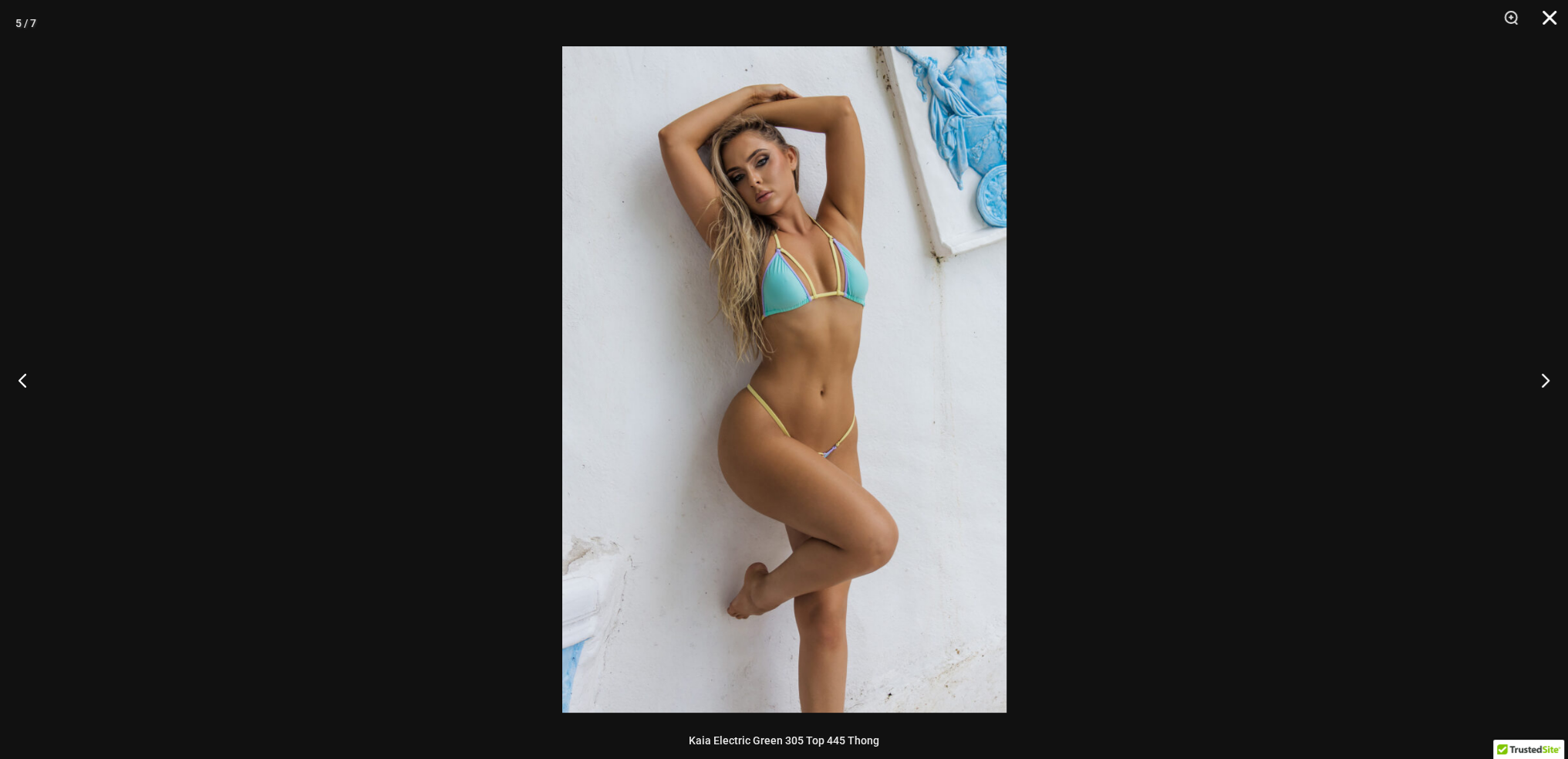
click at [1549, 10] on button "Close" at bounding box center [1544, 23] width 39 height 46
